Goal: Task Accomplishment & Management: Complete application form

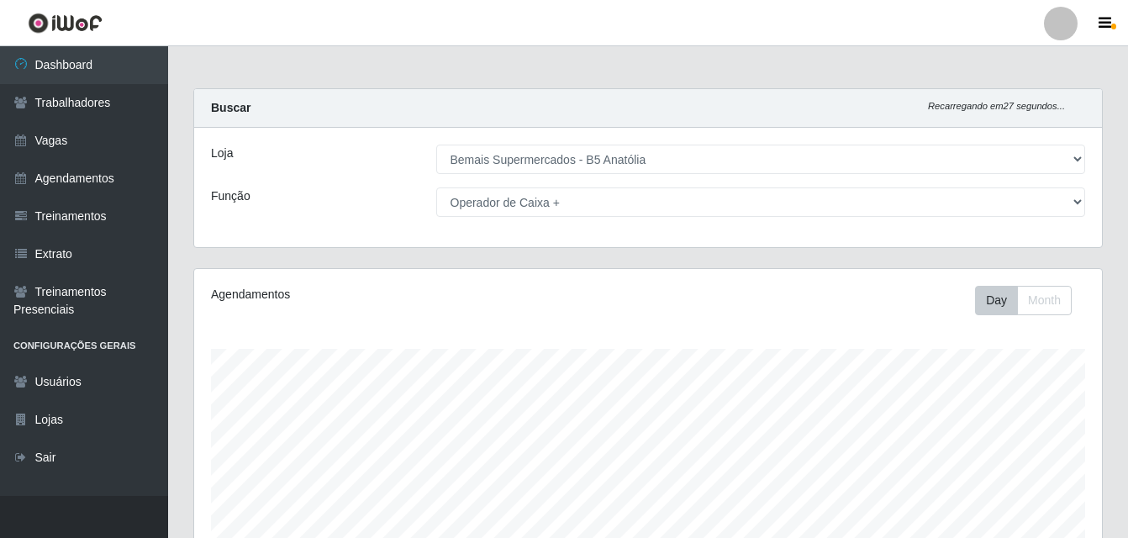
select select "405"
select select "72"
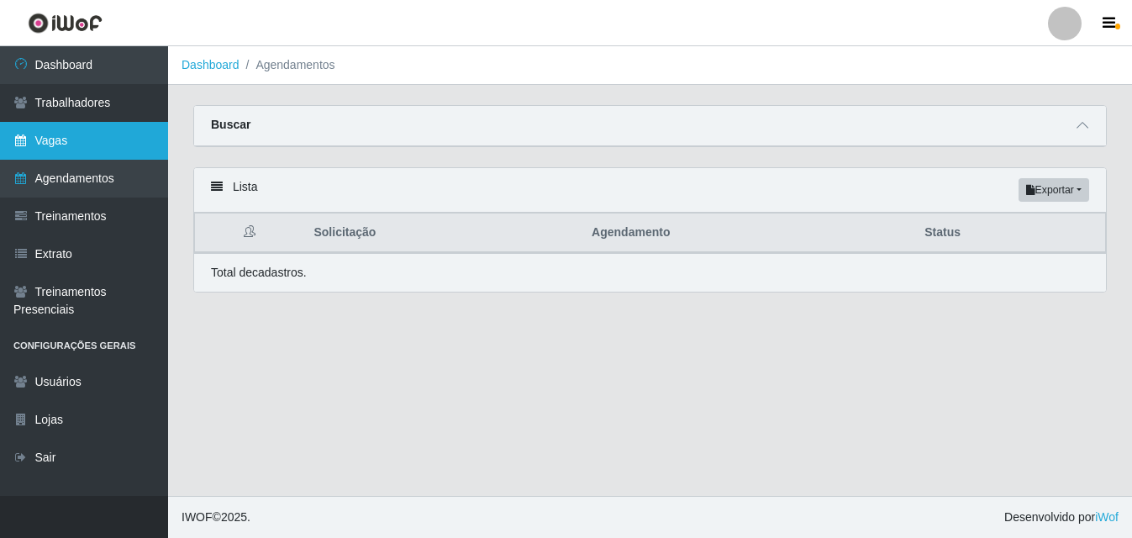
click at [88, 140] on link "Vagas" at bounding box center [84, 141] width 168 height 38
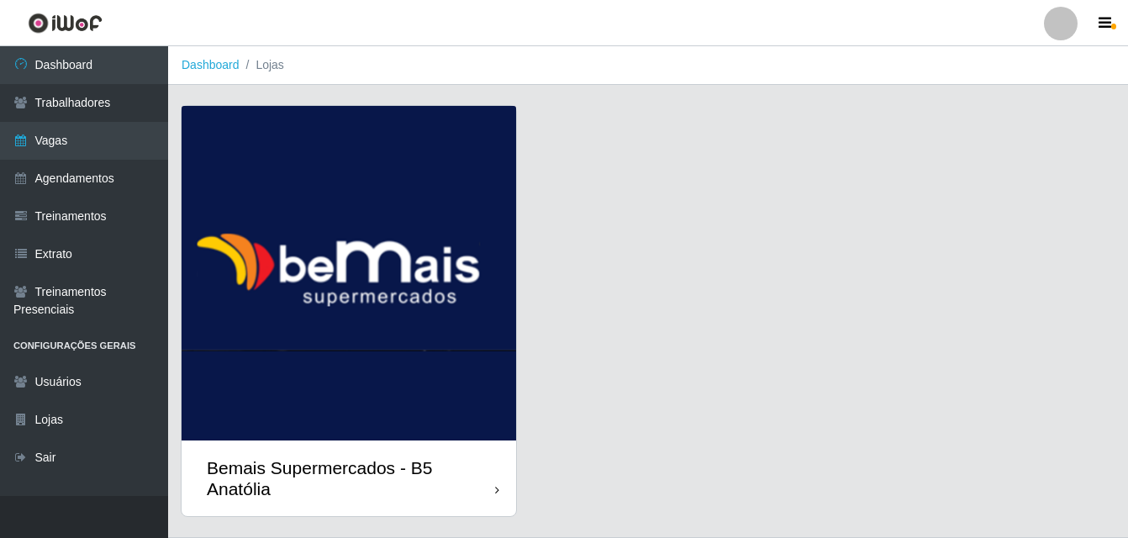
click at [497, 492] on icon at bounding box center [497, 490] width 4 height 12
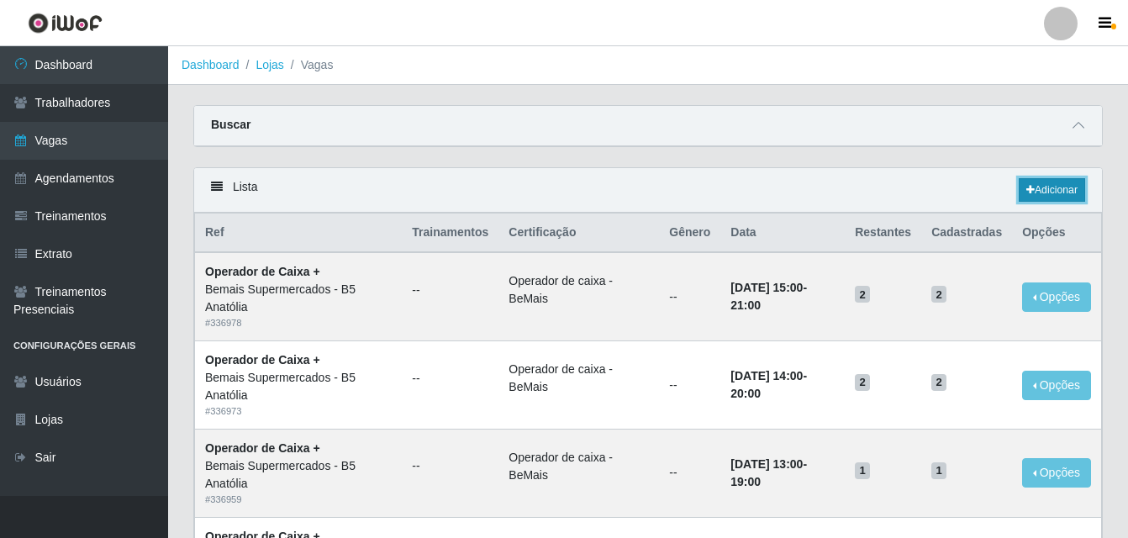
click at [1058, 194] on link "Adicionar" at bounding box center [1052, 190] width 66 height 24
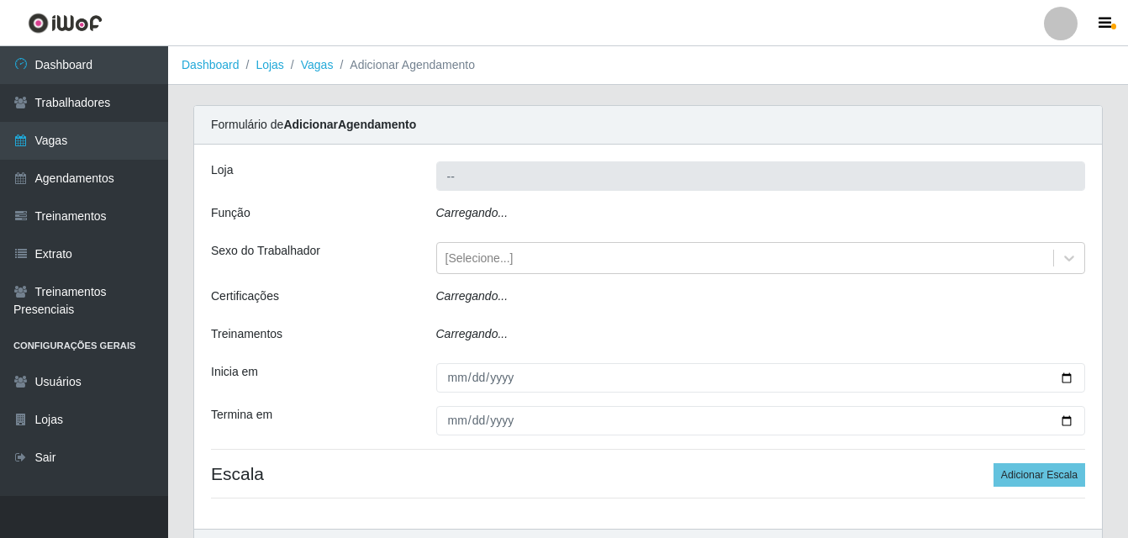
type input "Bemais Supermercados - B5 Anatólia"
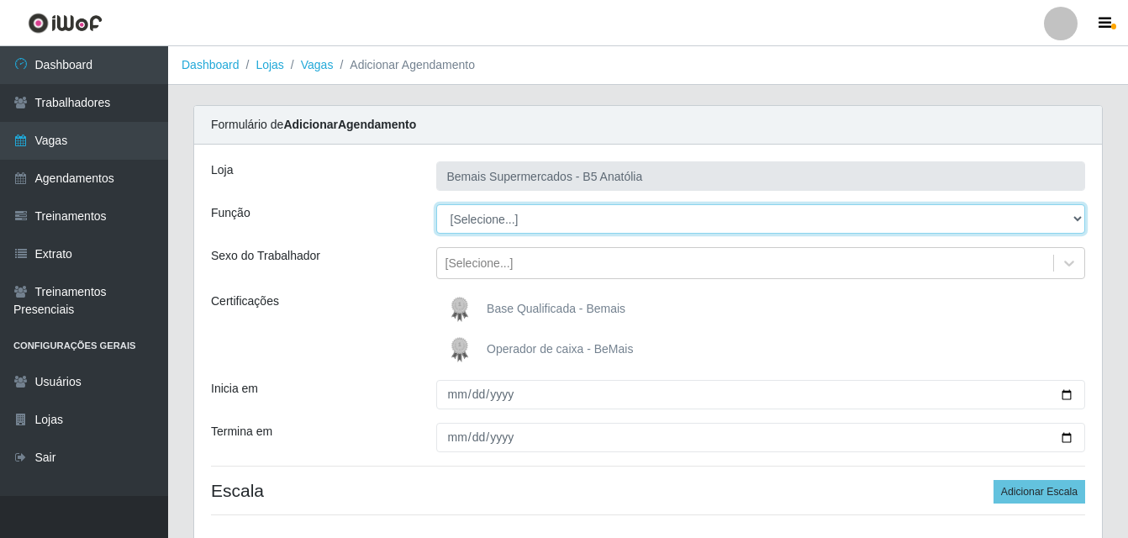
click at [1077, 221] on select "[Selecione...] ASG ASG + ASG ++ Auxiliar de Estacionamento Auxiliar de Estacion…" at bounding box center [761, 218] width 650 height 29
select select "80"
click at [436, 204] on select "[Selecione...] ASG ASG + ASG ++ Auxiliar de Estacionamento Auxiliar de Estacion…" at bounding box center [761, 218] width 650 height 29
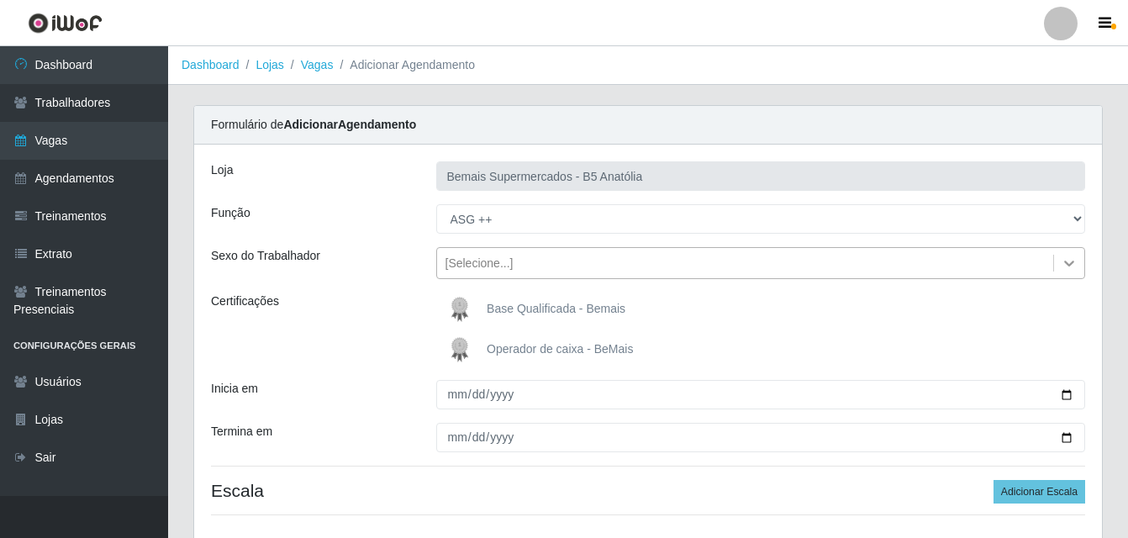
click at [1069, 265] on icon at bounding box center [1069, 264] width 10 height 6
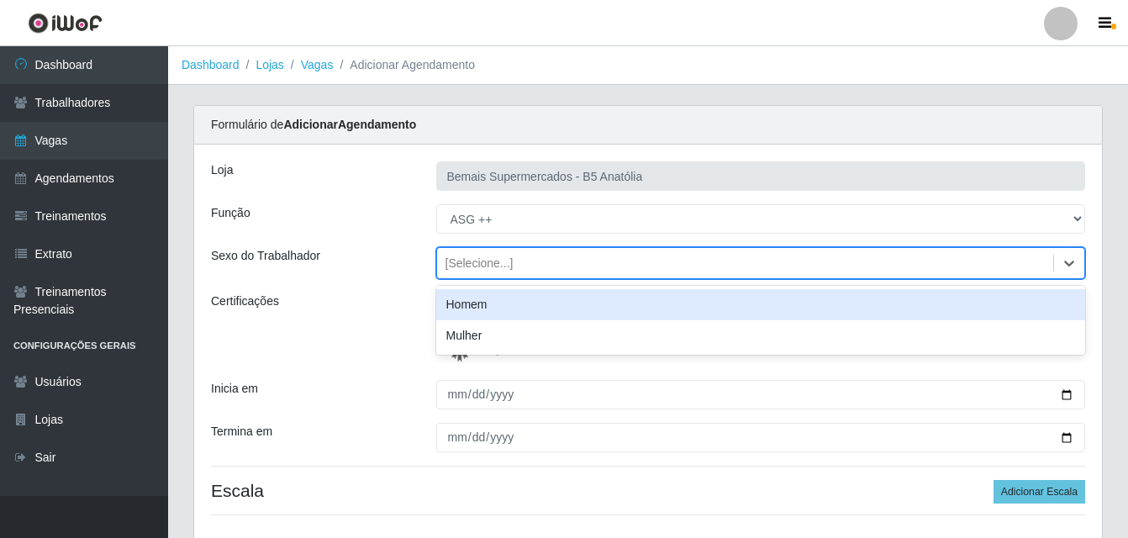
click at [563, 311] on div "Homem" at bounding box center [761, 304] width 650 height 31
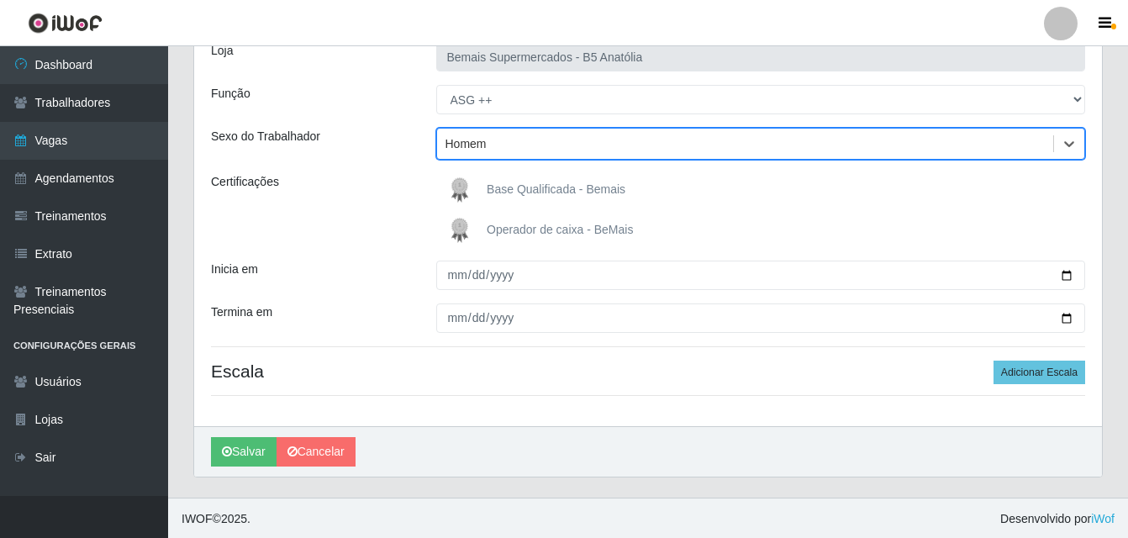
scroll to position [121, 0]
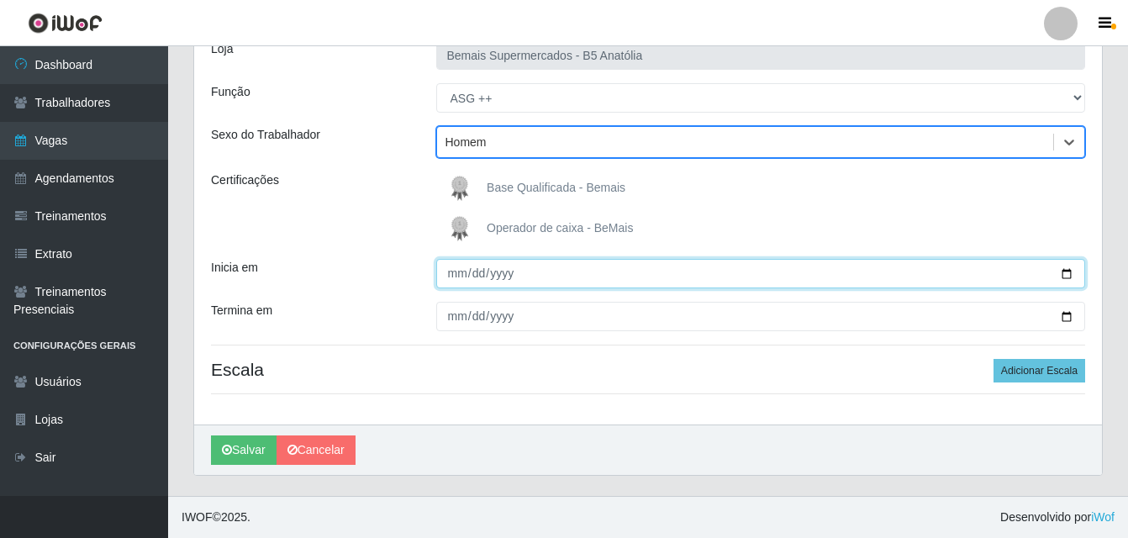
drag, startPoint x: 1067, startPoint y: 272, endPoint x: 1052, endPoint y: 274, distance: 15.2
click at [1066, 273] on input "Inicia em" at bounding box center [761, 273] width 650 height 29
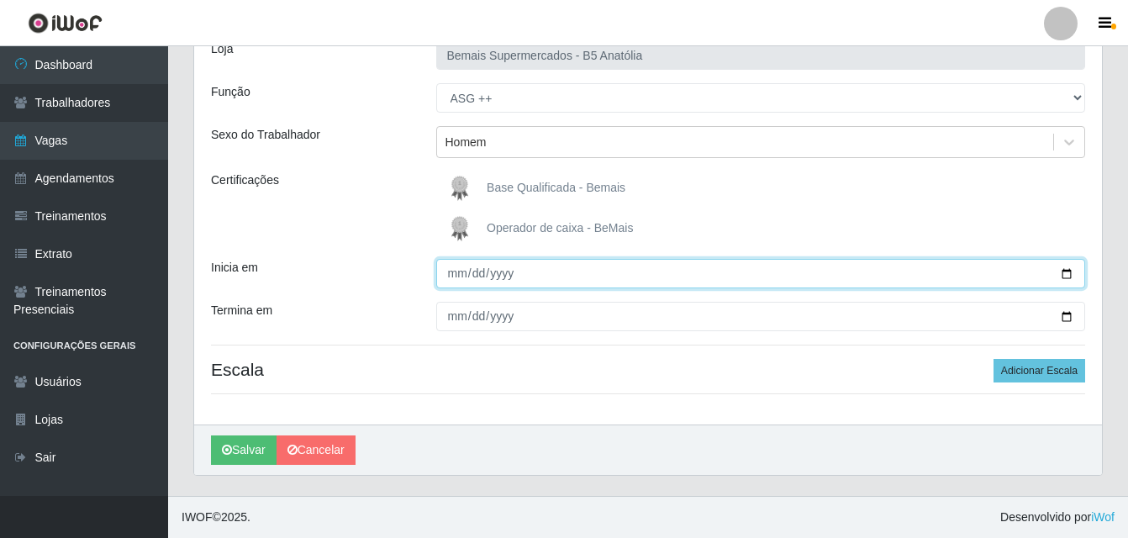
type input "[DATE]"
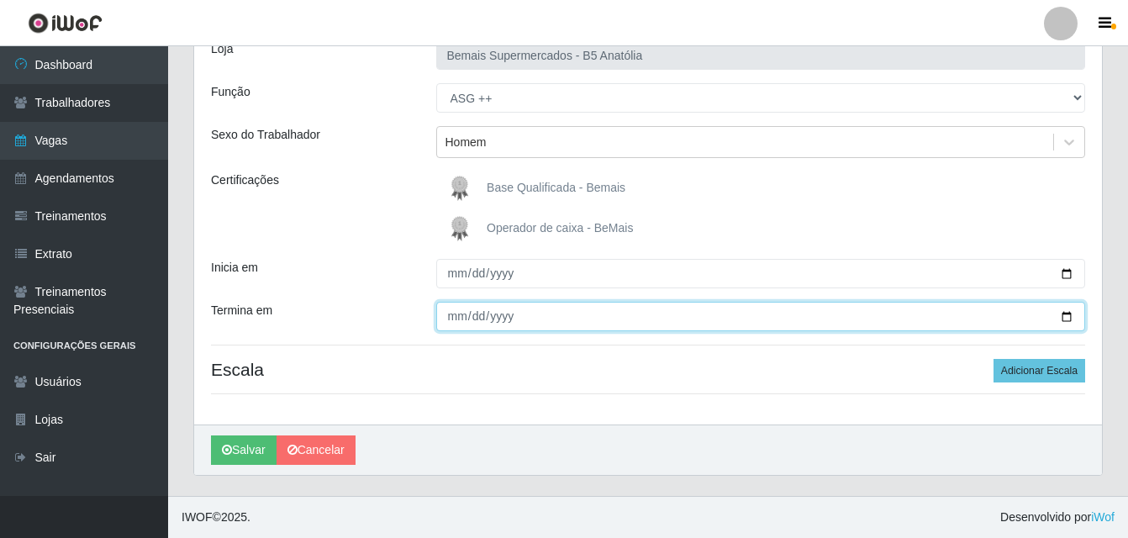
click at [1059, 321] on input "Termina em" at bounding box center [761, 316] width 650 height 29
type input "[DATE]"
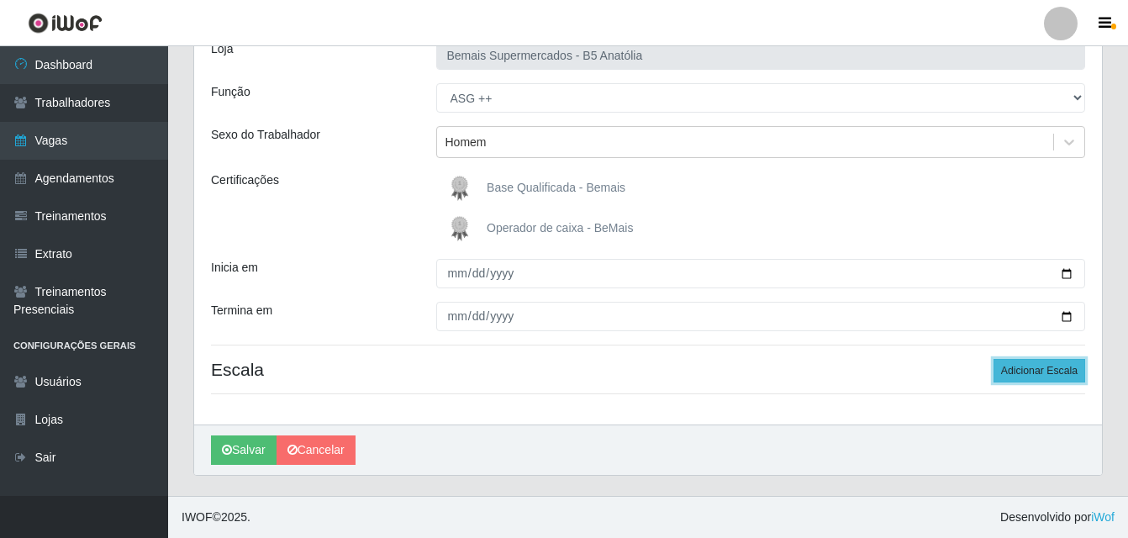
click at [1042, 374] on button "Adicionar Escala" at bounding box center [1039, 371] width 92 height 24
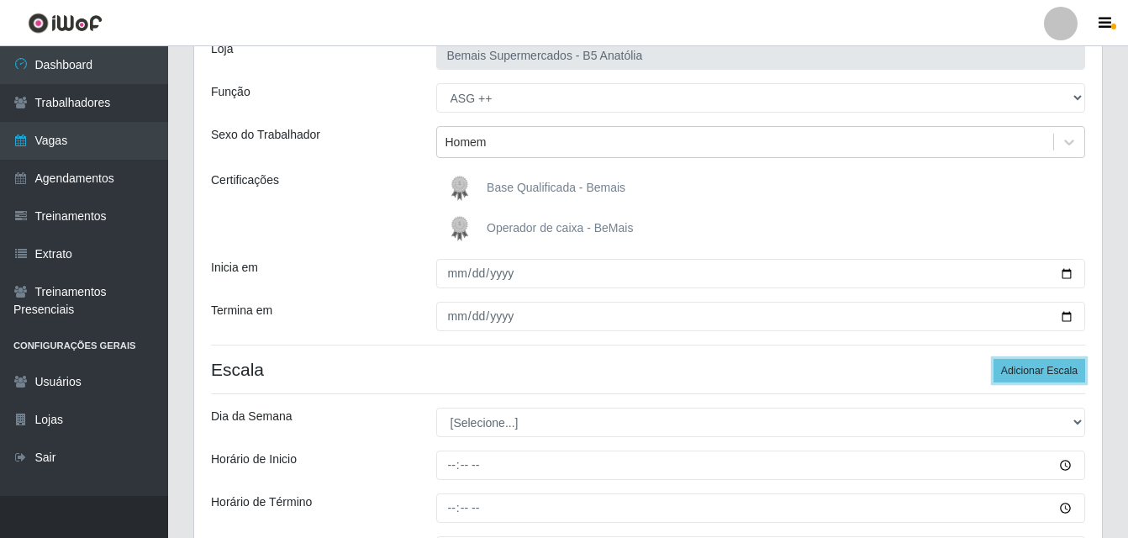
scroll to position [289, 0]
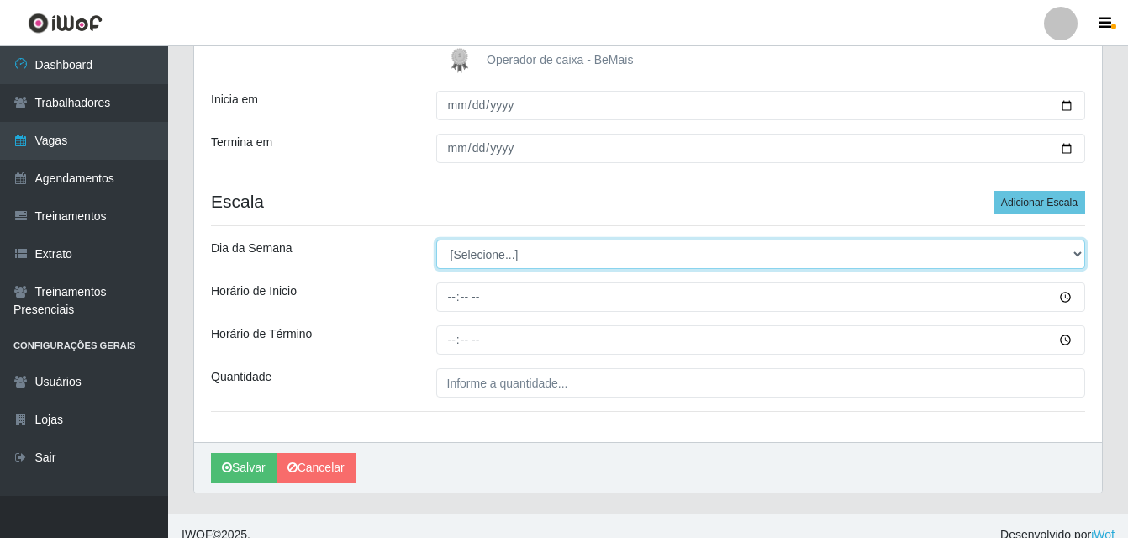
click at [1077, 252] on select "[Selecione...] Segunda Terça Quarta Quinta Sexta Sábado Domingo" at bounding box center [761, 254] width 650 height 29
select select "0"
click at [436, 240] on select "[Selecione...] Segunda Terça Quarta Quinta Sexta Sábado Domingo" at bounding box center [761, 254] width 650 height 29
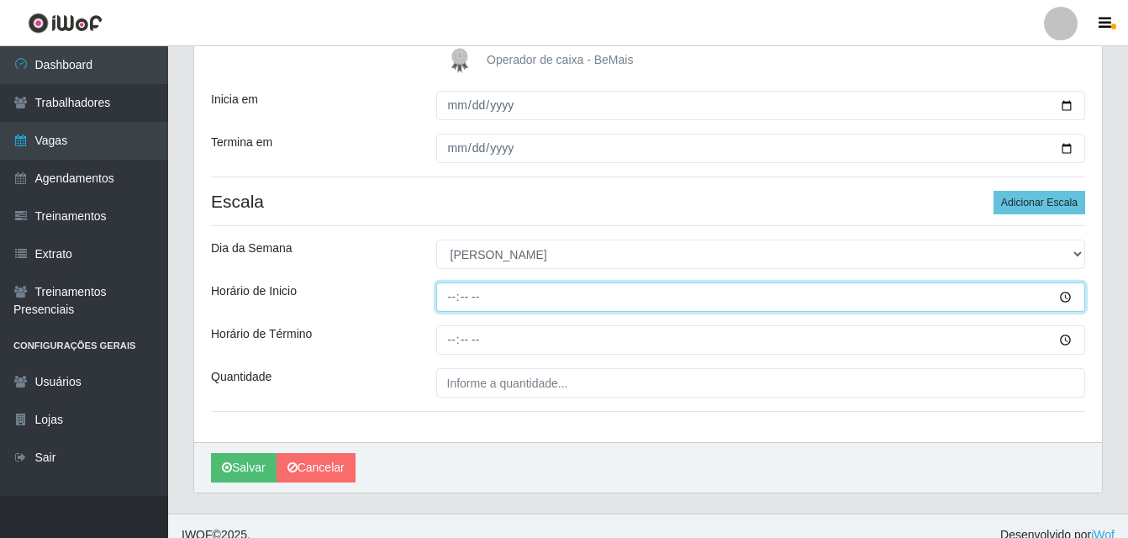
click at [450, 299] on input "Horário de Inicio" at bounding box center [761, 296] width 650 height 29
type input "10:00"
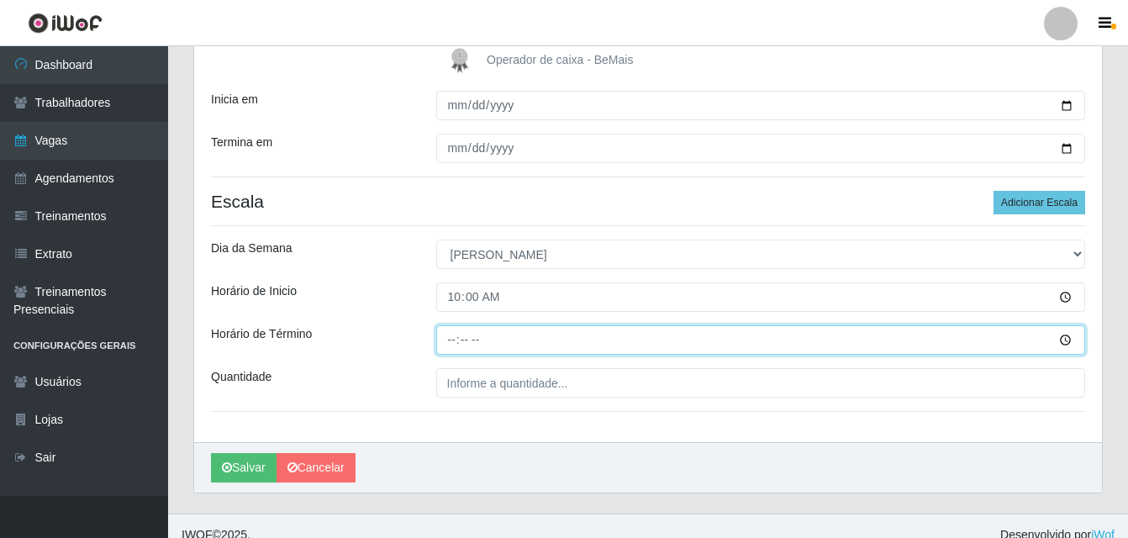
click at [455, 339] on input "Horário de Término" at bounding box center [761, 339] width 650 height 29
type input "16:00"
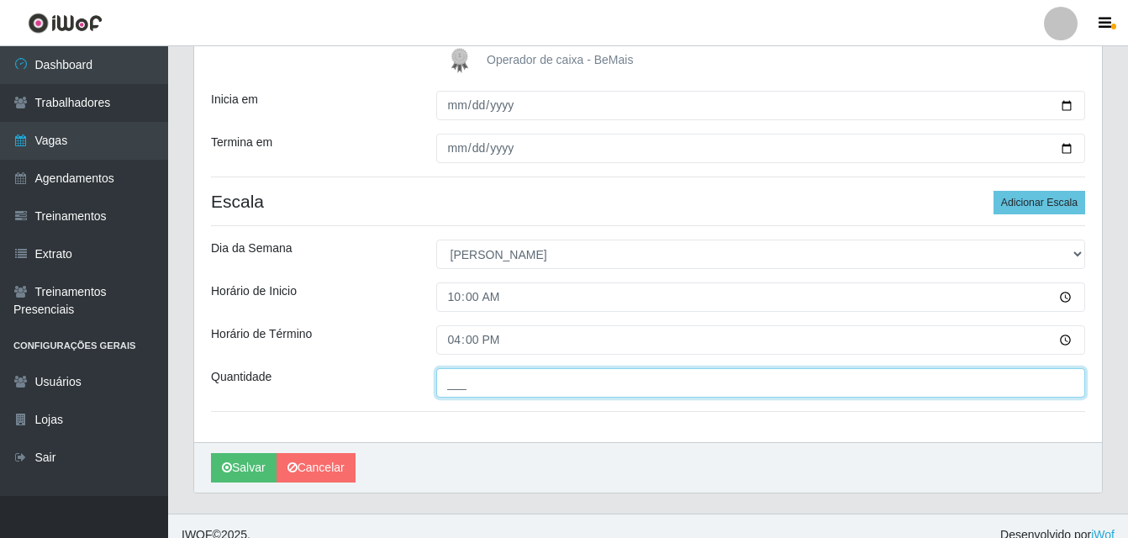
click at [500, 388] on input "___" at bounding box center [761, 382] width 650 height 29
type input "01_"
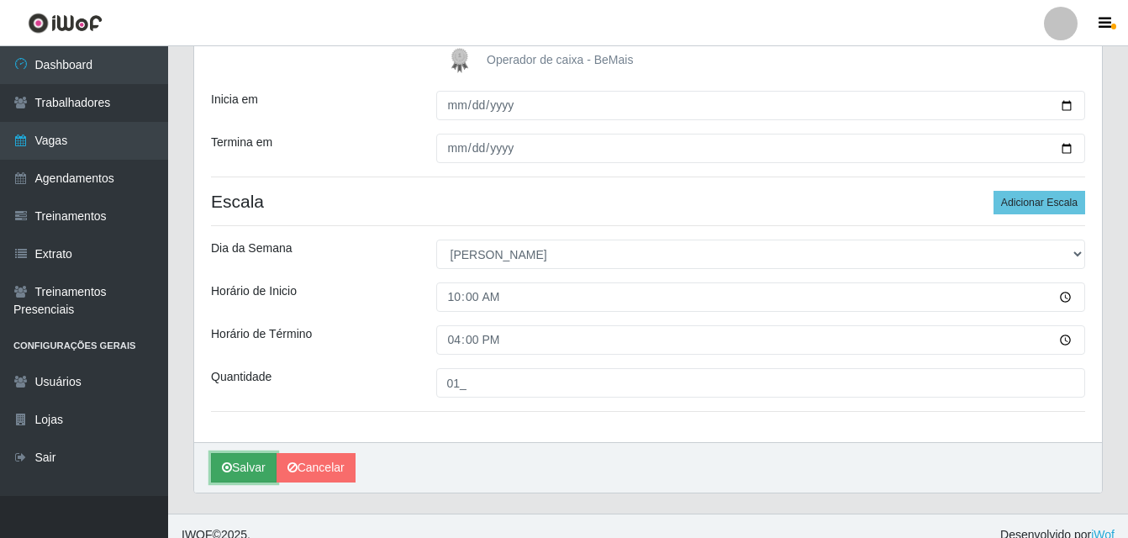
click at [241, 465] on button "Salvar" at bounding box center [244, 467] width 66 height 29
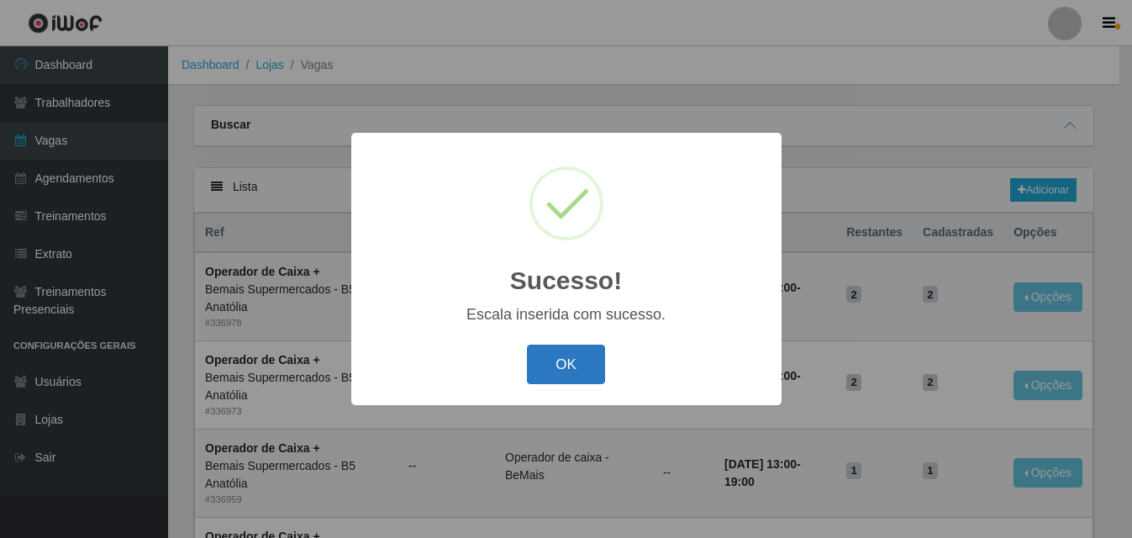
click at [590, 370] on button "OK" at bounding box center [566, 364] width 78 height 39
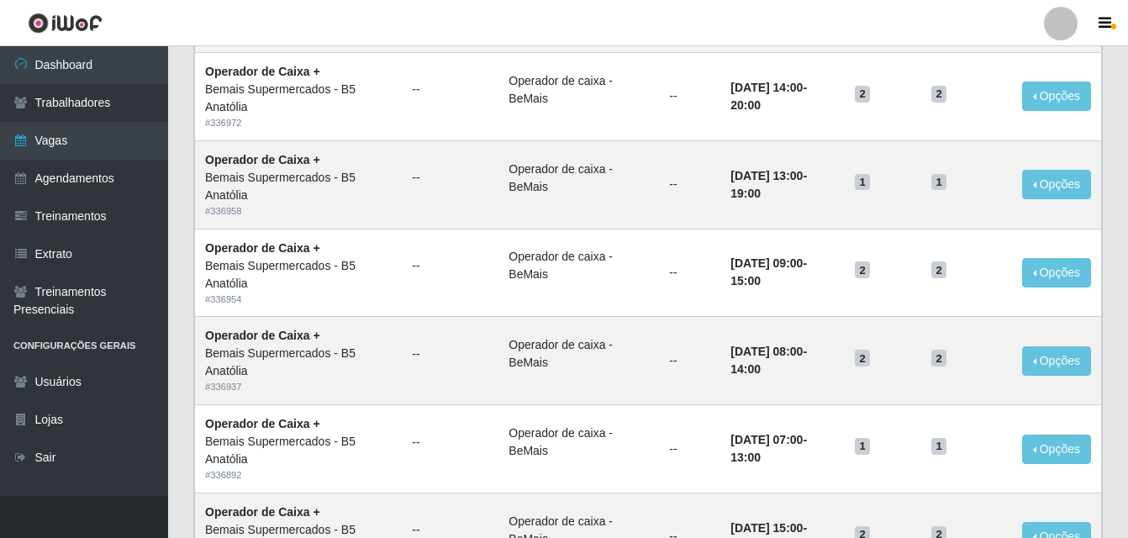
scroll to position [1151, 0]
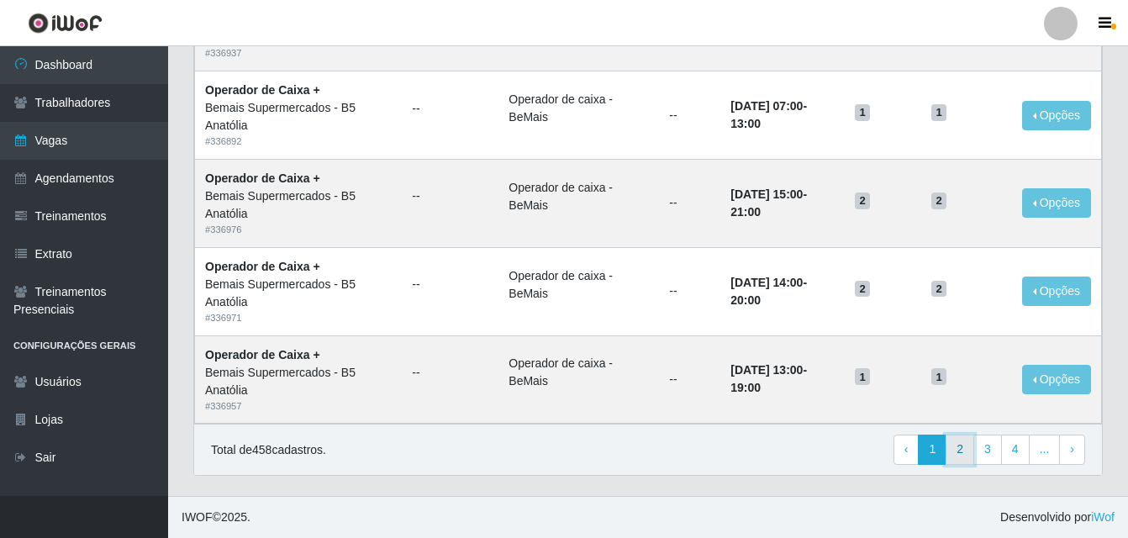
click at [960, 445] on link "2" at bounding box center [959, 449] width 29 height 30
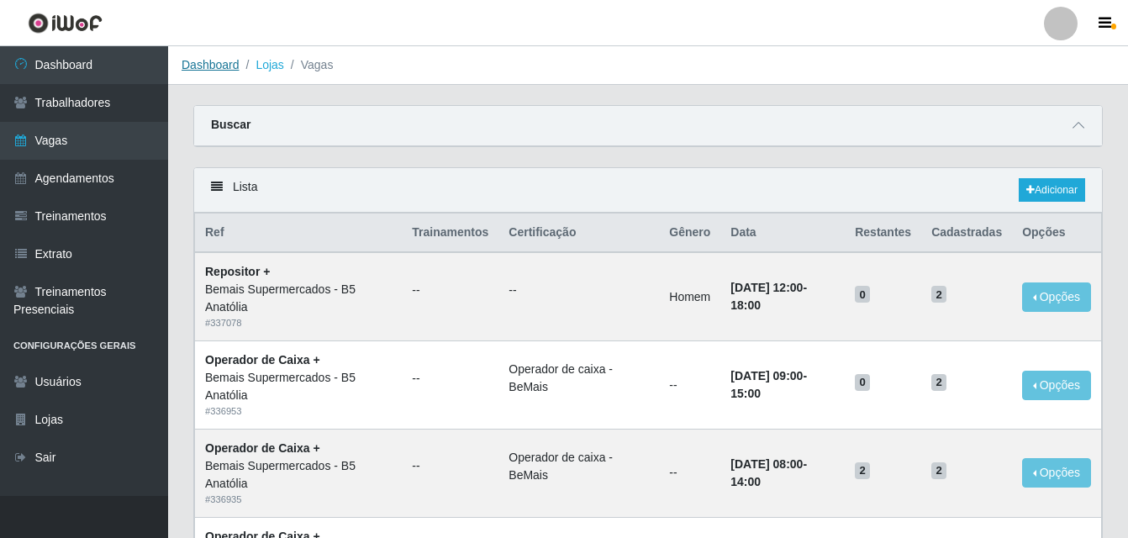
click at [207, 67] on link "Dashboard" at bounding box center [211, 64] width 58 height 13
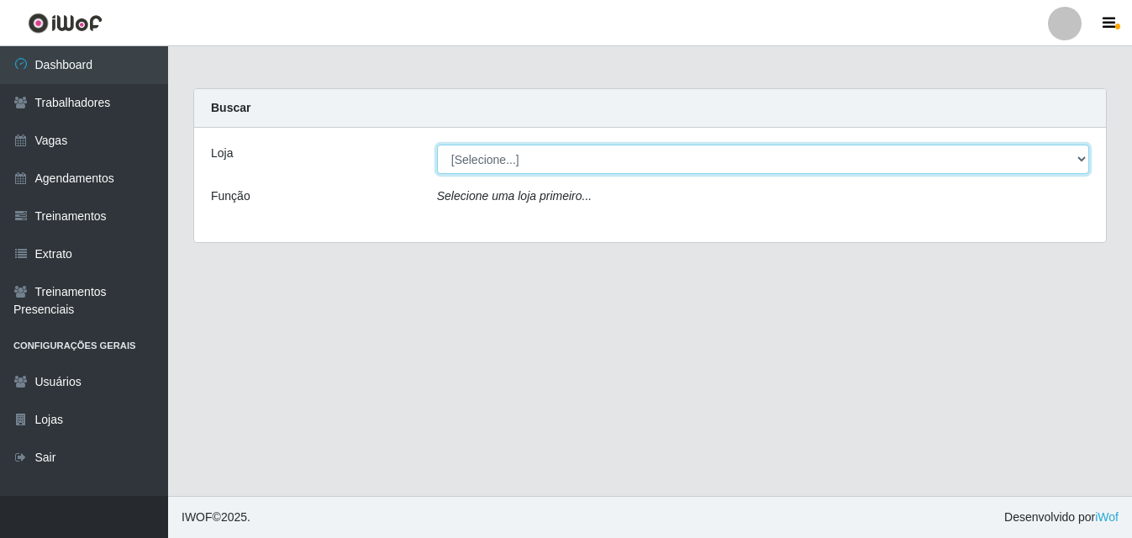
click at [1080, 159] on select "[Selecione...] Bemais Supermercados - B5 Anatólia" at bounding box center [763, 159] width 652 height 29
select select "405"
click at [437, 145] on select "[Selecione...] Bemais Supermercados - B5 Anatólia" at bounding box center [763, 159] width 652 height 29
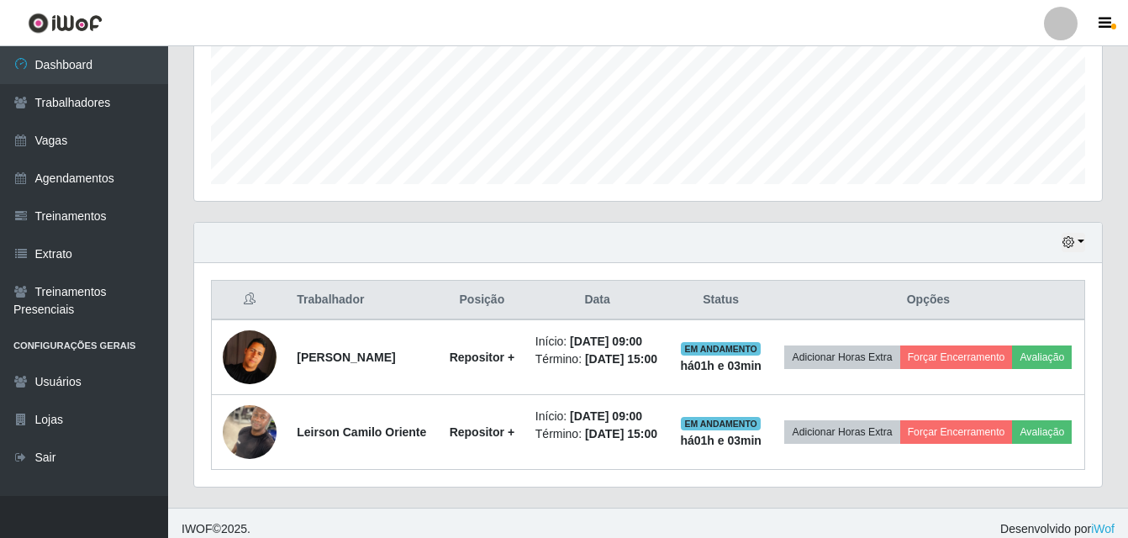
scroll to position [454, 0]
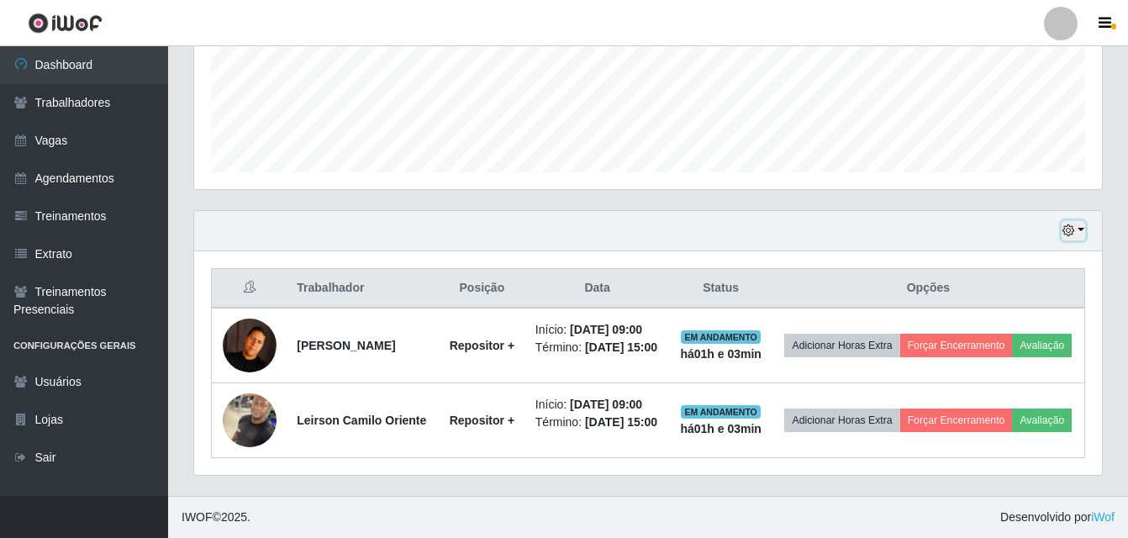
click at [1080, 221] on button "button" at bounding box center [1073, 230] width 24 height 19
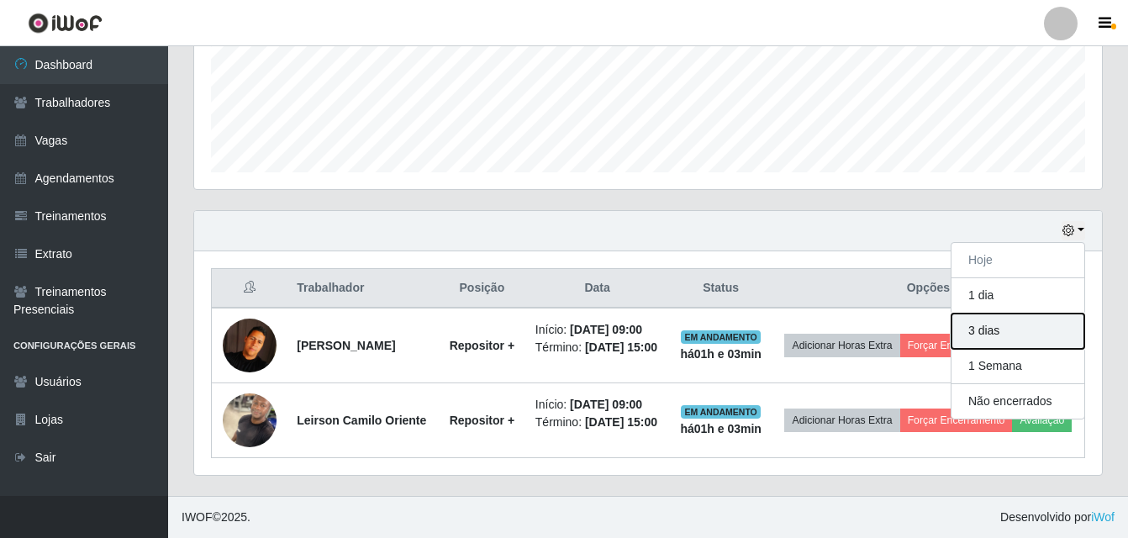
click at [1009, 313] on button "3 dias" at bounding box center [1017, 330] width 133 height 35
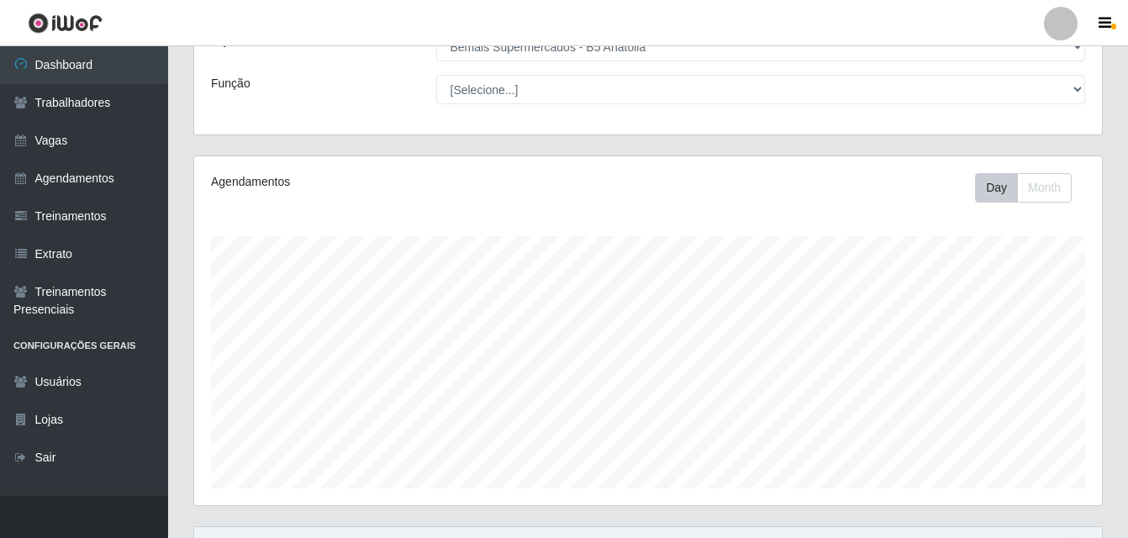
scroll to position [0, 0]
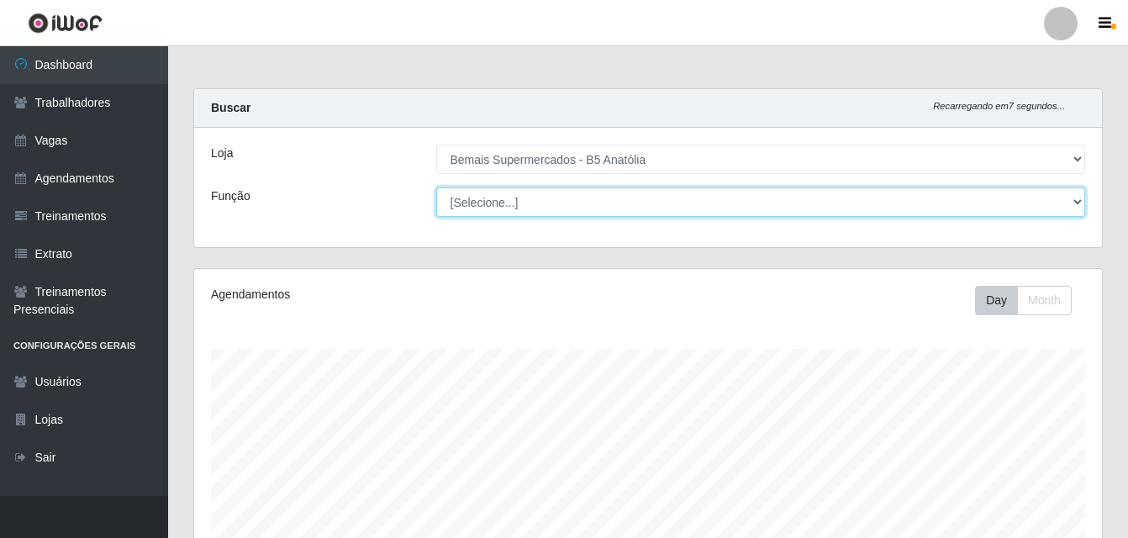
click at [1077, 205] on select "[Selecione...] ASG ASG + ASG ++ Auxiliar de Estacionamento Auxiliar de Estacion…" at bounding box center [761, 201] width 650 height 29
click at [436, 187] on select "[Selecione...] ASG ASG + ASG ++ Auxiliar de Estacionamento Auxiliar de Estacion…" at bounding box center [761, 201] width 650 height 29
click at [1074, 201] on select "[Selecione...] ASG ASG + ASG ++ Auxiliar de Estacionamento Auxiliar de Estacion…" at bounding box center [761, 201] width 650 height 29
click at [436, 187] on select "[Selecione...] ASG ASG + ASG ++ Auxiliar de Estacionamento Auxiliar de Estacion…" at bounding box center [761, 201] width 650 height 29
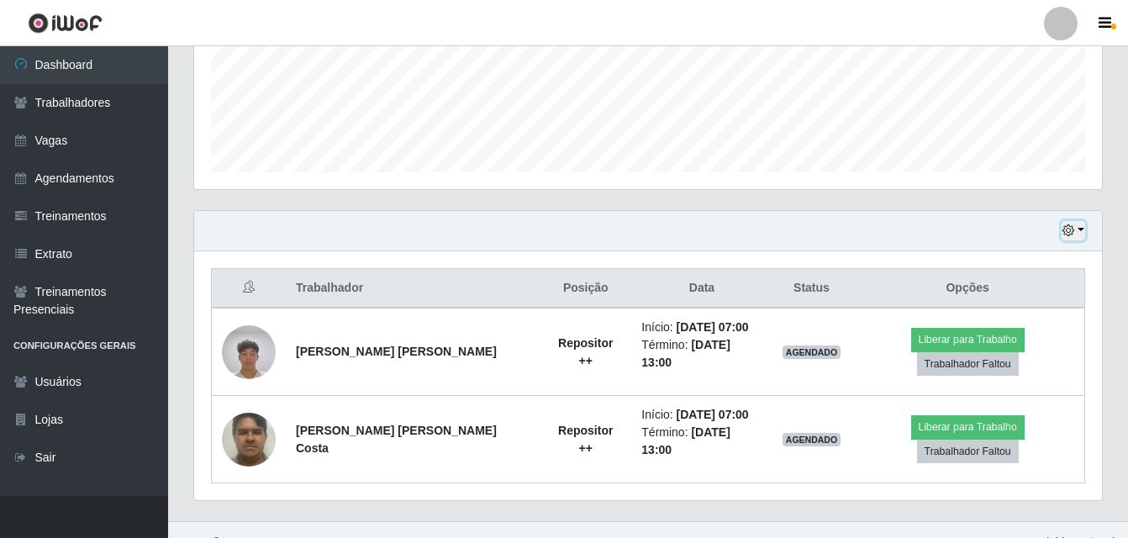
click at [1082, 234] on button "button" at bounding box center [1073, 230] width 24 height 19
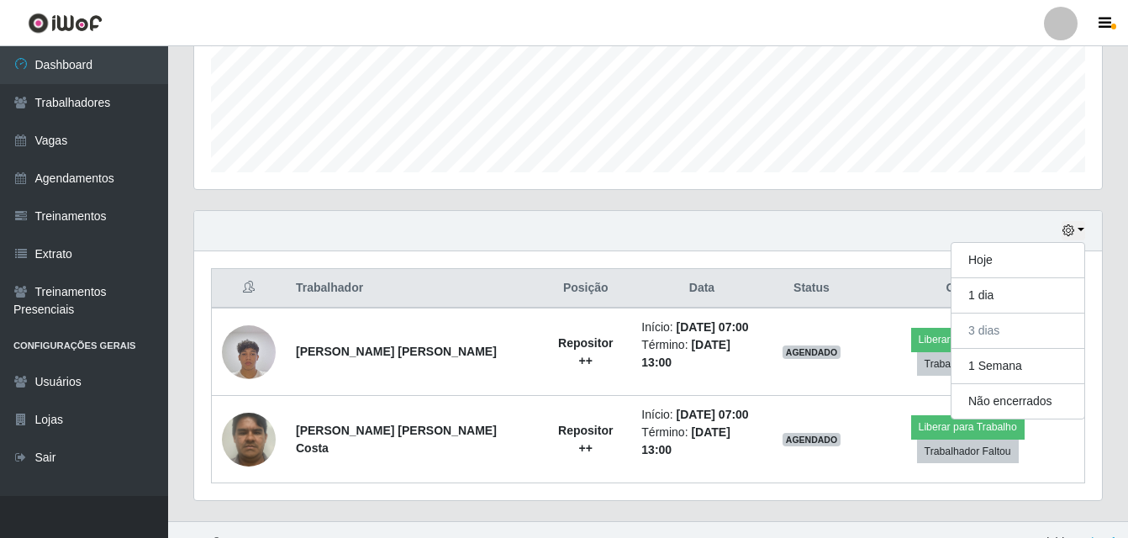
click at [738, 224] on div "Hoje 1 dia 3 dias 1 Semana Não encerrados" at bounding box center [648, 231] width 908 height 40
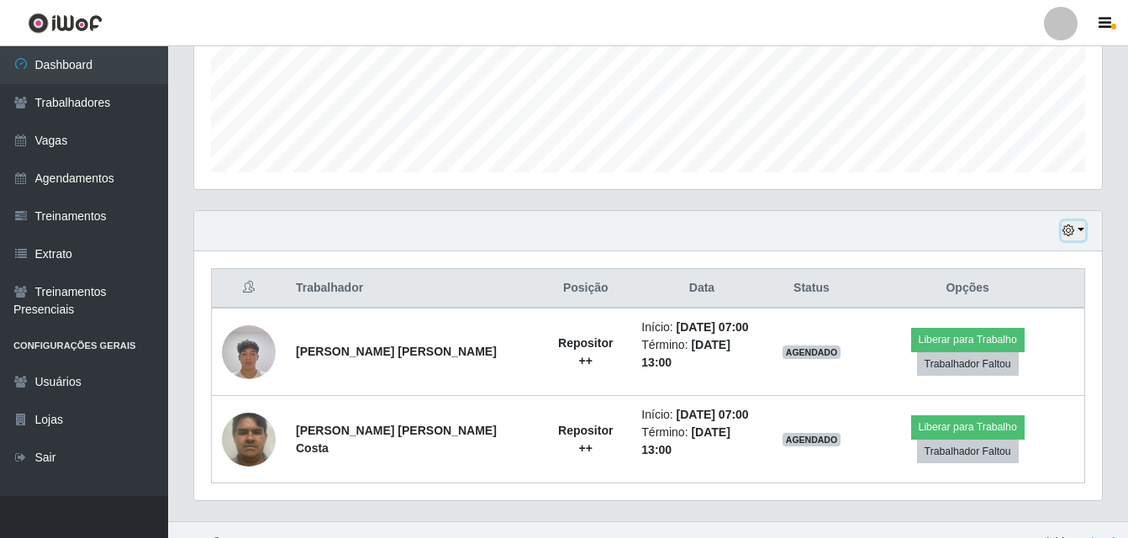
click at [1083, 227] on button "button" at bounding box center [1073, 230] width 24 height 19
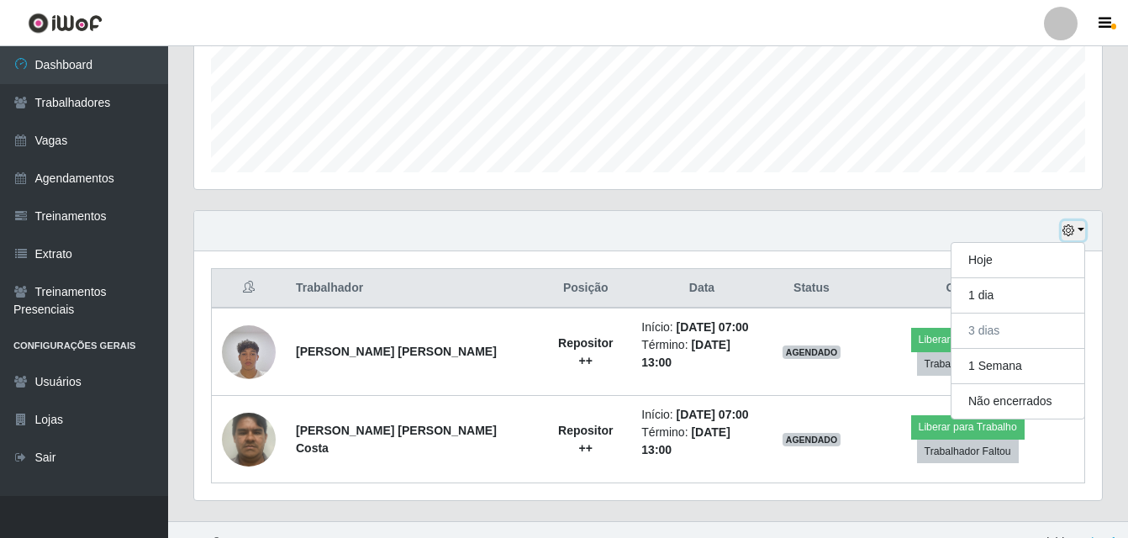
click at [1083, 227] on button "button" at bounding box center [1073, 230] width 24 height 19
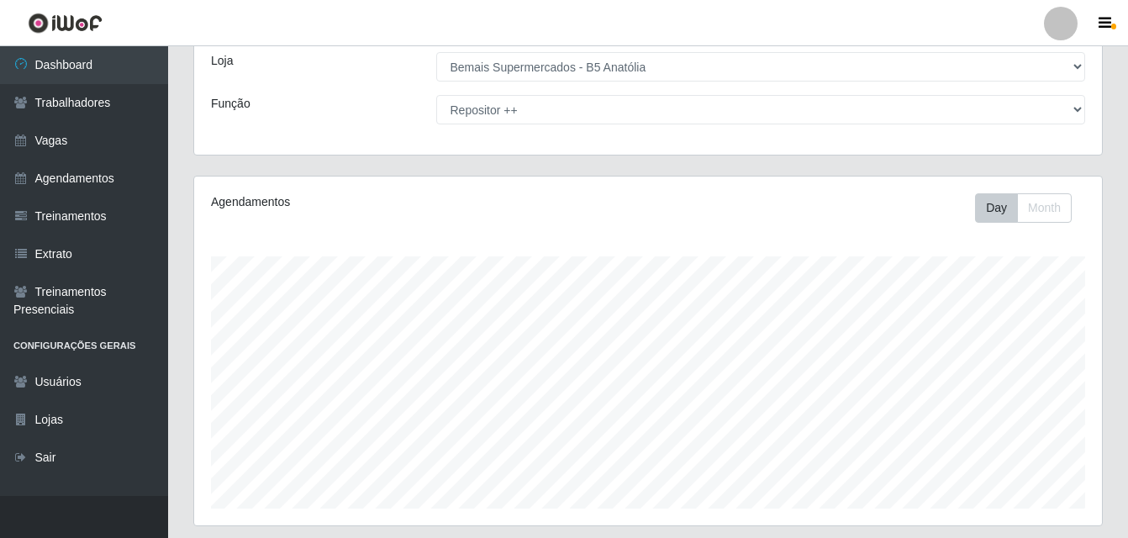
scroll to position [0, 0]
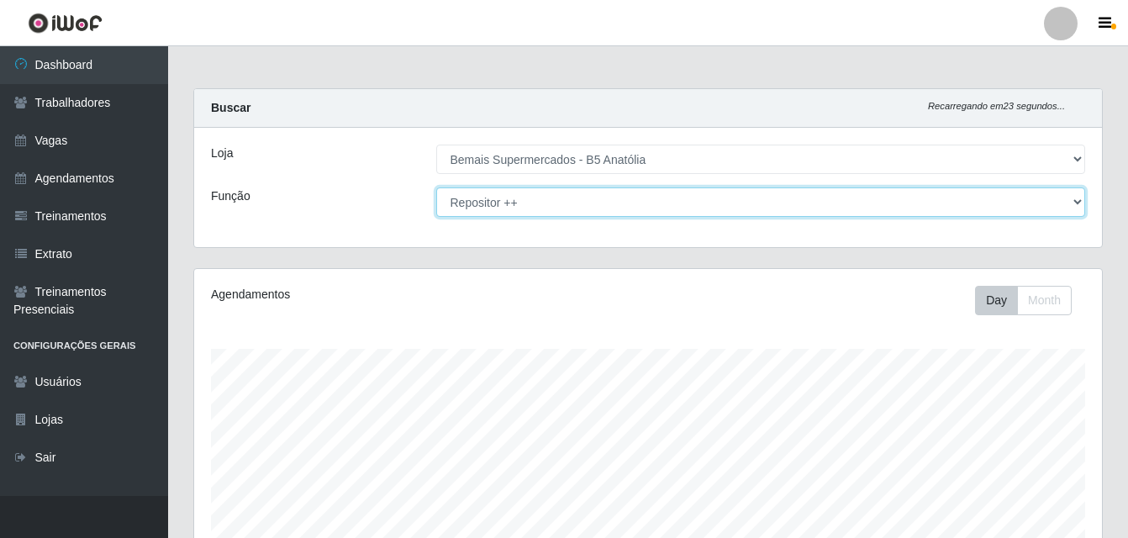
click at [1075, 201] on select "[Selecione...] ASG ASG + ASG ++ Auxiliar de Estacionamento Auxiliar de Estacion…" at bounding box center [761, 201] width 650 height 29
select select "82"
click at [436, 187] on select "[Selecione...] ASG ASG + ASG ++ Auxiliar de Estacionamento Auxiliar de Estacion…" at bounding box center [761, 201] width 650 height 29
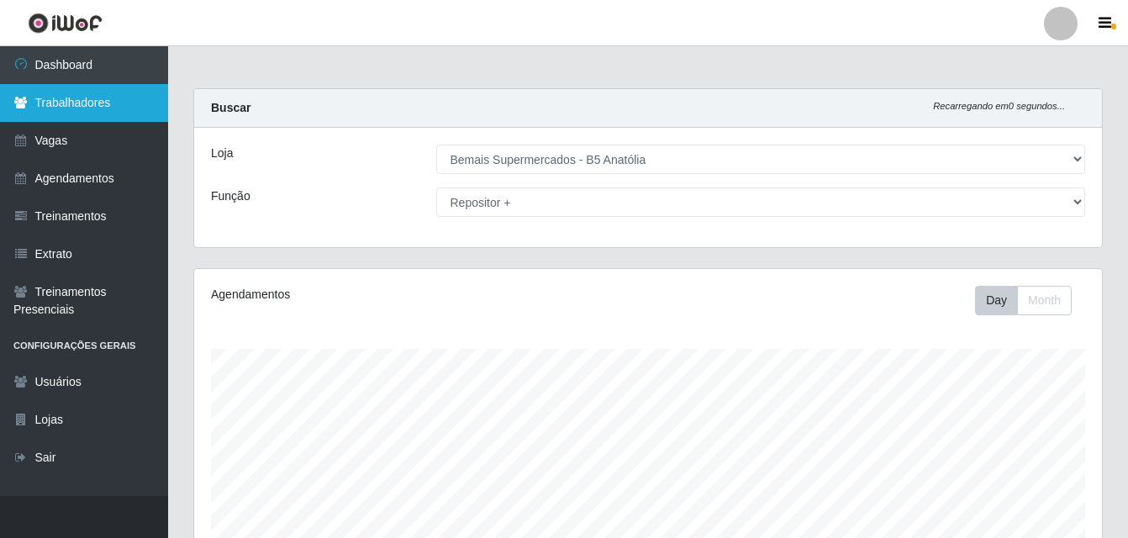
click at [108, 108] on link "Trabalhadores" at bounding box center [84, 103] width 168 height 38
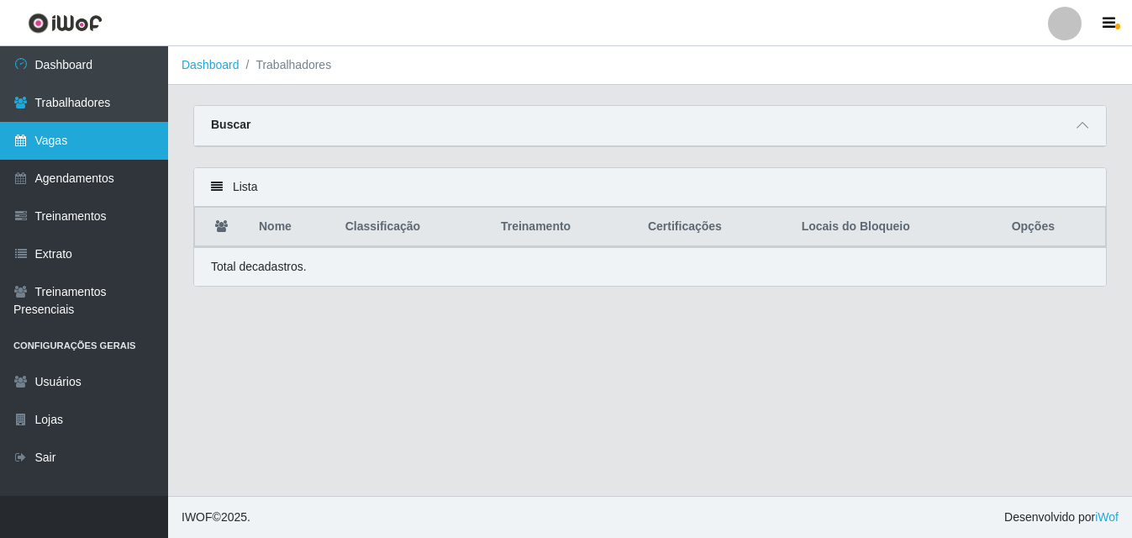
click at [92, 140] on link "Vagas" at bounding box center [84, 141] width 168 height 38
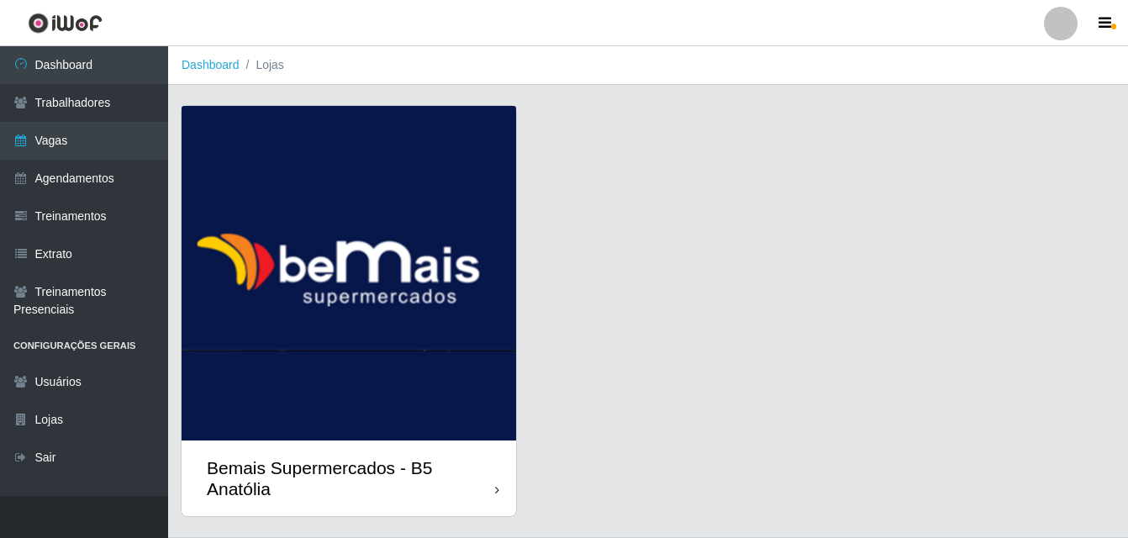
click at [493, 490] on div "Bemais Supermercados - B5 Anatólia" at bounding box center [351, 478] width 288 height 42
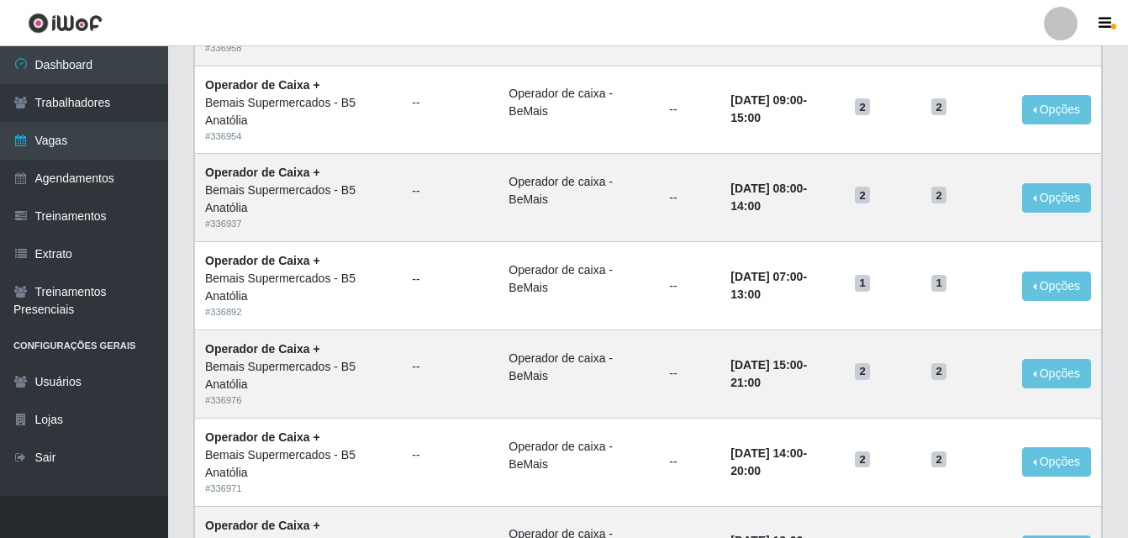
scroll to position [1151, 0]
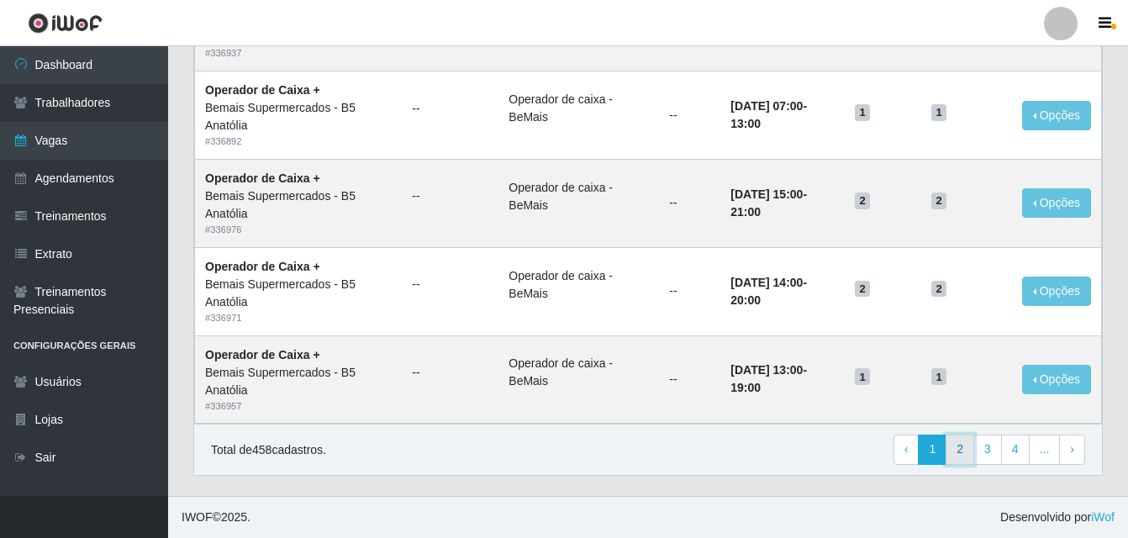
click at [961, 452] on link "2" at bounding box center [959, 449] width 29 height 30
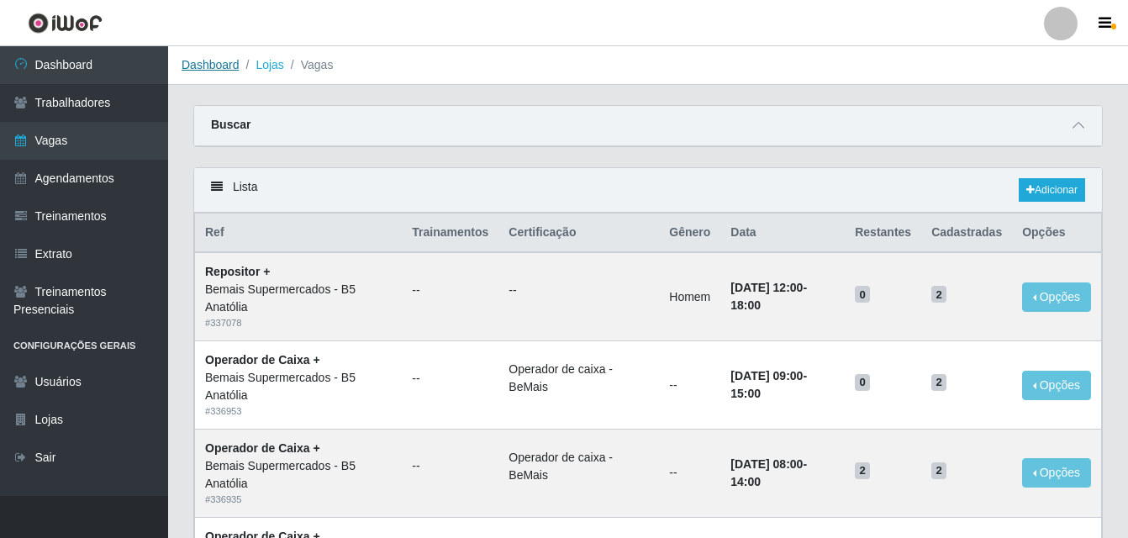
click at [207, 66] on link "Dashboard" at bounding box center [211, 64] width 58 height 13
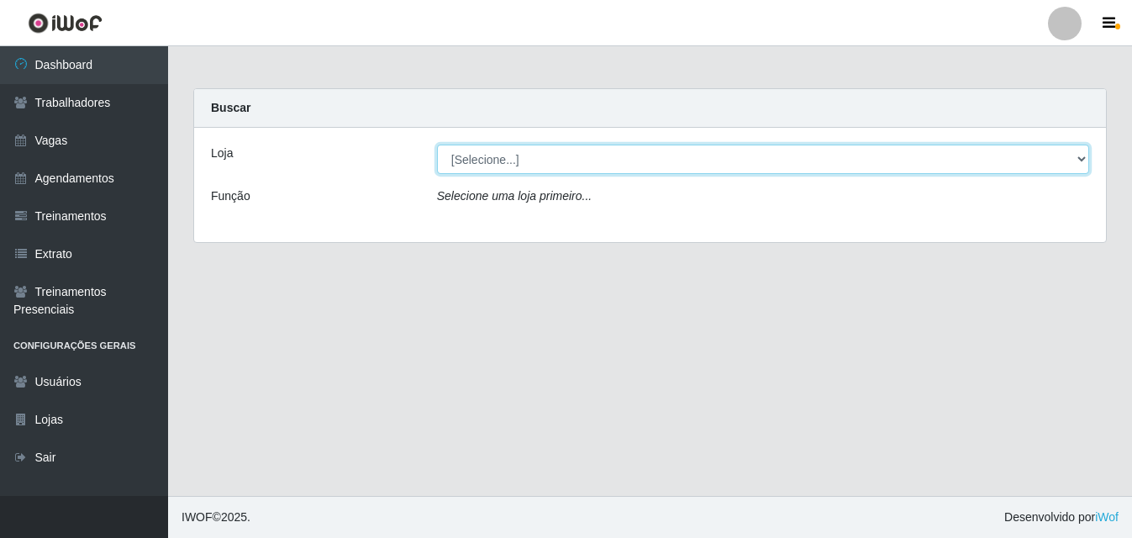
click at [1081, 156] on select "[Selecione...] Bemais Supermercados - B5 Anatólia" at bounding box center [763, 159] width 652 height 29
select select "405"
click at [437, 145] on select "[Selecione...] Bemais Supermercados - B5 Anatólia" at bounding box center [763, 159] width 652 height 29
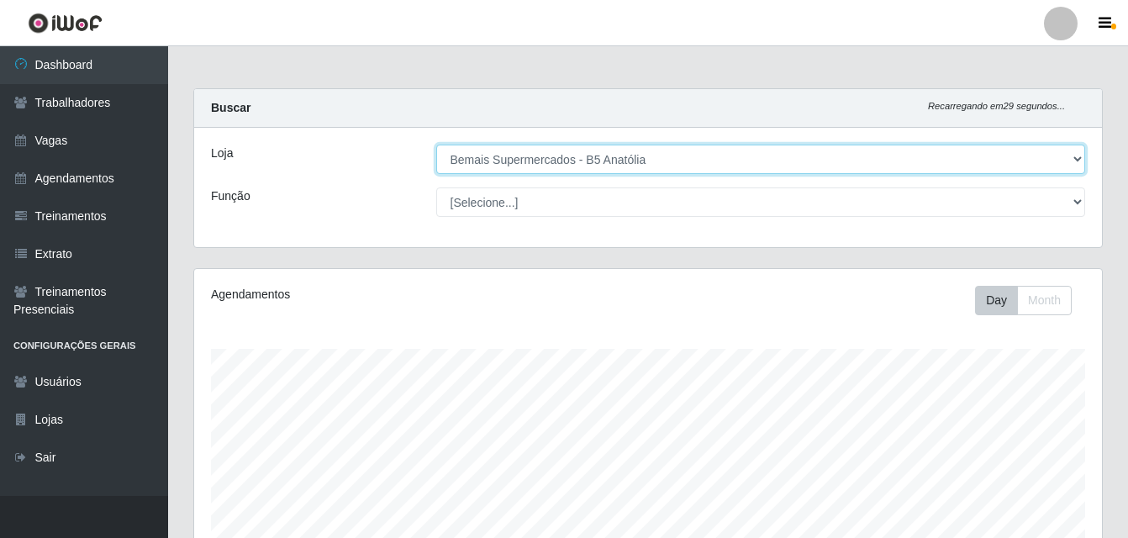
scroll to position [349, 908]
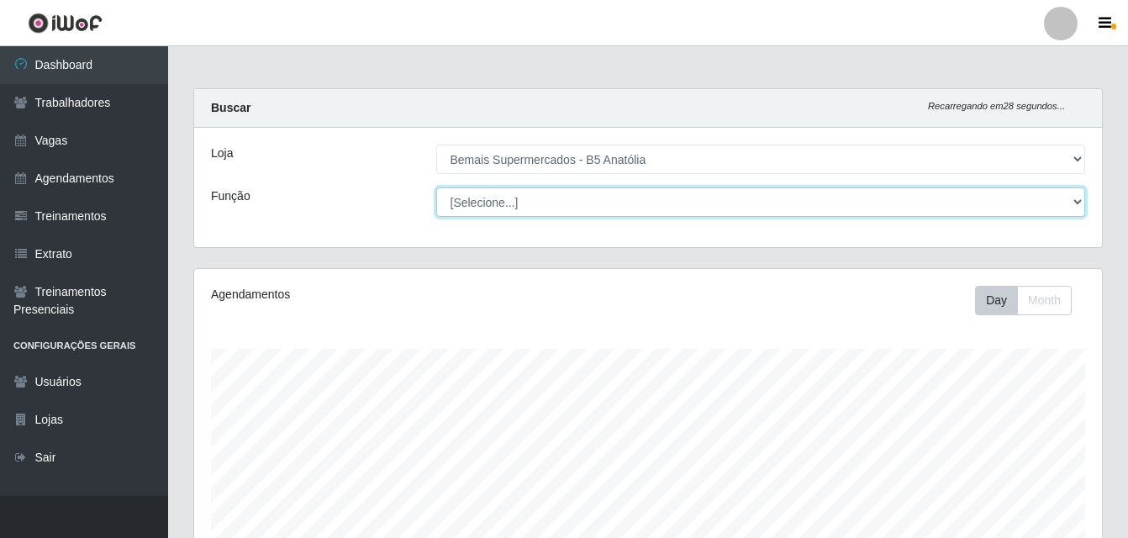
drag, startPoint x: 1071, startPoint y: 204, endPoint x: 1049, endPoint y: 216, distance: 24.8
click at [1071, 204] on select "[Selecione...] ASG ASG + ASG ++ Auxiliar de Estacionamento Auxiliar de Estacion…" at bounding box center [761, 201] width 650 height 29
select select "80"
click at [436, 187] on select "[Selecione...] ASG ASG + ASG ++ Auxiliar de Estacionamento Auxiliar de Estacion…" at bounding box center [761, 201] width 650 height 29
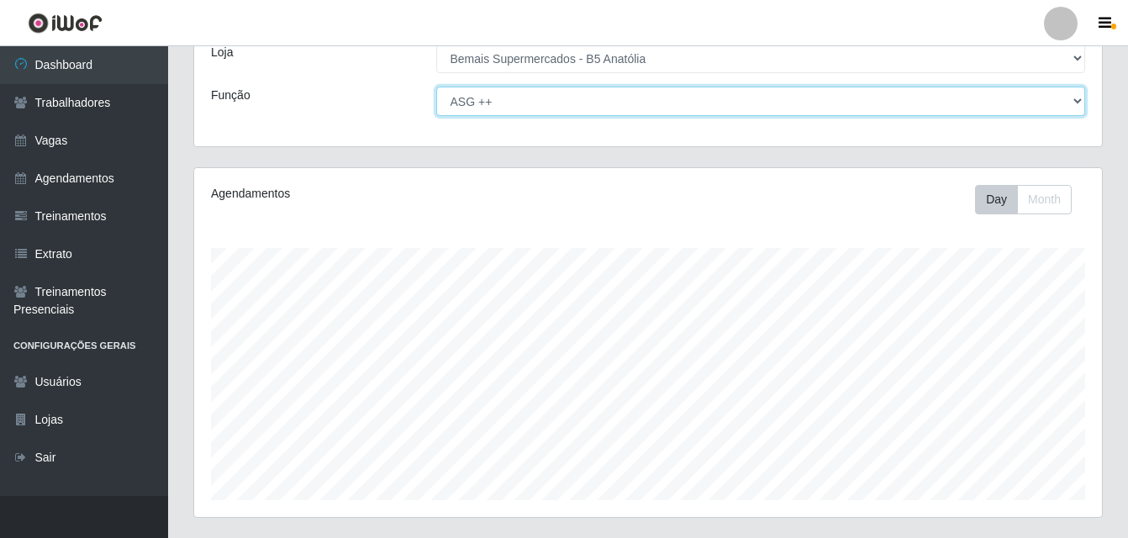
scroll to position [279, 0]
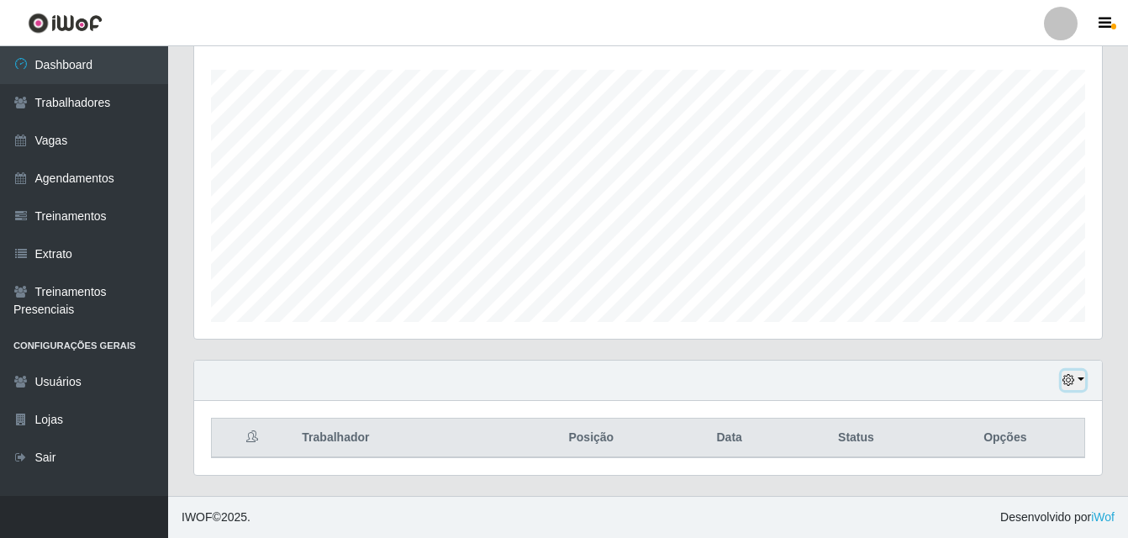
click at [1081, 378] on button "button" at bounding box center [1073, 380] width 24 height 19
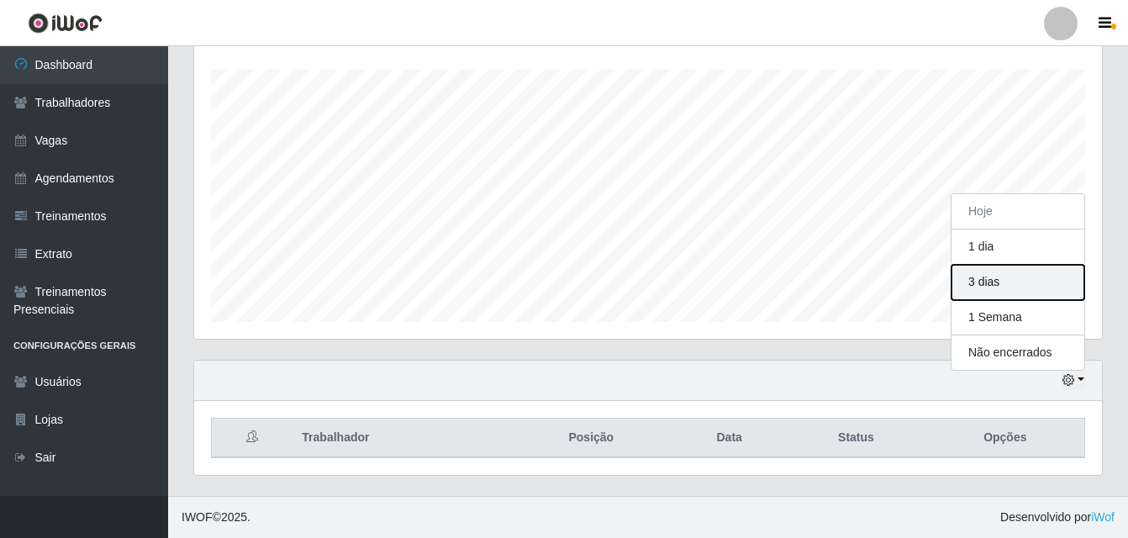
click at [1012, 287] on button "3 dias" at bounding box center [1017, 282] width 133 height 35
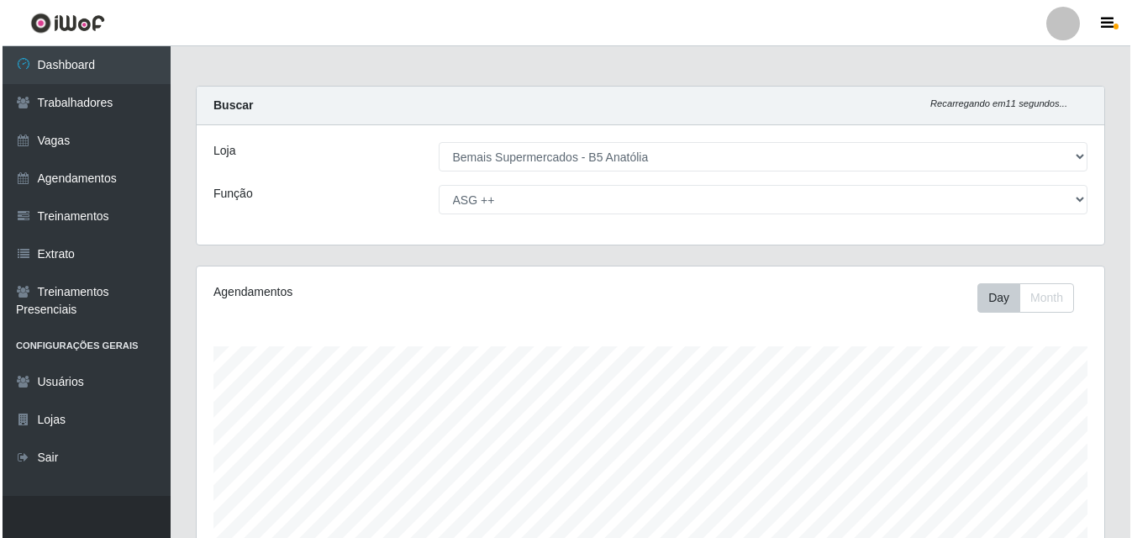
scroll to position [0, 0]
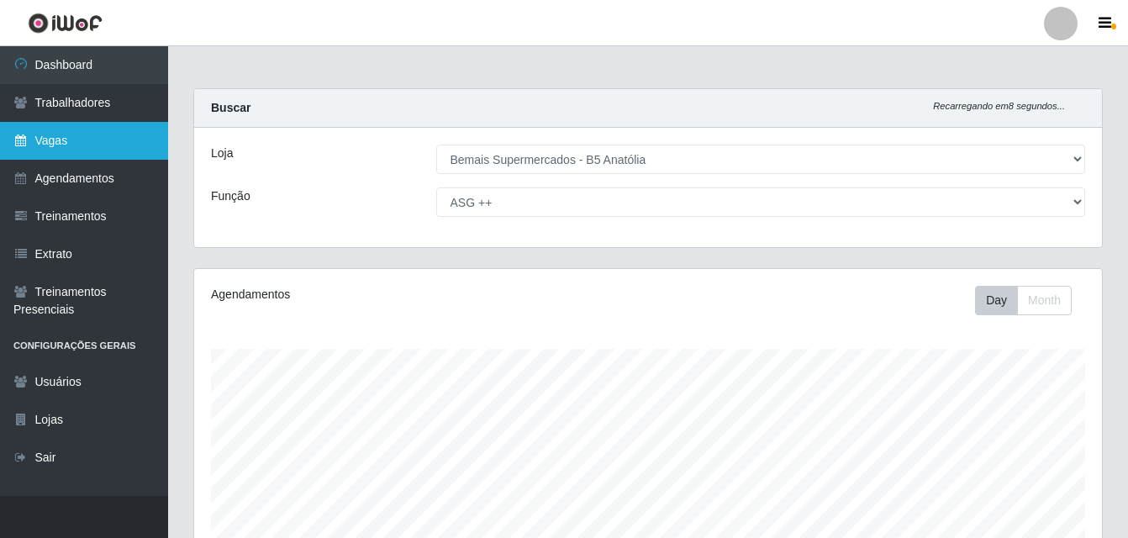
click at [68, 140] on link "Vagas" at bounding box center [84, 141] width 168 height 38
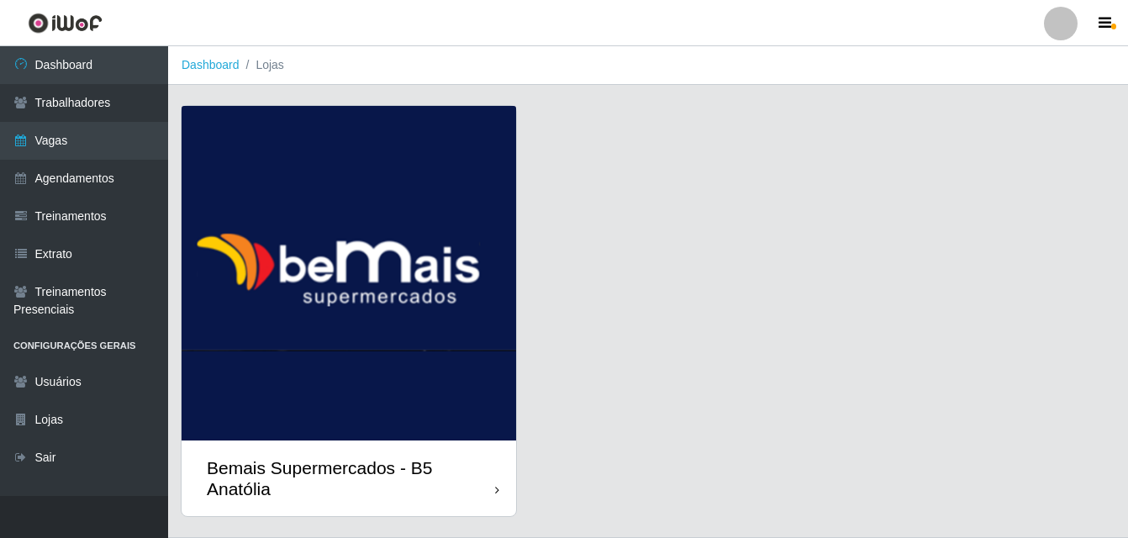
click at [500, 487] on div "Bemais Supermercados - B5 Anatólia" at bounding box center [349, 478] width 334 height 76
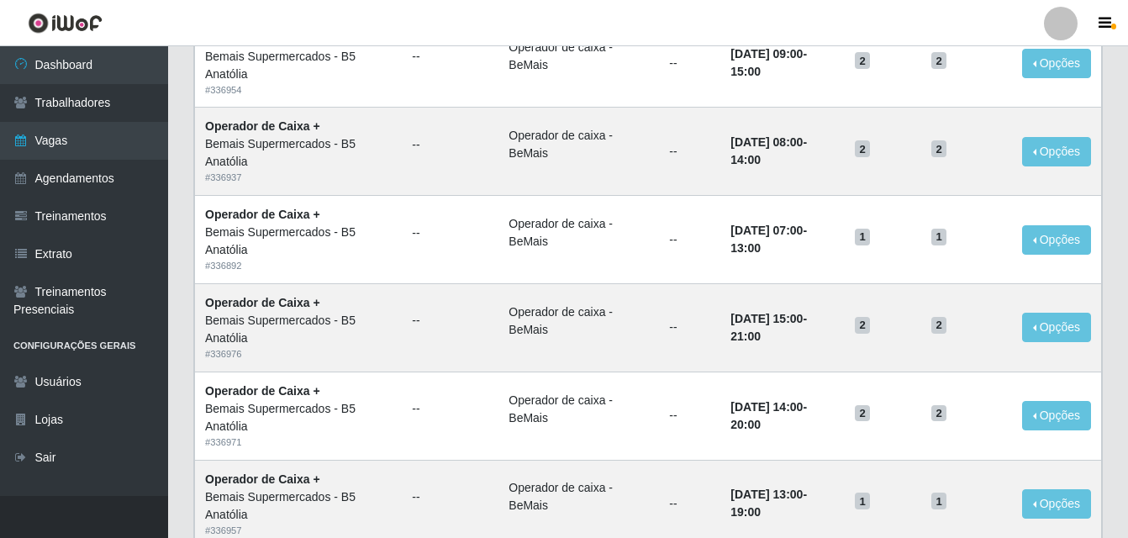
scroll to position [1151, 0]
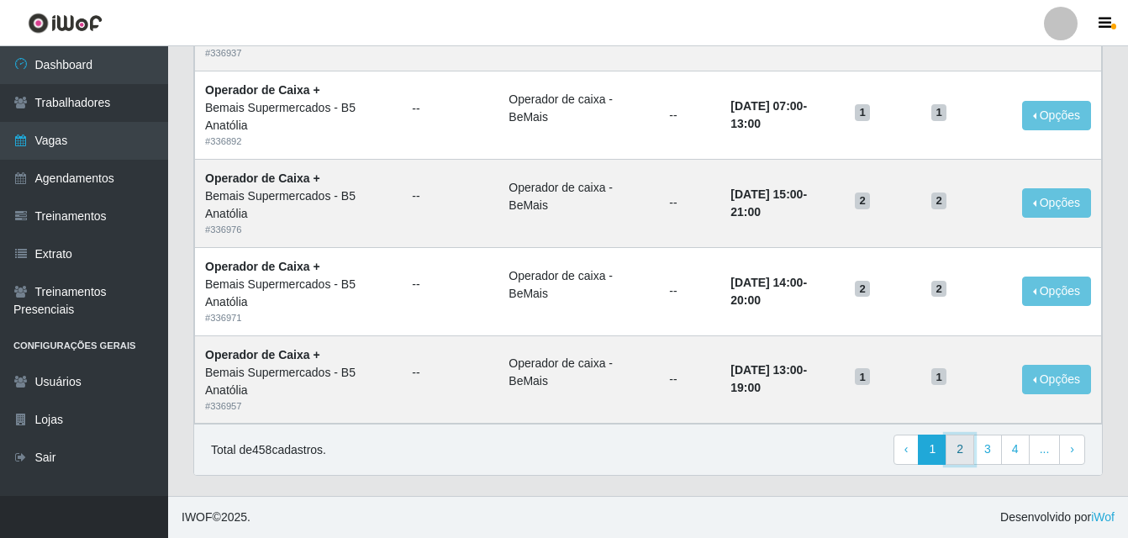
click at [969, 452] on link "2" at bounding box center [959, 449] width 29 height 30
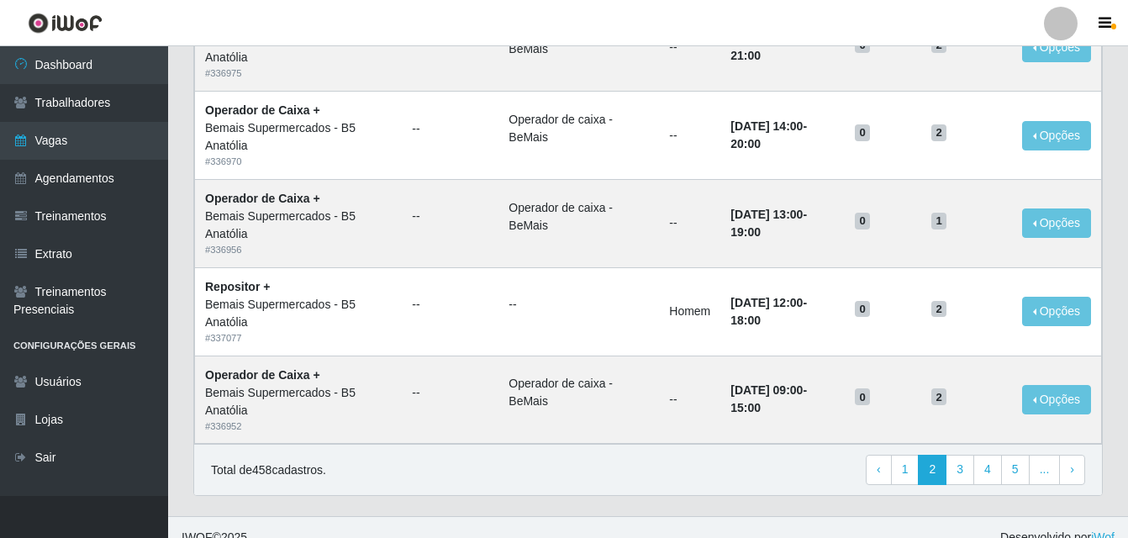
scroll to position [1151, 0]
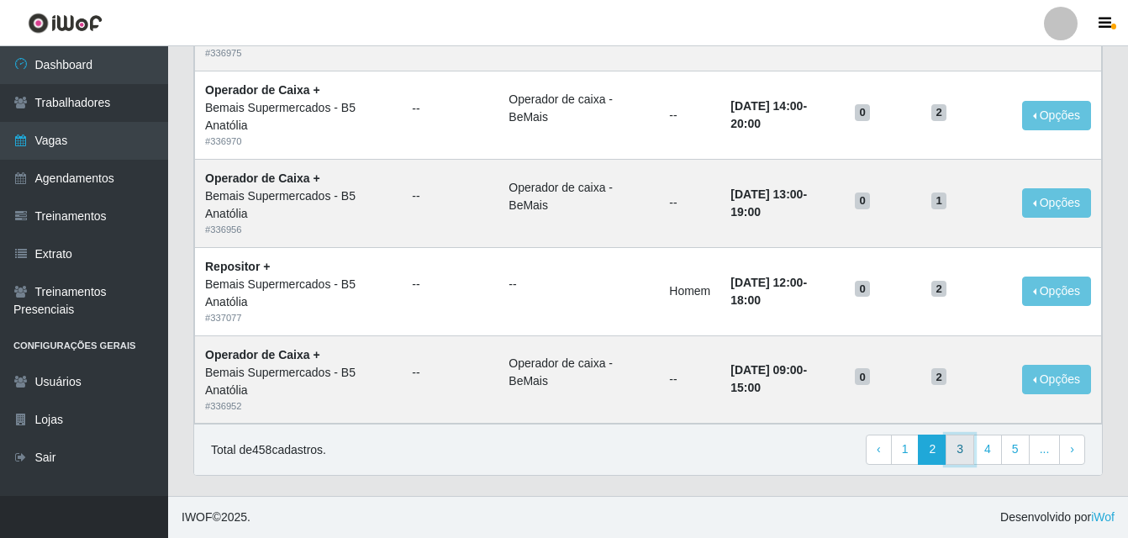
click at [970, 450] on link "3" at bounding box center [959, 449] width 29 height 30
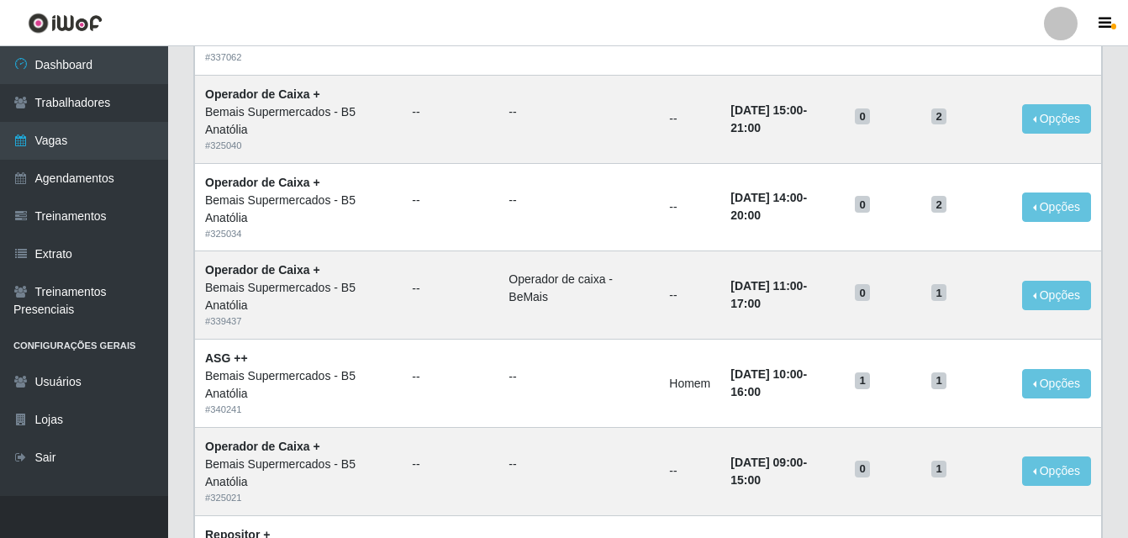
scroll to position [899, 0]
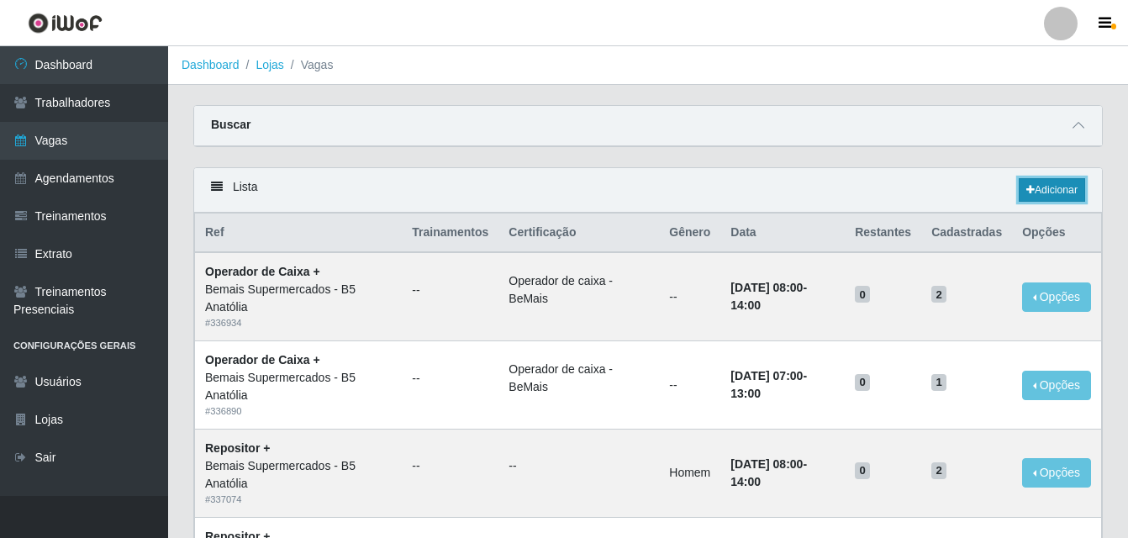
click at [1067, 185] on link "Adicionar" at bounding box center [1052, 190] width 66 height 24
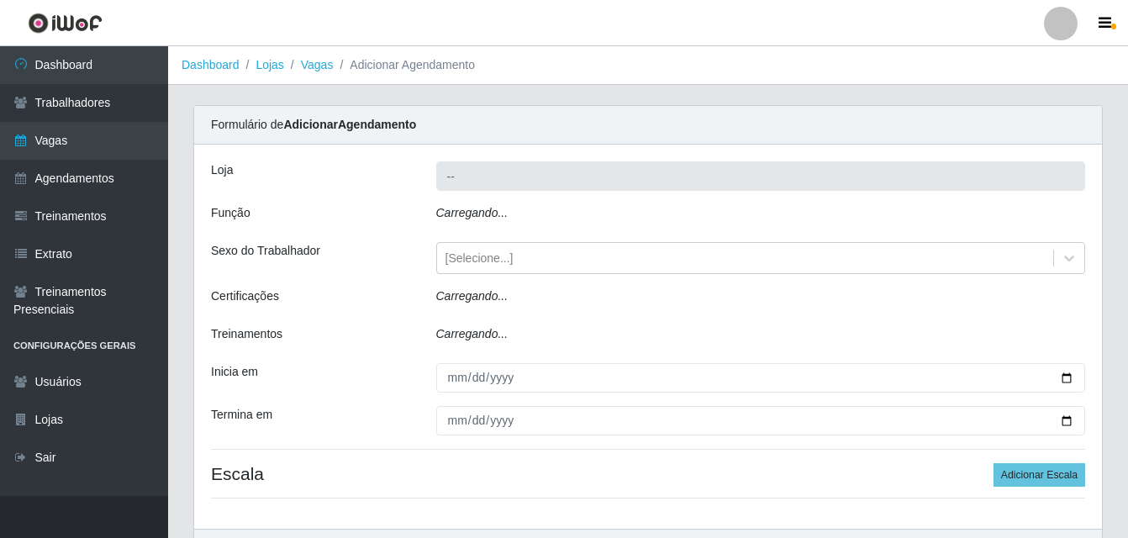
type input "Bemais Supermercados - B5 Anatólia"
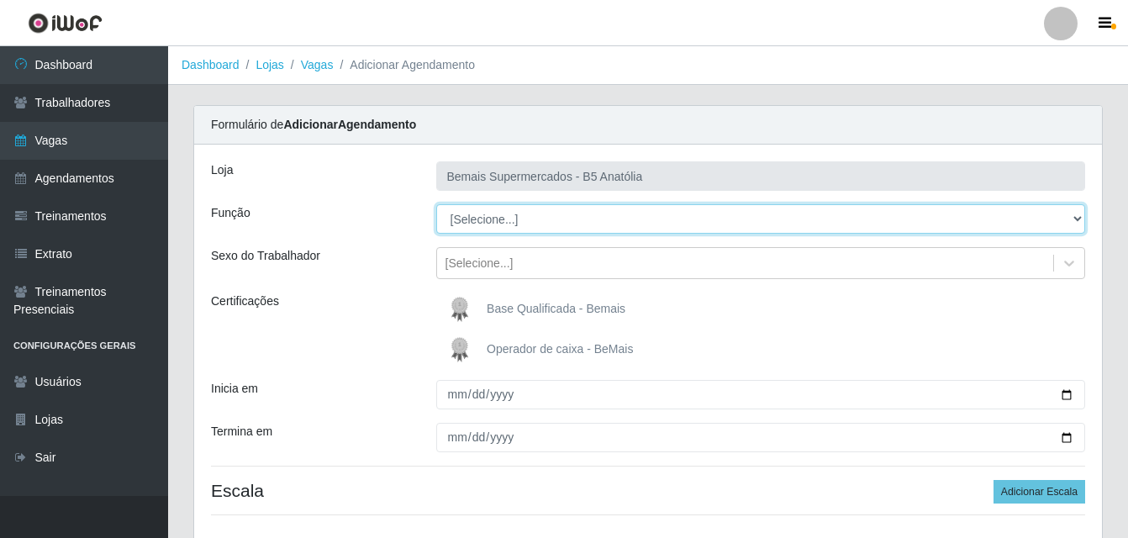
drag, startPoint x: 1077, startPoint y: 218, endPoint x: 1059, endPoint y: 221, distance: 18.0
click at [1077, 218] on select "[Selecione...] ASG ASG + ASG ++ Auxiliar de Estacionamento Auxiliar de Estacion…" at bounding box center [761, 218] width 650 height 29
select select "71"
click at [436, 204] on select "[Selecione...] ASG ASG + ASG ++ Auxiliar de Estacionamento Auxiliar de Estacion…" at bounding box center [761, 218] width 650 height 29
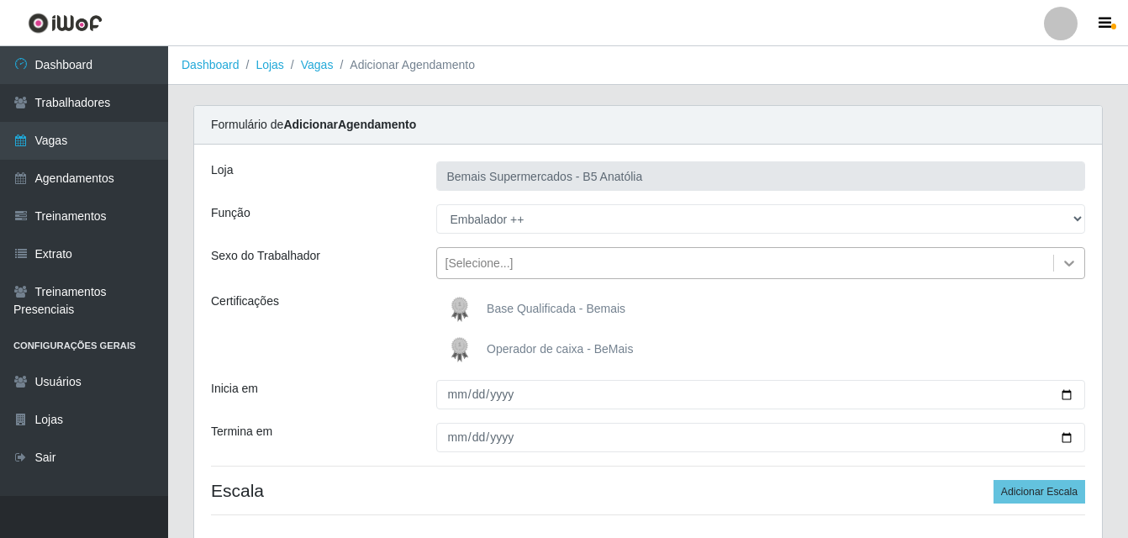
click at [1067, 264] on icon at bounding box center [1069, 264] width 10 height 6
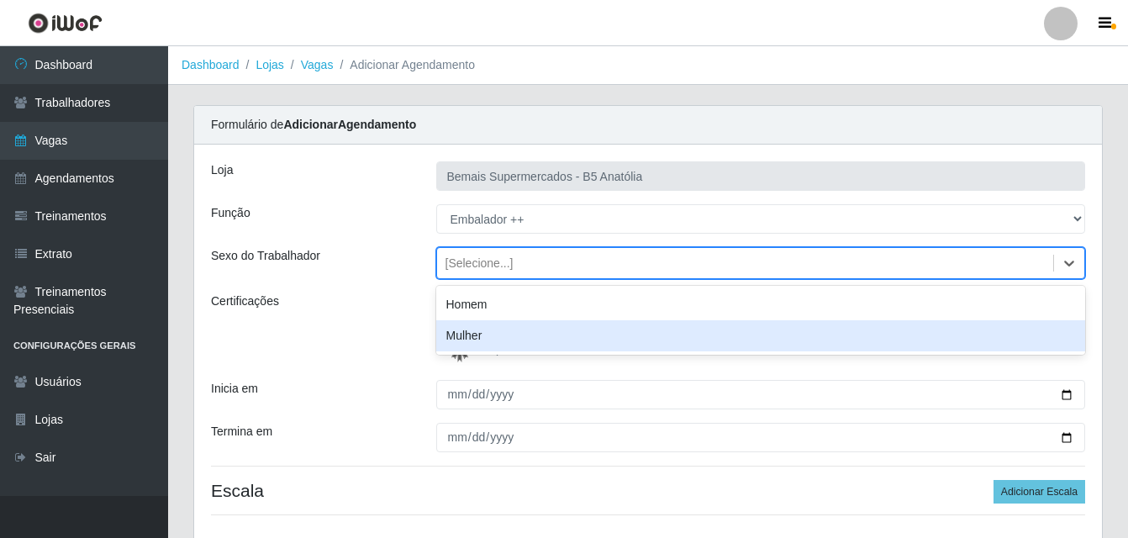
click at [345, 391] on div "Inicia em" at bounding box center [310, 394] width 225 height 29
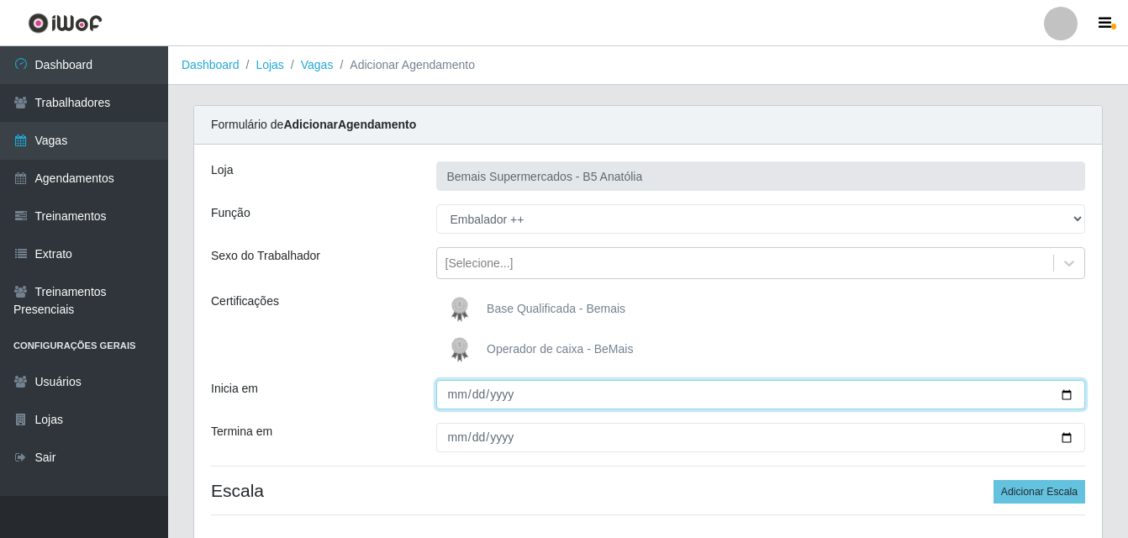
click at [1066, 397] on input "Inicia em" at bounding box center [761, 394] width 650 height 29
type input "[DATE]"
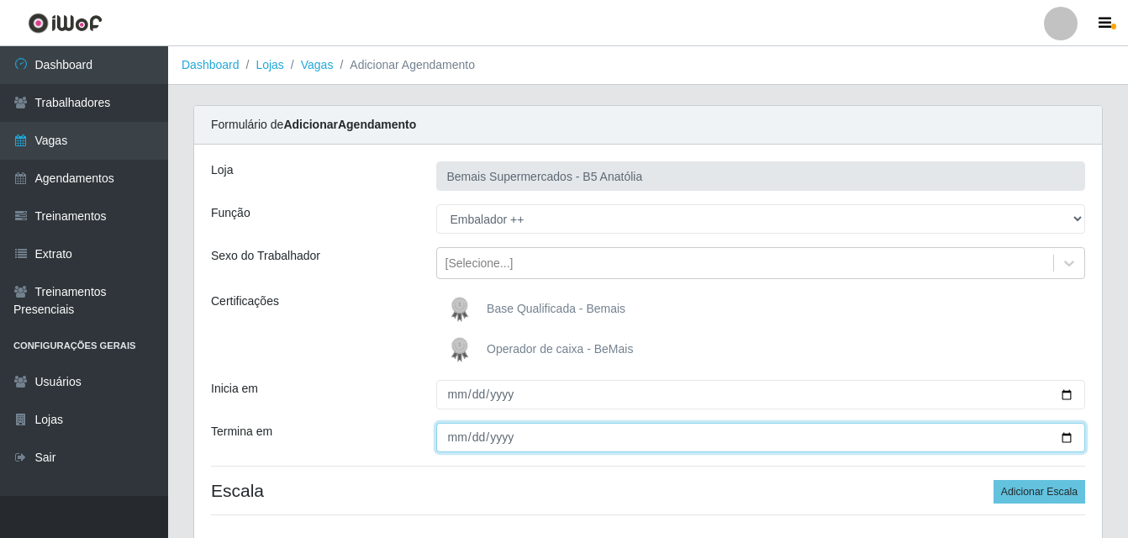
drag, startPoint x: 1067, startPoint y: 435, endPoint x: 1003, endPoint y: 436, distance: 63.9
click at [1066, 437] on input "Termina em" at bounding box center [761, 437] width 650 height 29
type input "[DATE]"
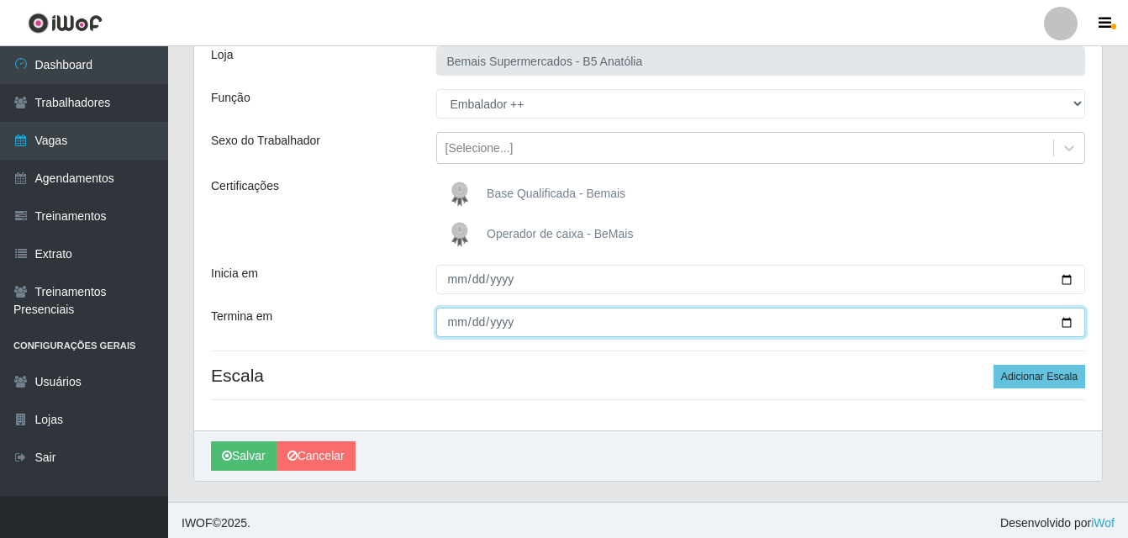
scroll to position [121, 0]
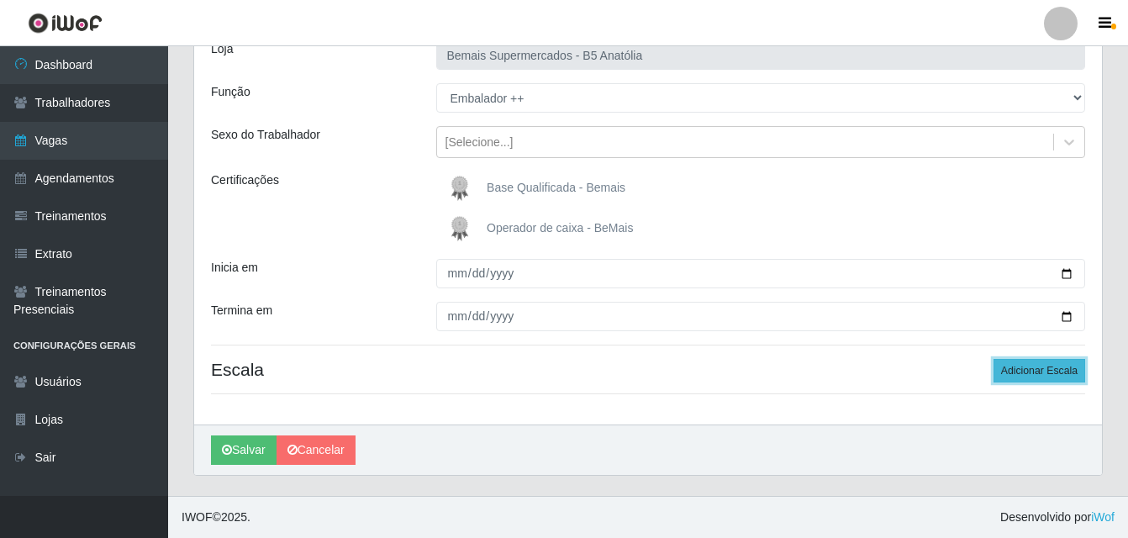
click at [1028, 376] on button "Adicionar Escala" at bounding box center [1039, 371] width 92 height 24
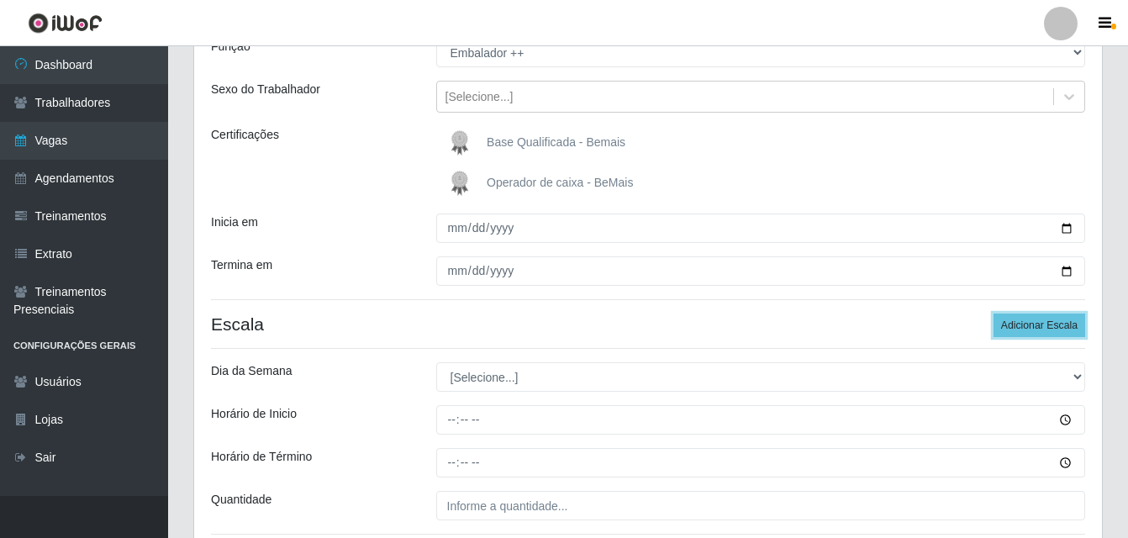
scroll to position [289, 0]
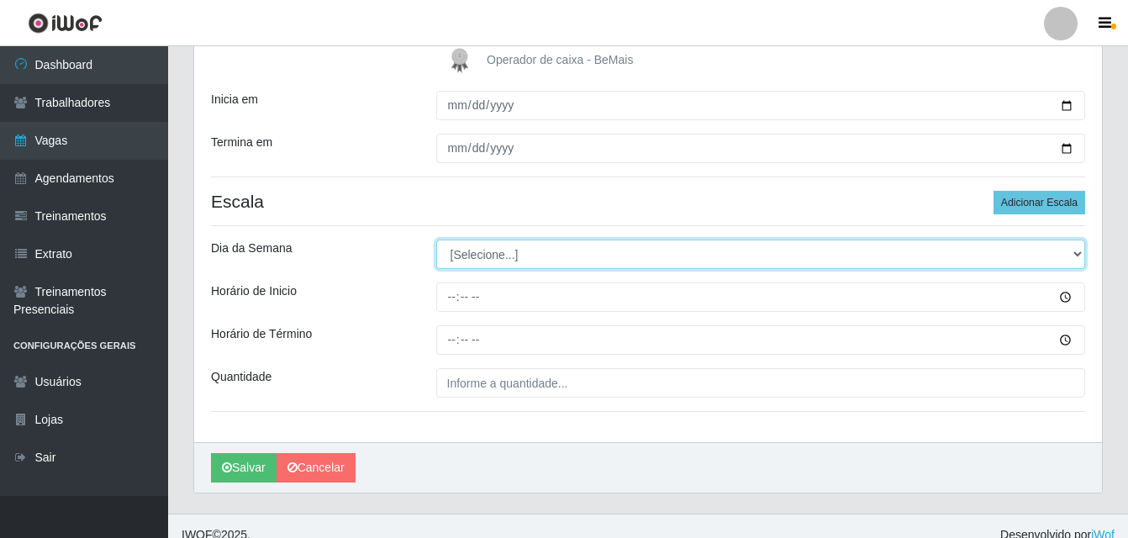
drag, startPoint x: 1074, startPoint y: 252, endPoint x: 1039, endPoint y: 259, distance: 35.9
click at [1070, 253] on select "[Selecione...] Segunda Terça Quarta Quinta Sexta Sábado Domingo" at bounding box center [761, 254] width 650 height 29
select select "0"
click at [436, 240] on select "[Selecione...] Segunda Terça Quarta Quinta Sexta Sábado Domingo" at bounding box center [761, 254] width 650 height 29
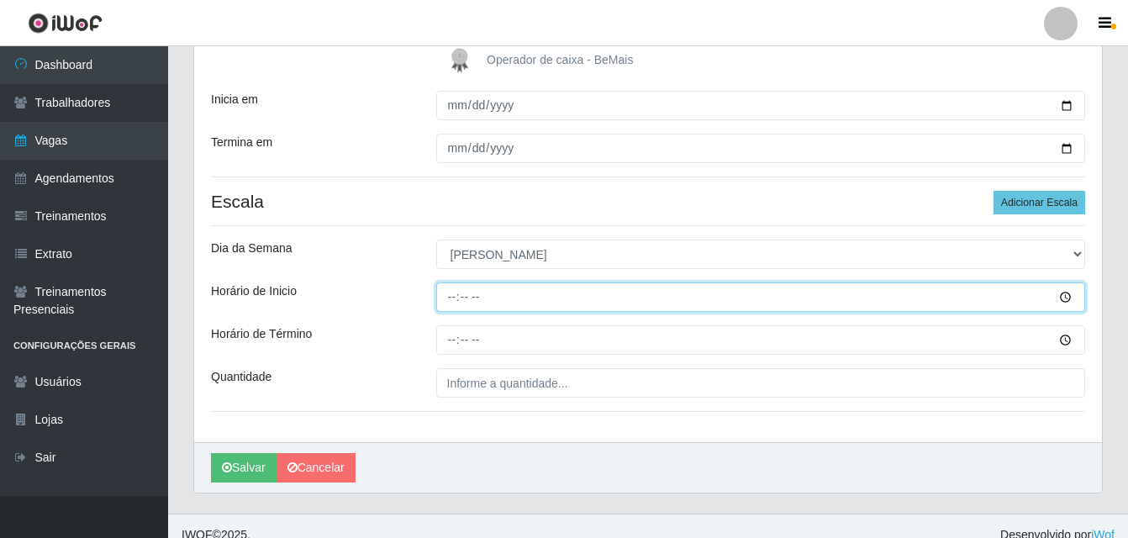
click at [450, 300] on input "Horário de Inicio" at bounding box center [761, 296] width 650 height 29
type input "07:00"
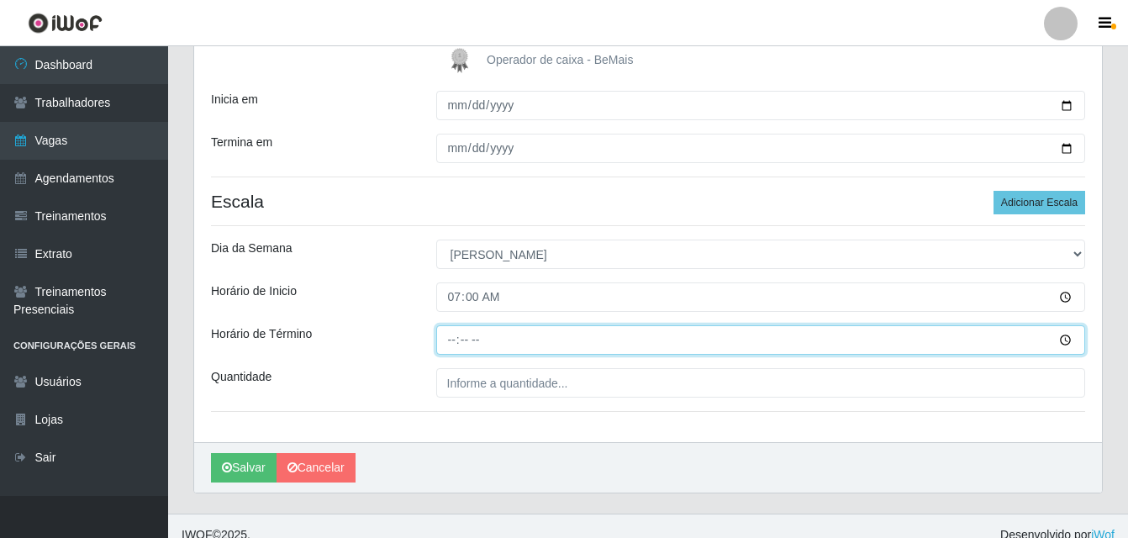
click at [454, 343] on input "Horário de Término" at bounding box center [761, 339] width 650 height 29
type input "13:00"
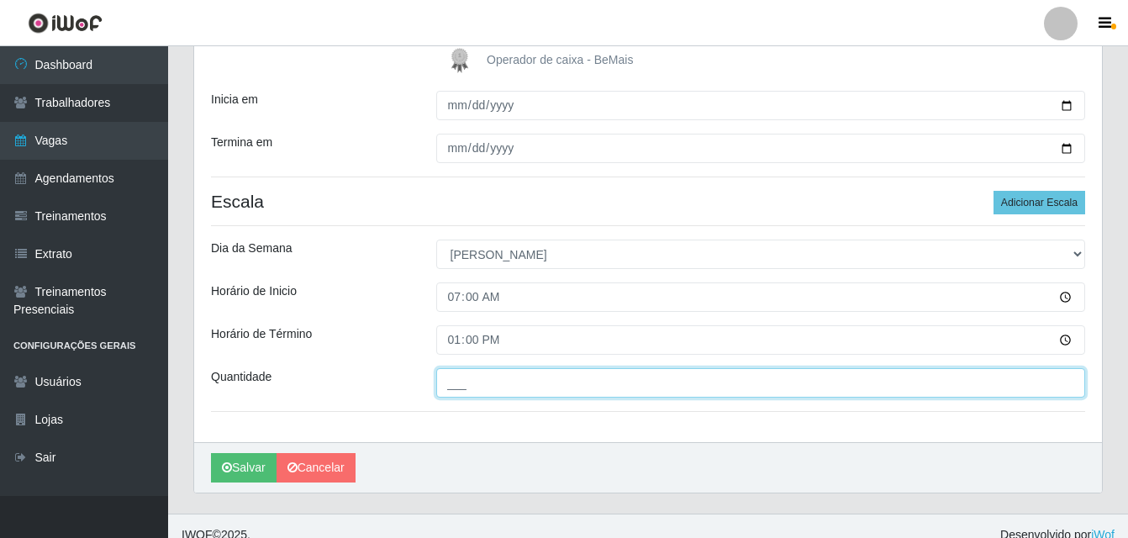
click at [534, 382] on input "___" at bounding box center [761, 382] width 650 height 29
type input "01_"
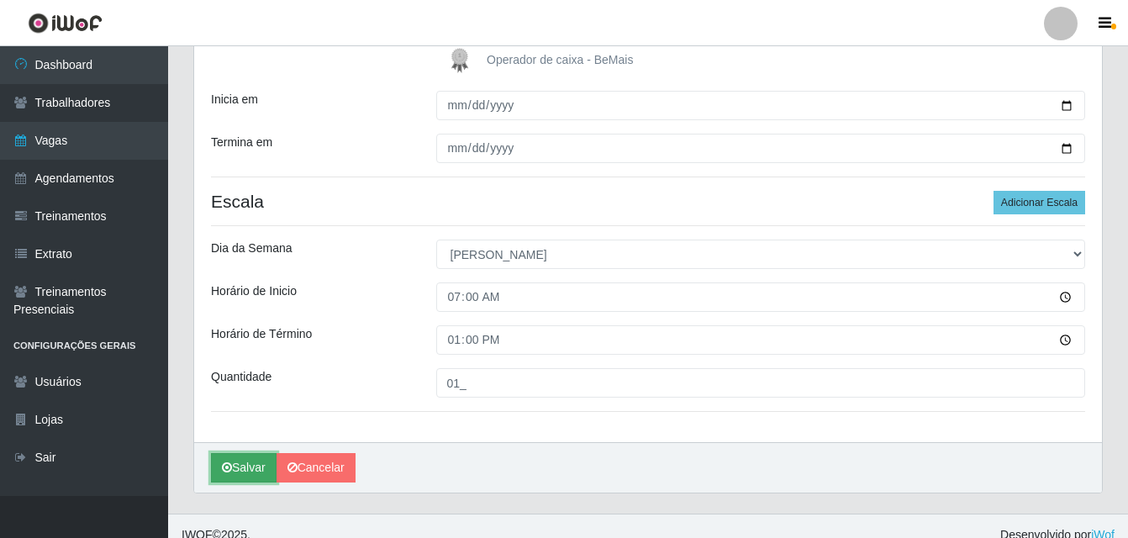
click at [234, 471] on button "Salvar" at bounding box center [244, 467] width 66 height 29
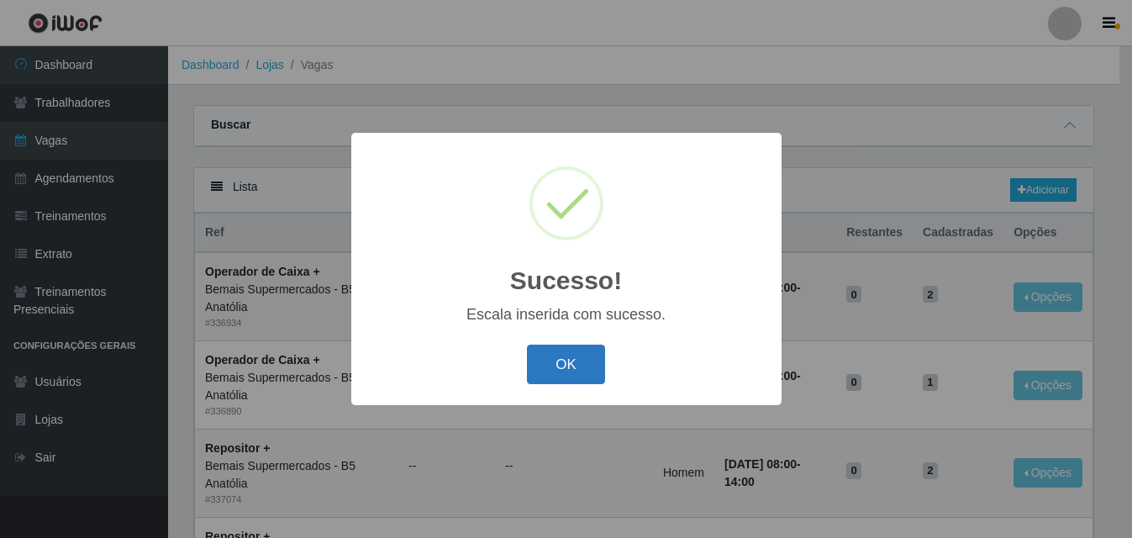
click at [580, 371] on button "OK" at bounding box center [566, 364] width 78 height 39
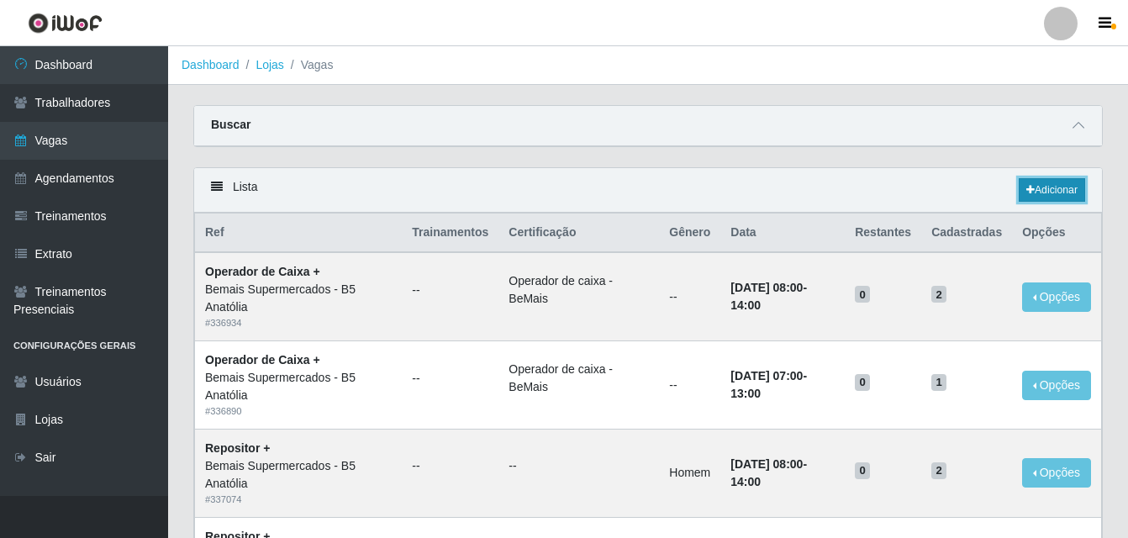
click at [1051, 187] on link "Adicionar" at bounding box center [1052, 190] width 66 height 24
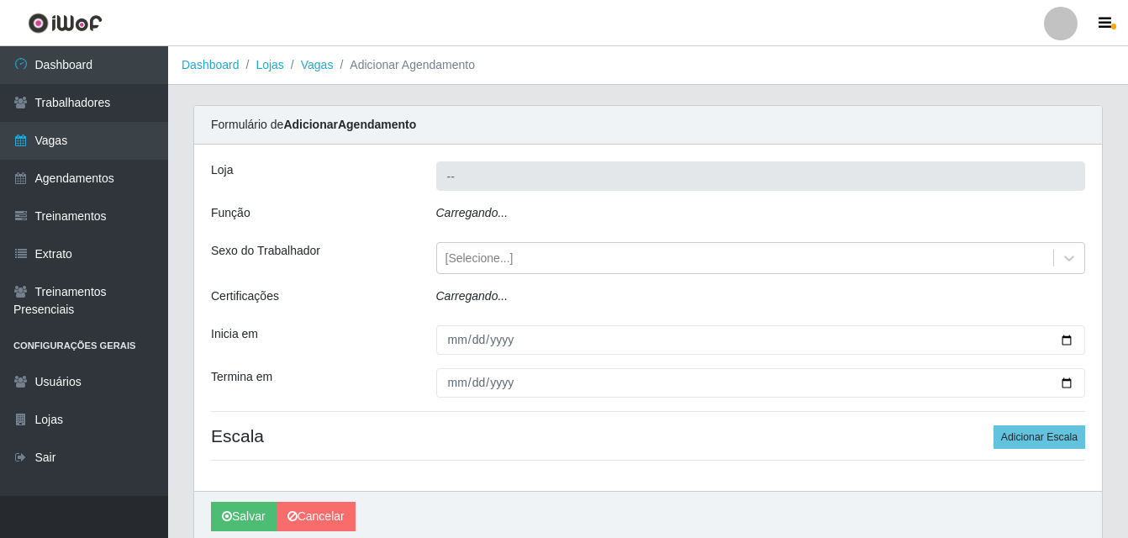
type input "Bemais Supermercados - B5 Anatólia"
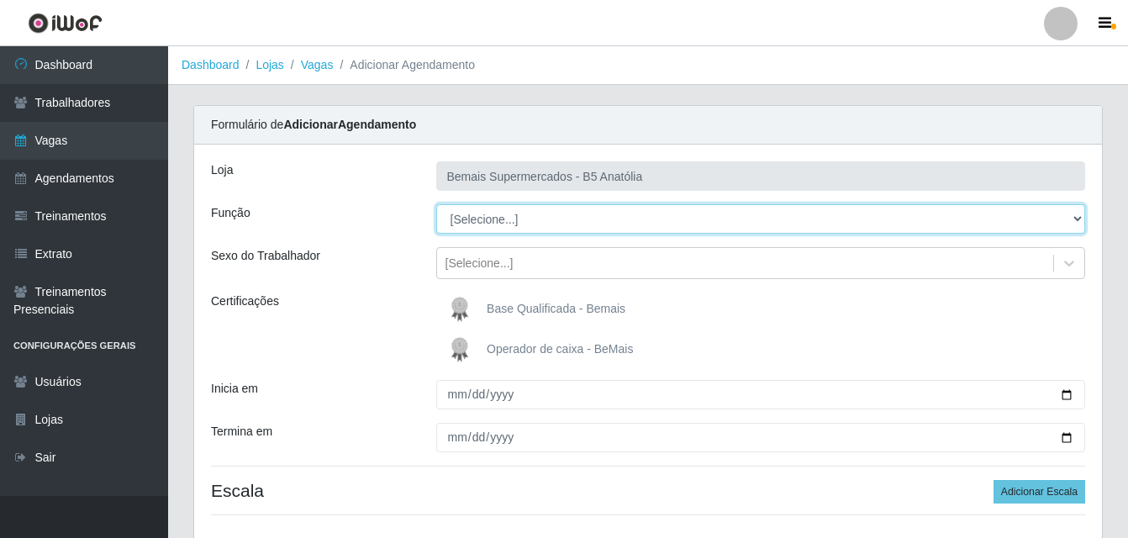
drag, startPoint x: 1074, startPoint y: 218, endPoint x: 1034, endPoint y: 218, distance: 40.3
click at [1074, 218] on select "[Selecione...] ASG ASG + ASG ++ Auxiliar de Estacionamento Auxiliar de Estacion…" at bounding box center [761, 218] width 650 height 29
select select "71"
click at [436, 204] on select "[Selecione...] ASG ASG + ASG ++ Auxiliar de Estacionamento Auxiliar de Estacion…" at bounding box center [761, 218] width 650 height 29
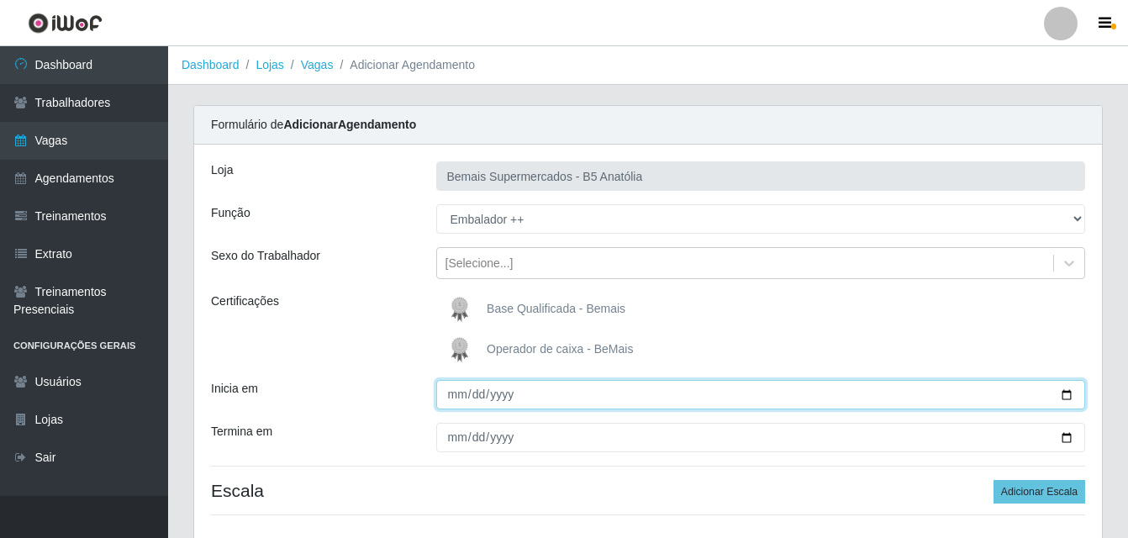
click at [1066, 395] on input "Inicia em" at bounding box center [761, 394] width 650 height 29
type input "[DATE]"
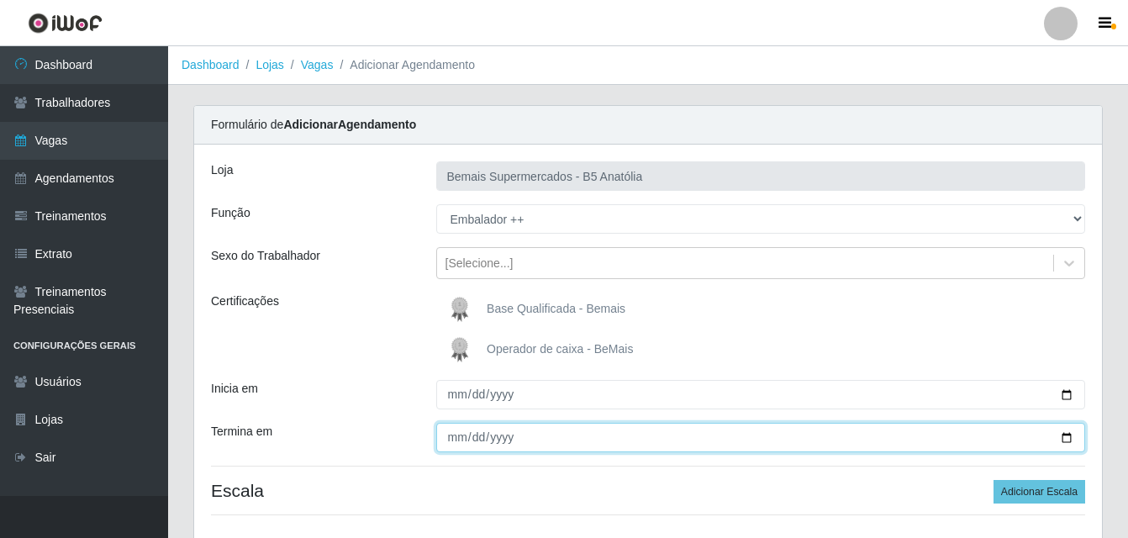
click at [1067, 439] on input "Termina em" at bounding box center [761, 437] width 650 height 29
type input "[DATE]"
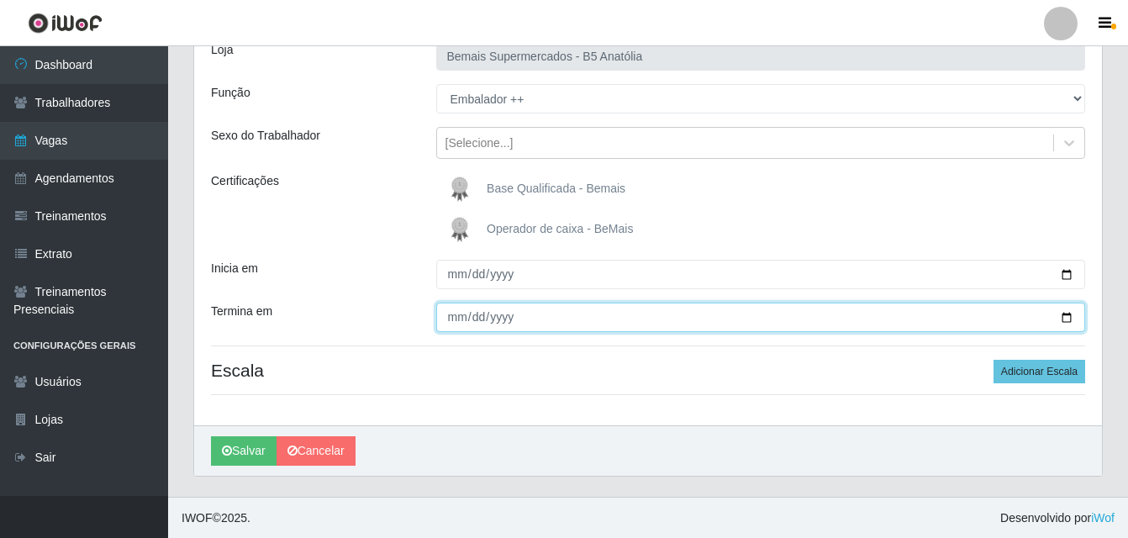
scroll to position [121, 0]
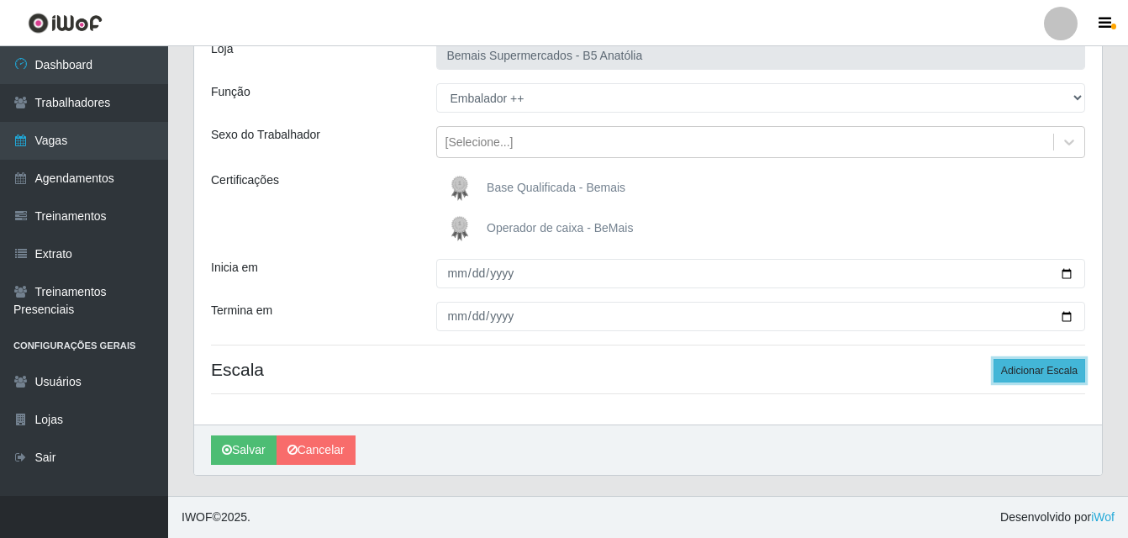
click at [1050, 372] on button "Adicionar Escala" at bounding box center [1039, 371] width 92 height 24
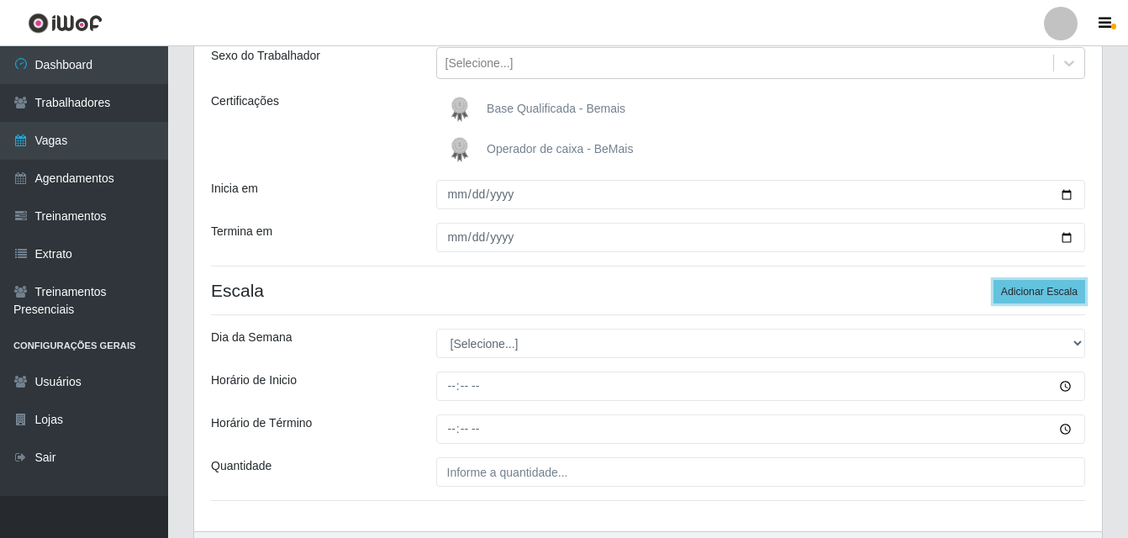
scroll to position [307, 0]
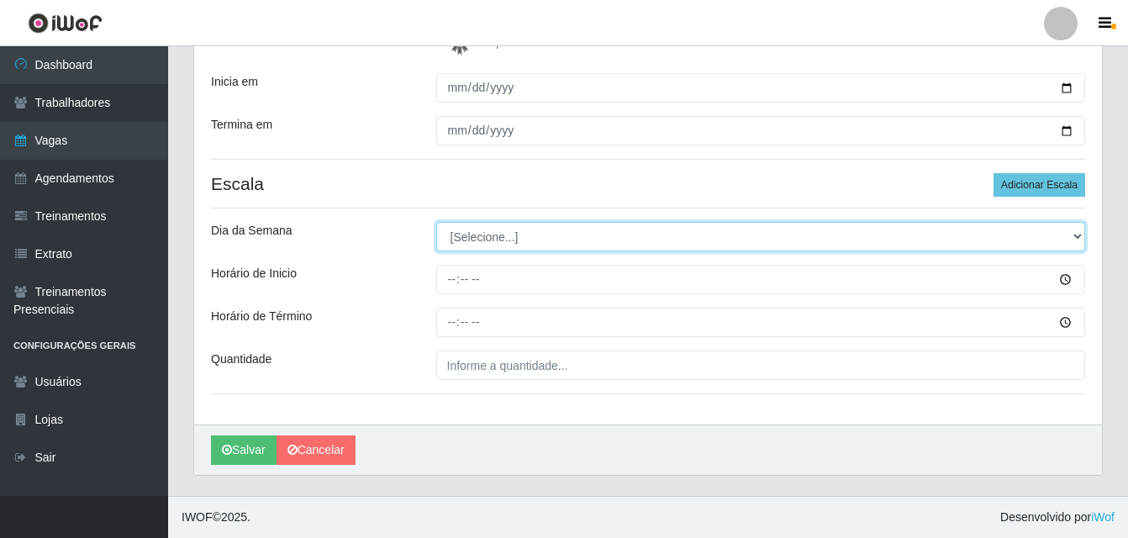
drag, startPoint x: 1076, startPoint y: 233, endPoint x: 993, endPoint y: 248, distance: 83.7
click at [1076, 233] on select "[Selecione...] Segunda Terça Quarta Quinta Sexta Sábado Domingo" at bounding box center [761, 236] width 650 height 29
select select "0"
click at [436, 222] on select "[Selecione...] Segunda Terça Quarta Quinta Sexta Sábado Domingo" at bounding box center [761, 236] width 650 height 29
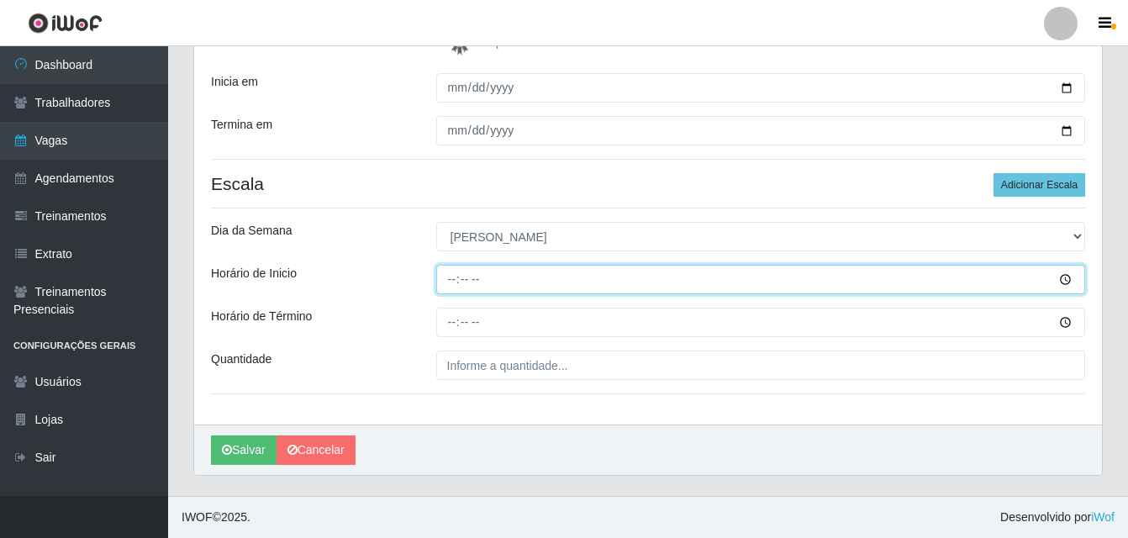
click at [445, 282] on input "Horário de Inicio" at bounding box center [761, 279] width 650 height 29
type input "08:00"
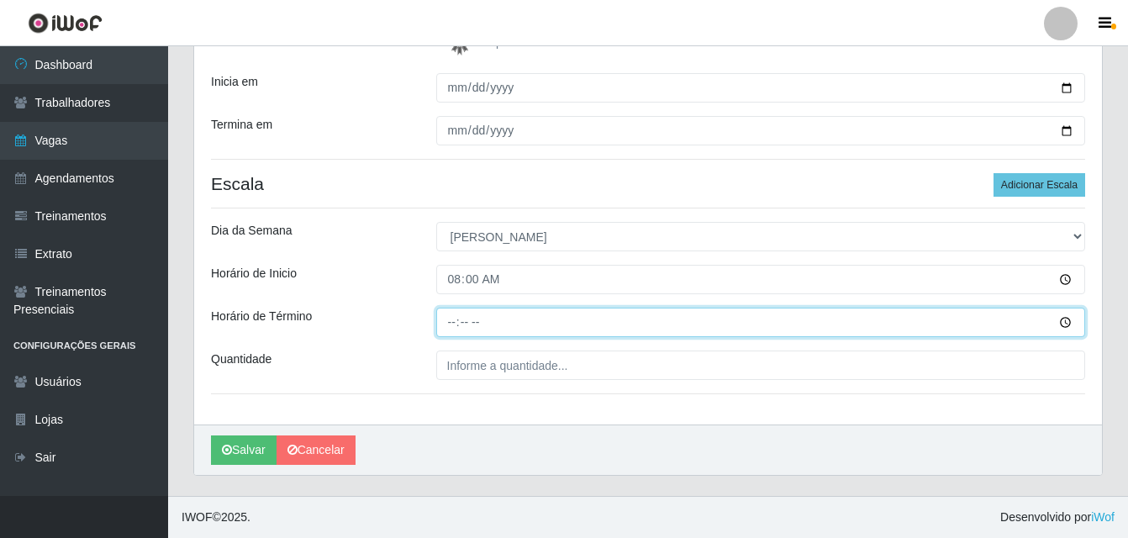
click at [450, 320] on input "Horário de Término" at bounding box center [761, 322] width 650 height 29
type input "14:00"
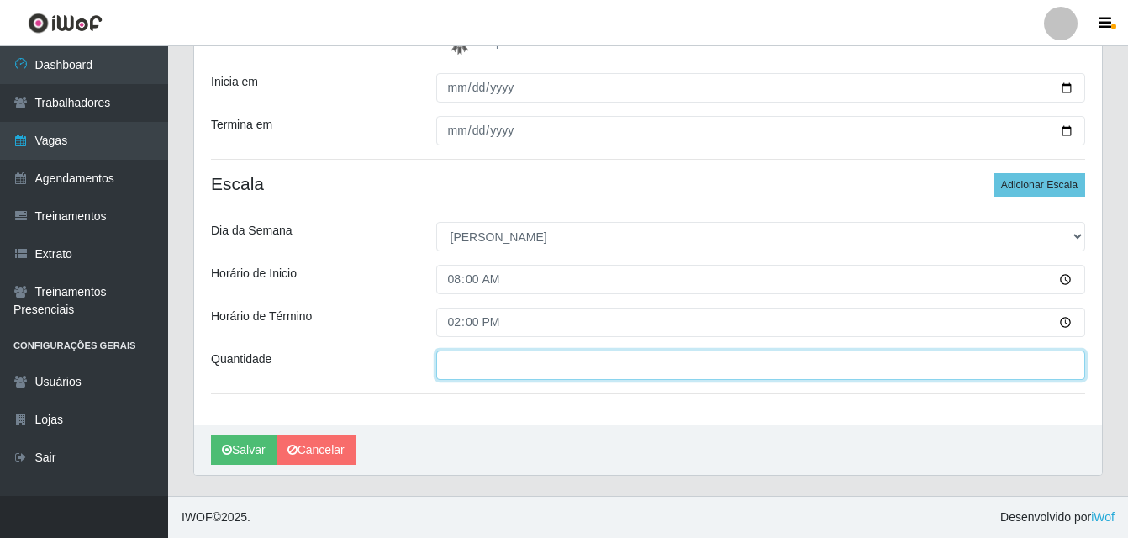
click at [586, 368] on input "___" at bounding box center [761, 364] width 650 height 29
type input "01_"
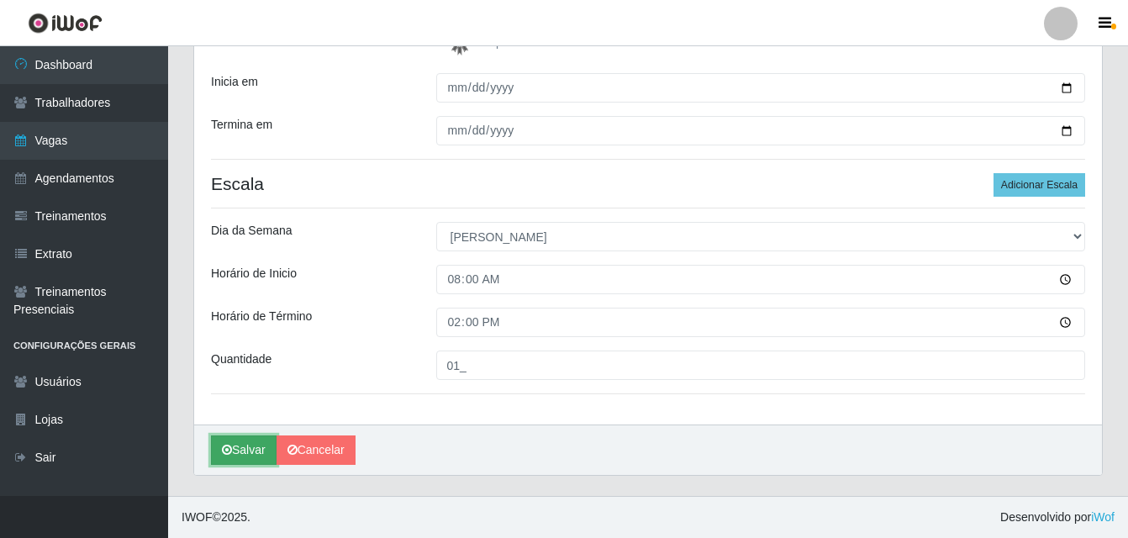
click at [255, 451] on button "Salvar" at bounding box center [244, 449] width 66 height 29
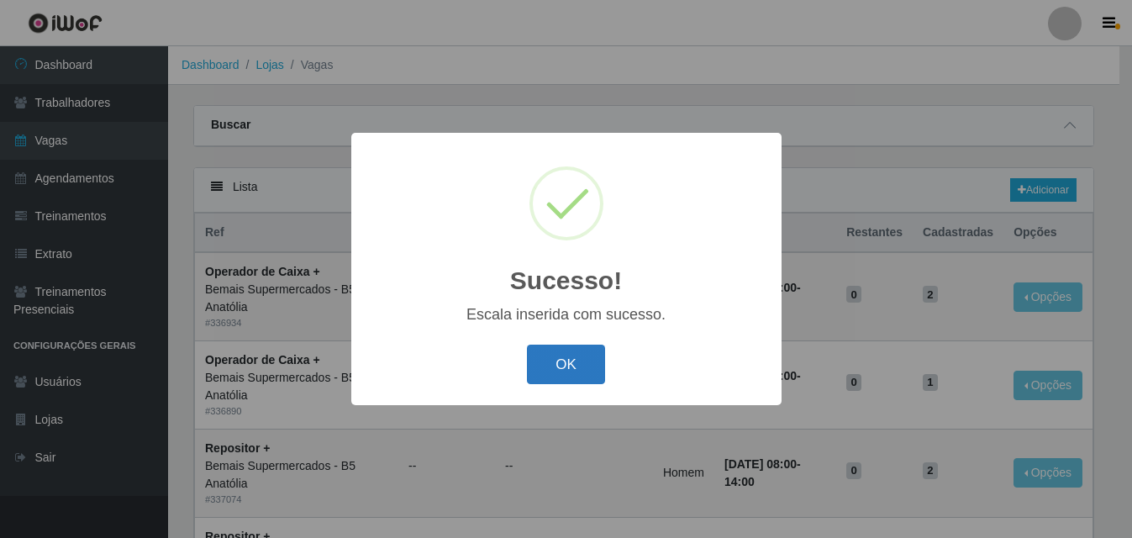
click at [587, 360] on button "OK" at bounding box center [566, 364] width 78 height 39
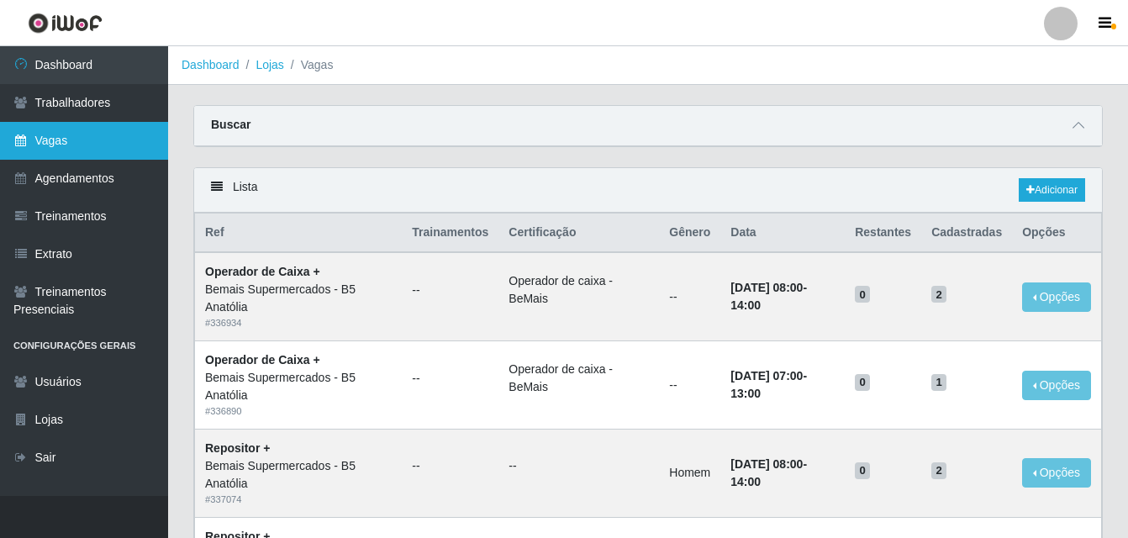
click at [97, 141] on link "Vagas" at bounding box center [84, 141] width 168 height 38
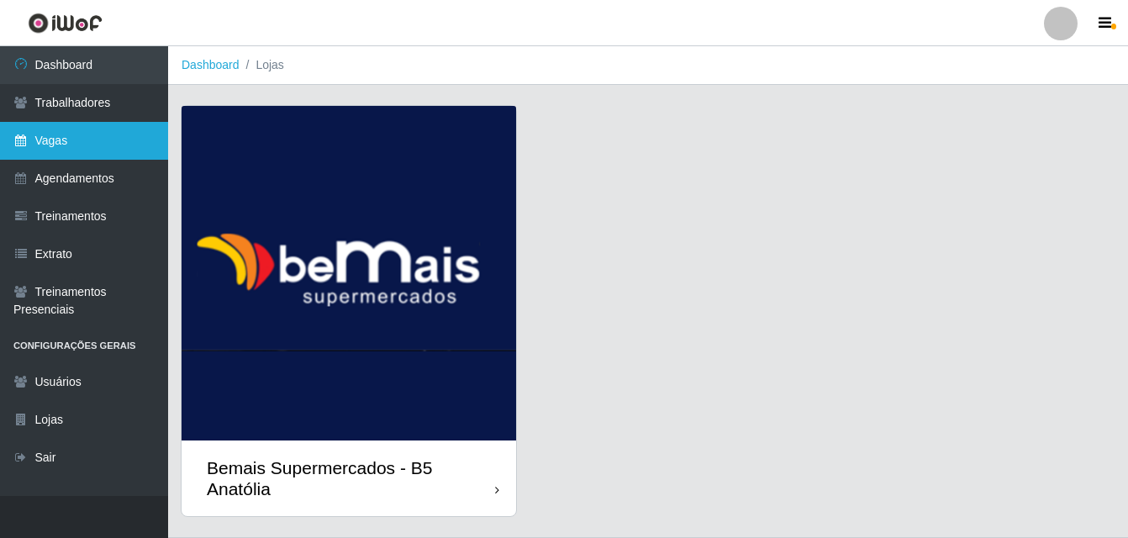
click at [74, 141] on link "Vagas" at bounding box center [84, 141] width 168 height 38
click at [83, 143] on link "Vagas" at bounding box center [84, 141] width 168 height 38
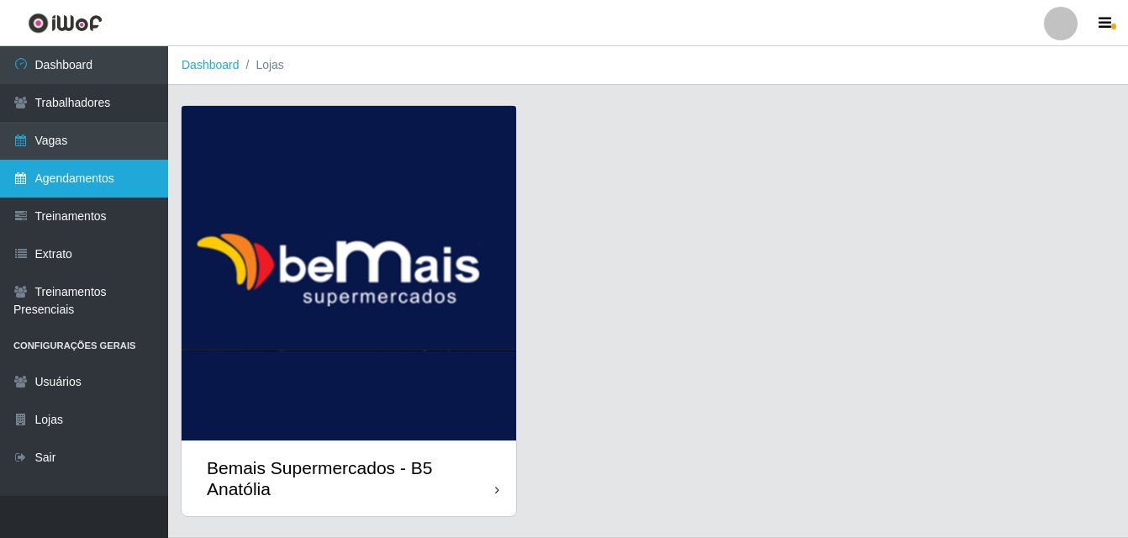
click at [81, 173] on link "Agendamentos" at bounding box center [84, 179] width 168 height 38
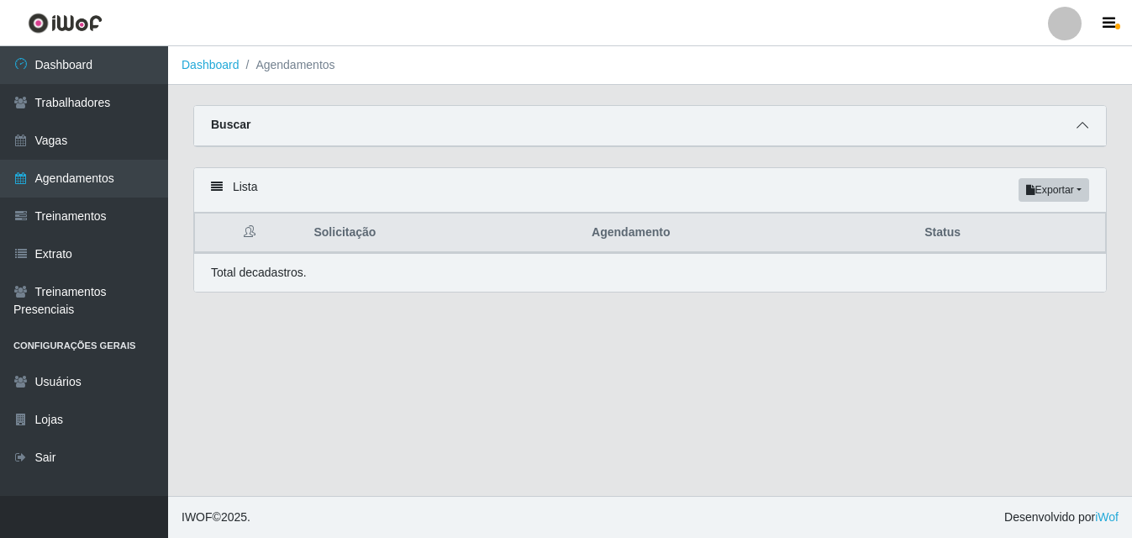
click at [1085, 125] on icon at bounding box center [1083, 125] width 12 height 12
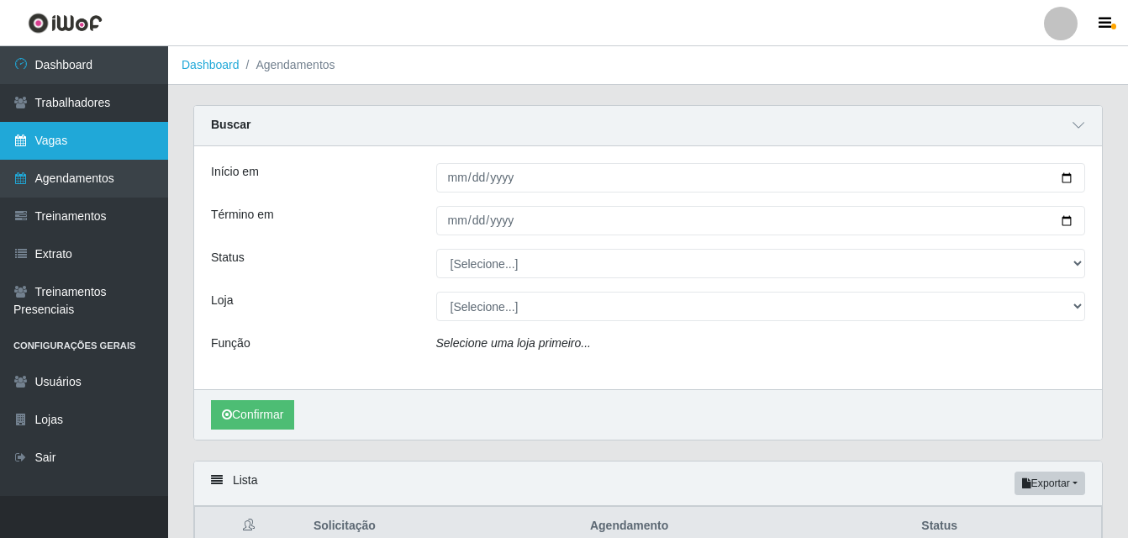
click at [96, 142] on link "Vagas" at bounding box center [84, 141] width 168 height 38
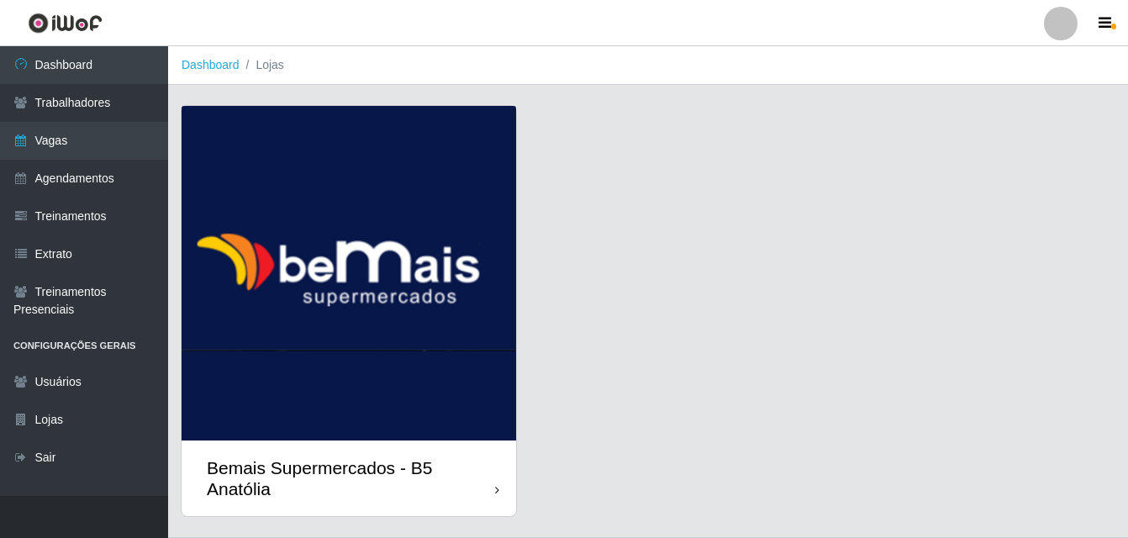
click at [496, 493] on icon at bounding box center [497, 490] width 4 height 12
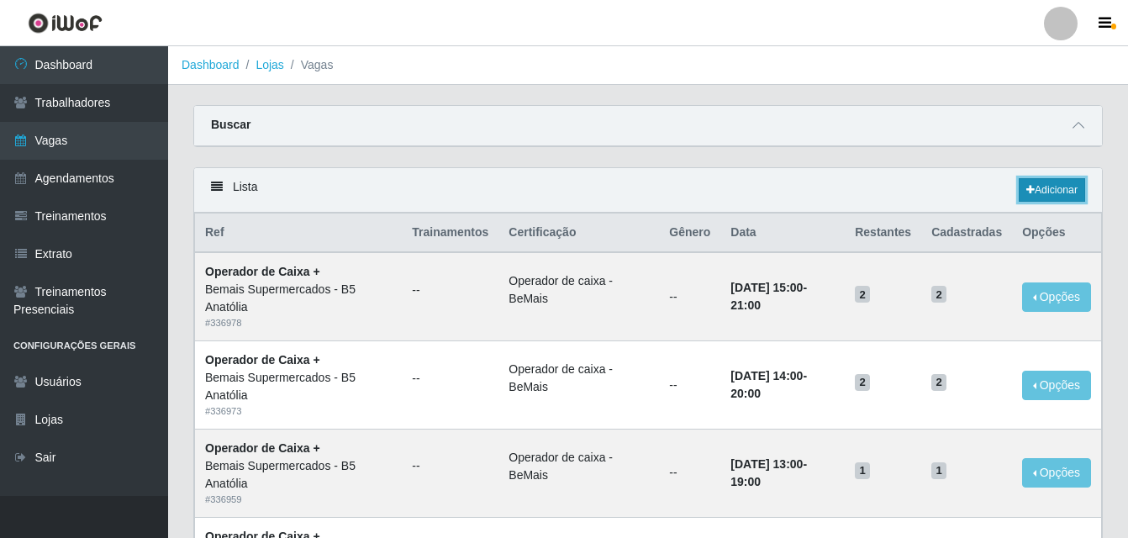
click at [1045, 190] on link "Adicionar" at bounding box center [1052, 190] width 66 height 24
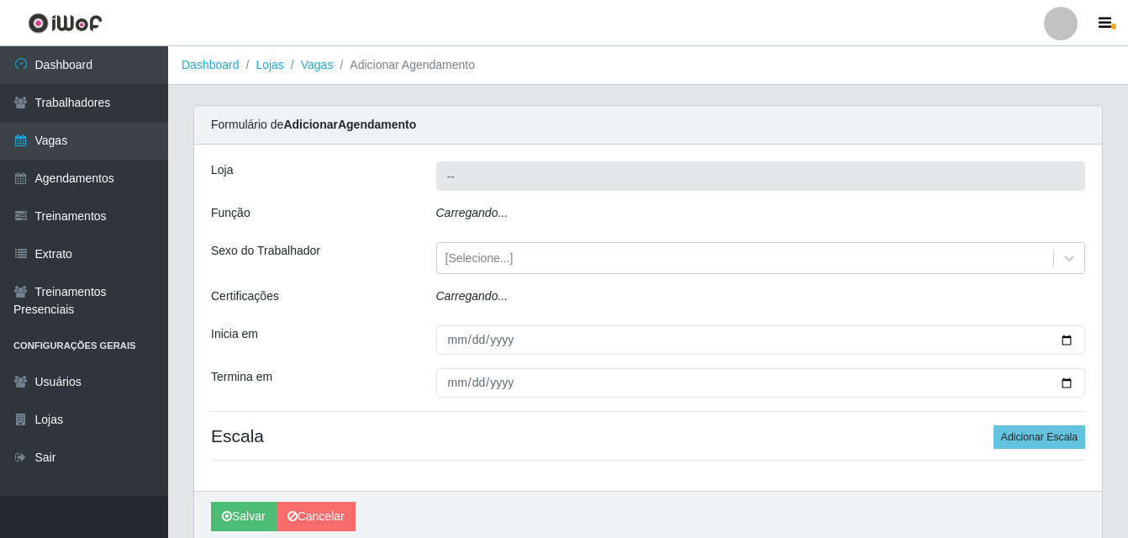
type input "Bemais Supermercados - B5 Anatólia"
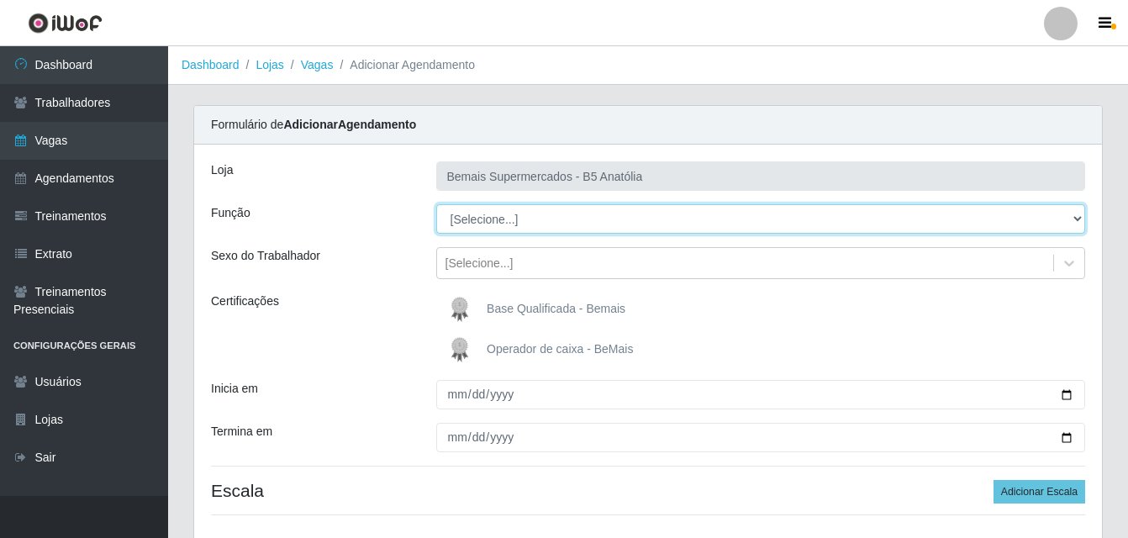
click at [1075, 217] on select "[Selecione...] ASG ASG + ASG ++ Auxiliar de Estacionamento Auxiliar de Estacion…" at bounding box center [761, 218] width 650 height 29
select select "71"
click at [436, 204] on select "[Selecione...] ASG ASG + ASG ++ Auxiliar de Estacionamento Auxiliar de Estacion…" at bounding box center [761, 218] width 650 height 29
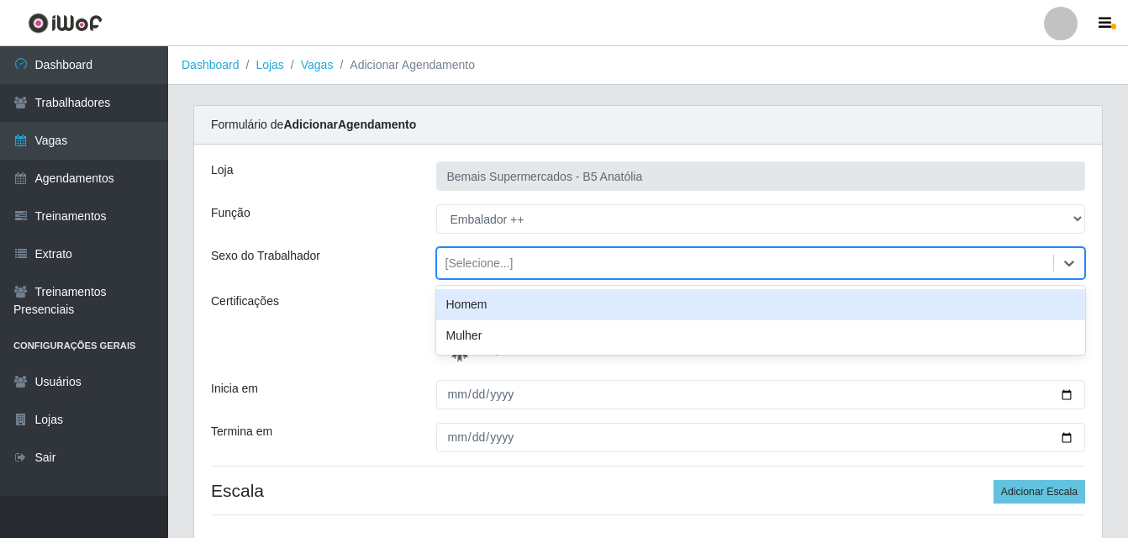
drag, startPoint x: 1066, startPoint y: 261, endPoint x: 1023, endPoint y: 262, distance: 43.7
click at [1067, 261] on icon at bounding box center [1069, 263] width 17 height 17
click at [344, 336] on div "Certificações" at bounding box center [310, 329] width 225 height 74
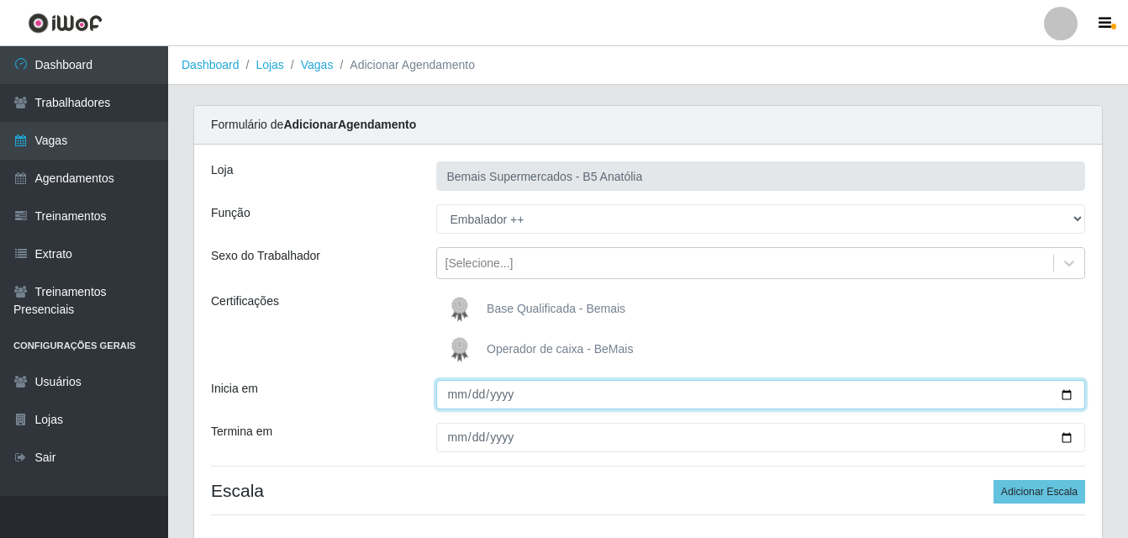
click at [1066, 398] on input "Inicia em" at bounding box center [761, 394] width 650 height 29
type input "[DATE]"
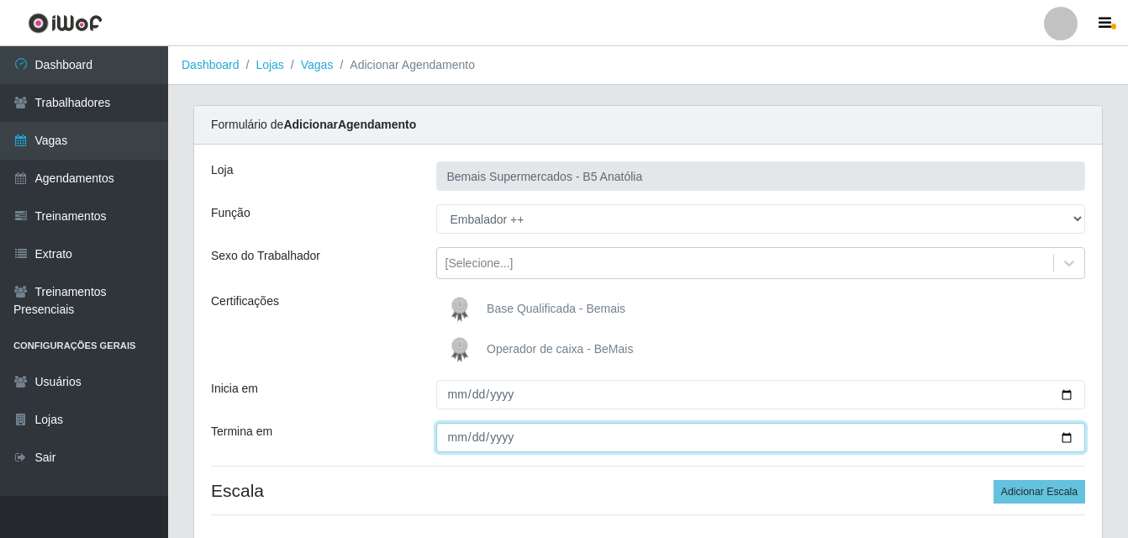
click at [1063, 439] on input "Termina em" at bounding box center [761, 437] width 650 height 29
type input "[DATE]"
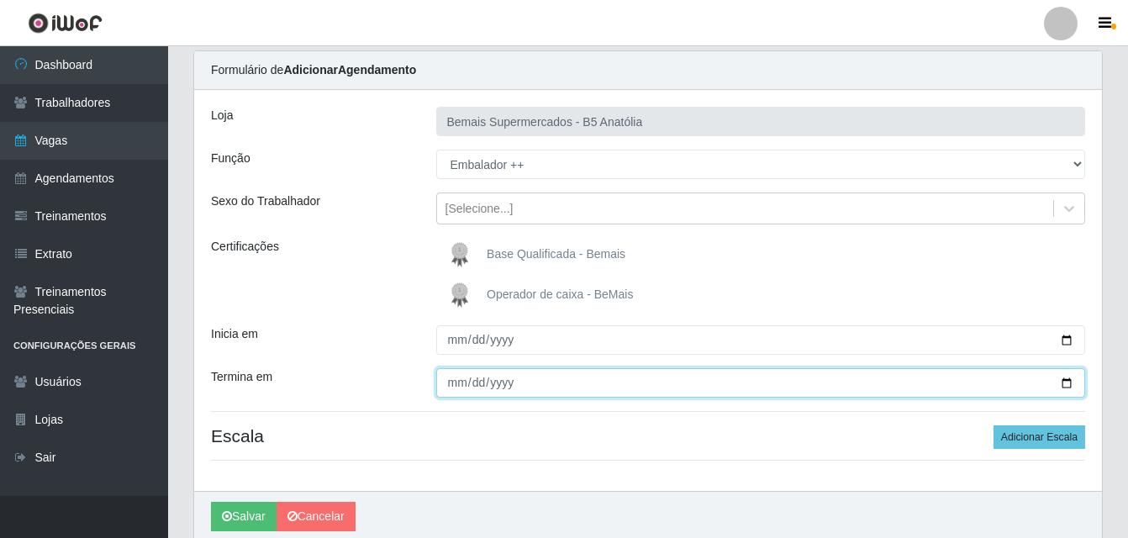
scroll to position [121, 0]
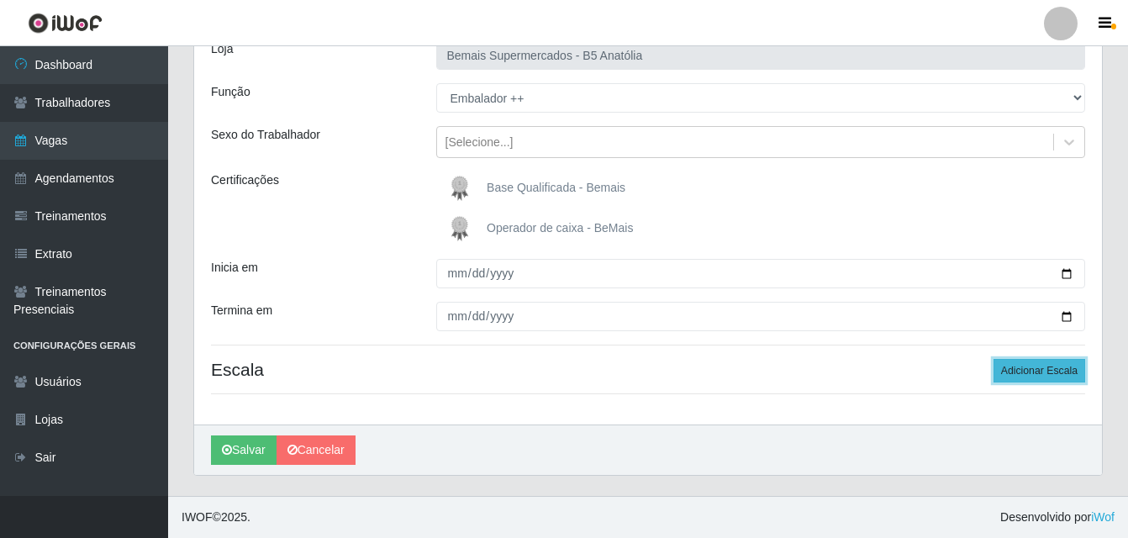
click at [1054, 375] on button "Adicionar Escala" at bounding box center [1039, 371] width 92 height 24
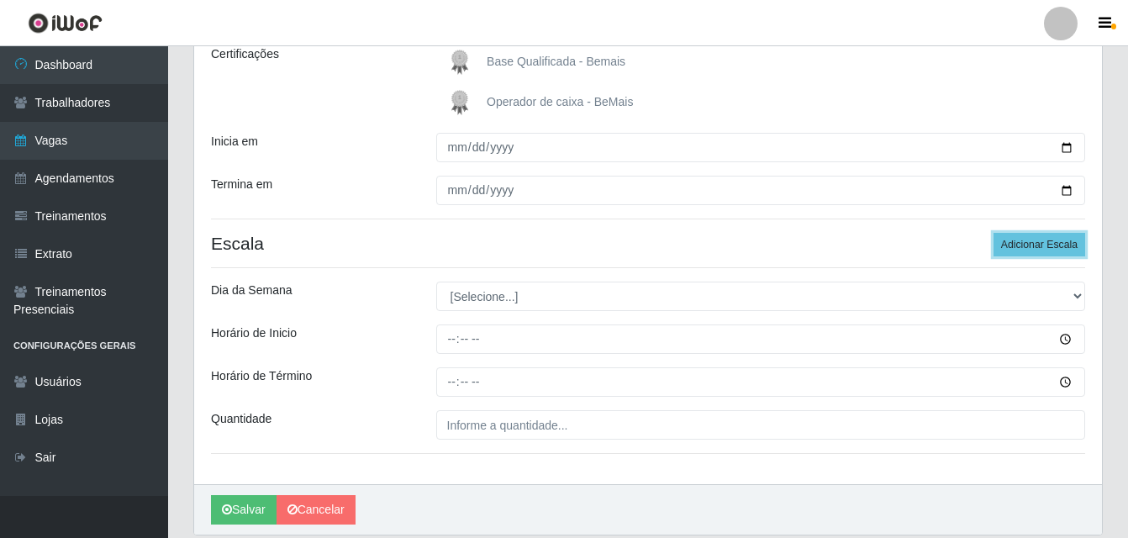
scroll to position [289, 0]
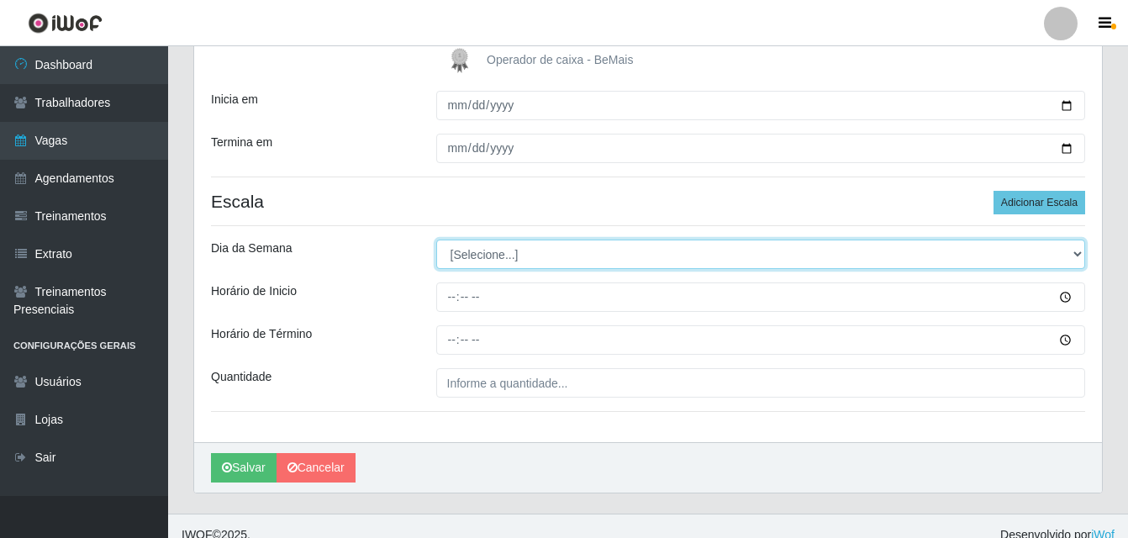
drag, startPoint x: 1077, startPoint y: 253, endPoint x: 1057, endPoint y: 253, distance: 20.2
click at [1077, 253] on select "[Selecione...] Segunda Terça Quarta Quinta Sexta Sábado Domingo" at bounding box center [761, 254] width 650 height 29
select select "0"
click at [436, 240] on select "[Selecione...] Segunda Terça Quarta Quinta Sexta Sábado Domingo" at bounding box center [761, 254] width 650 height 29
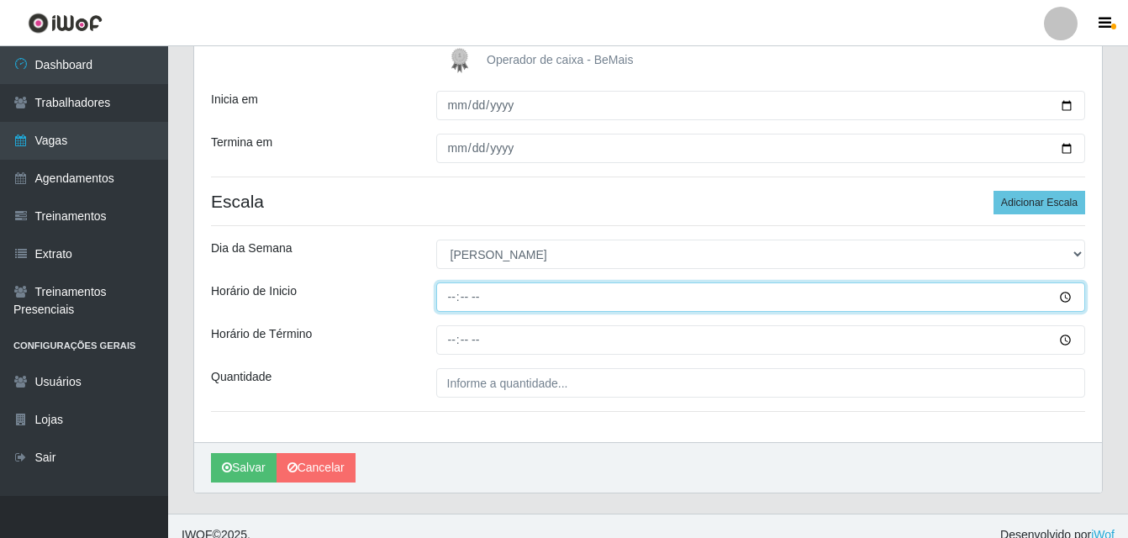
click at [459, 296] on input "Horário de Inicio" at bounding box center [761, 296] width 650 height 29
type input "14:00"
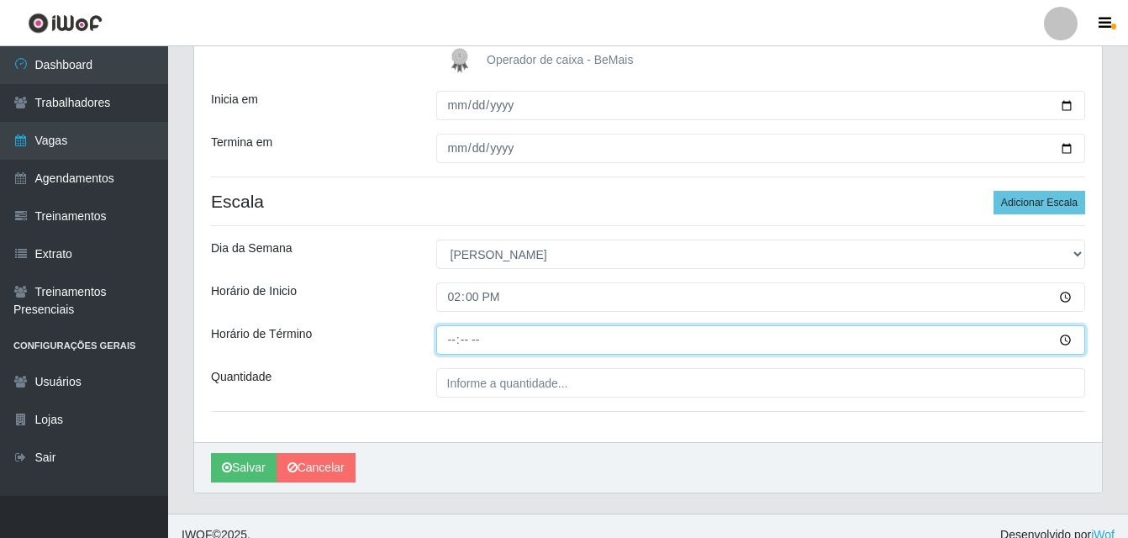
click at [446, 339] on input "Horário de Término" at bounding box center [761, 339] width 650 height 29
type input "20:00"
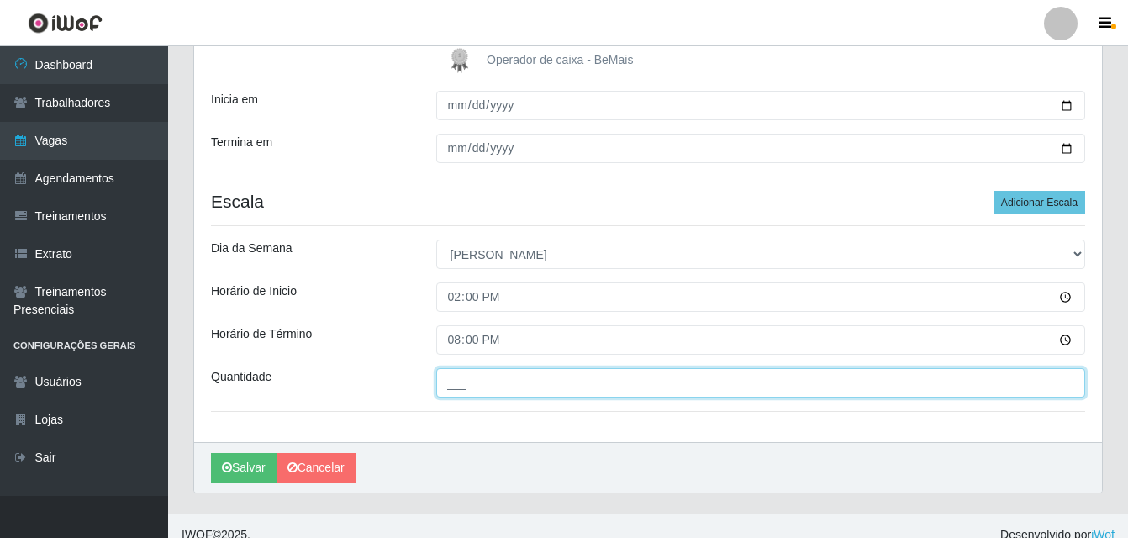
click at [487, 384] on input "___" at bounding box center [761, 382] width 650 height 29
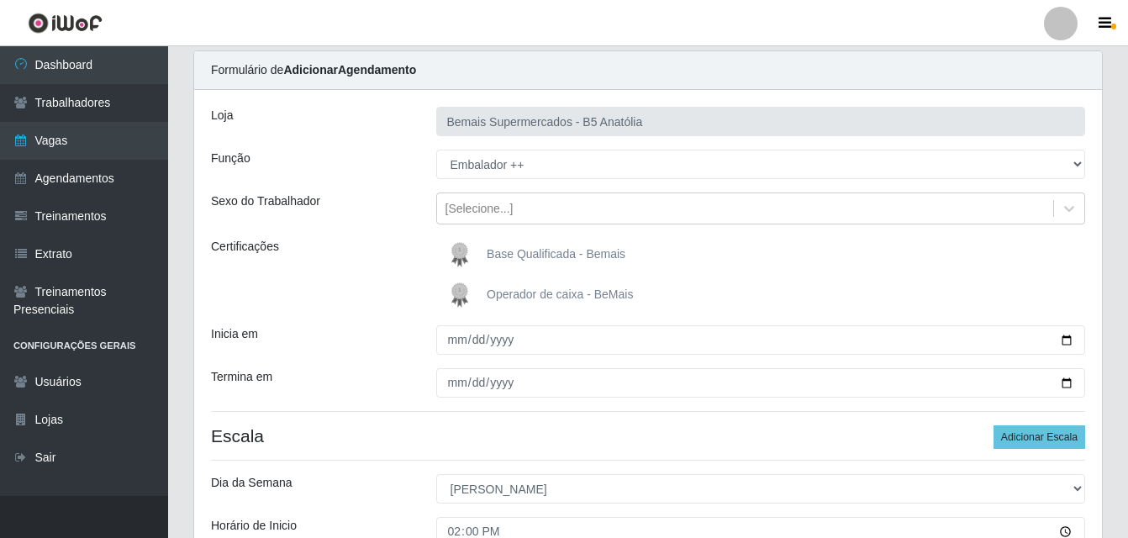
scroll to position [307, 0]
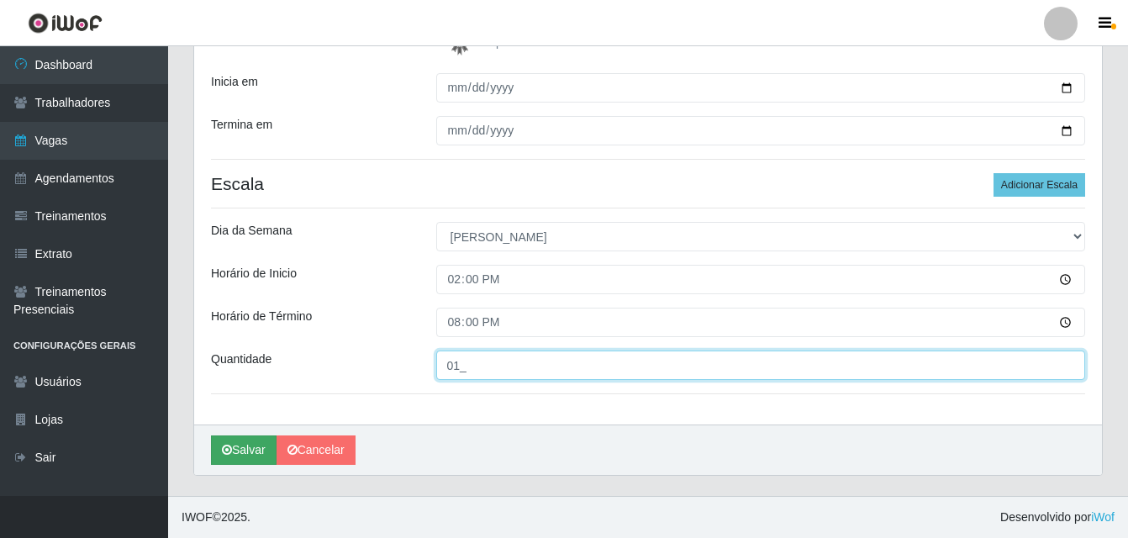
type input "01_"
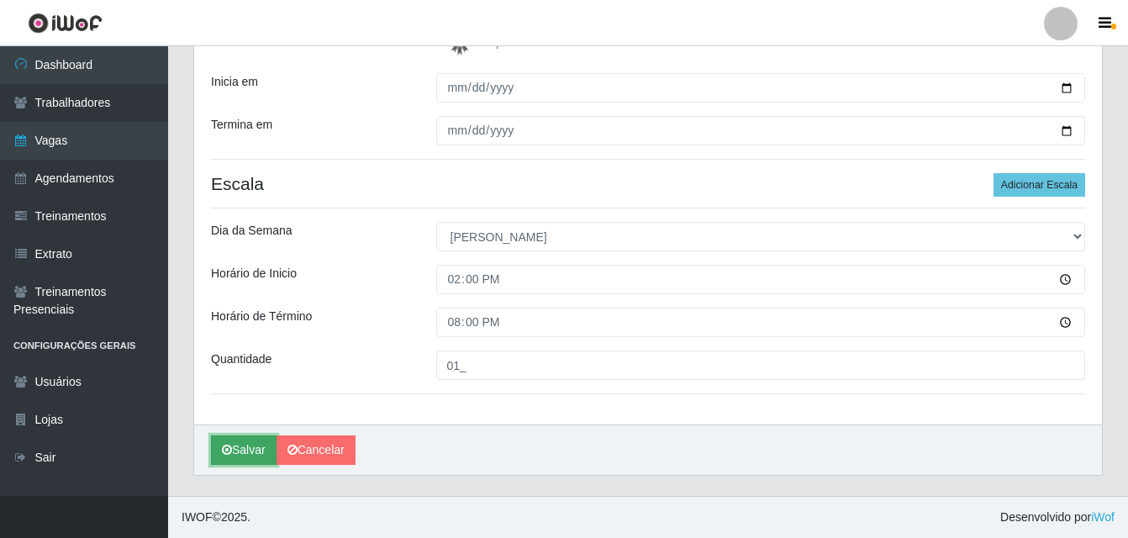
click at [255, 454] on button "Salvar" at bounding box center [244, 449] width 66 height 29
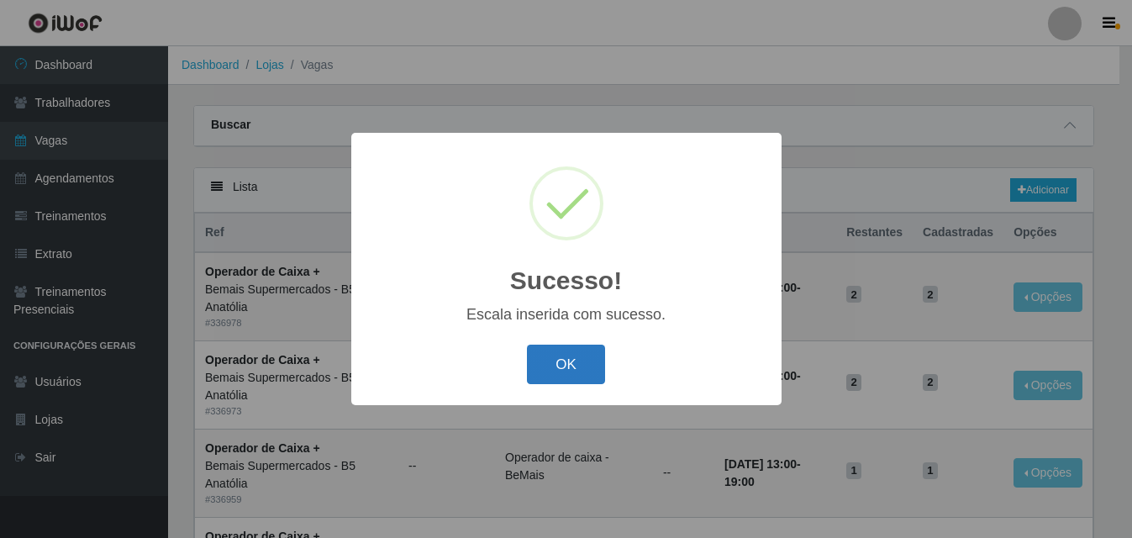
click at [563, 370] on button "OK" at bounding box center [566, 364] width 78 height 39
